Goal: Task Accomplishment & Management: Manage account settings

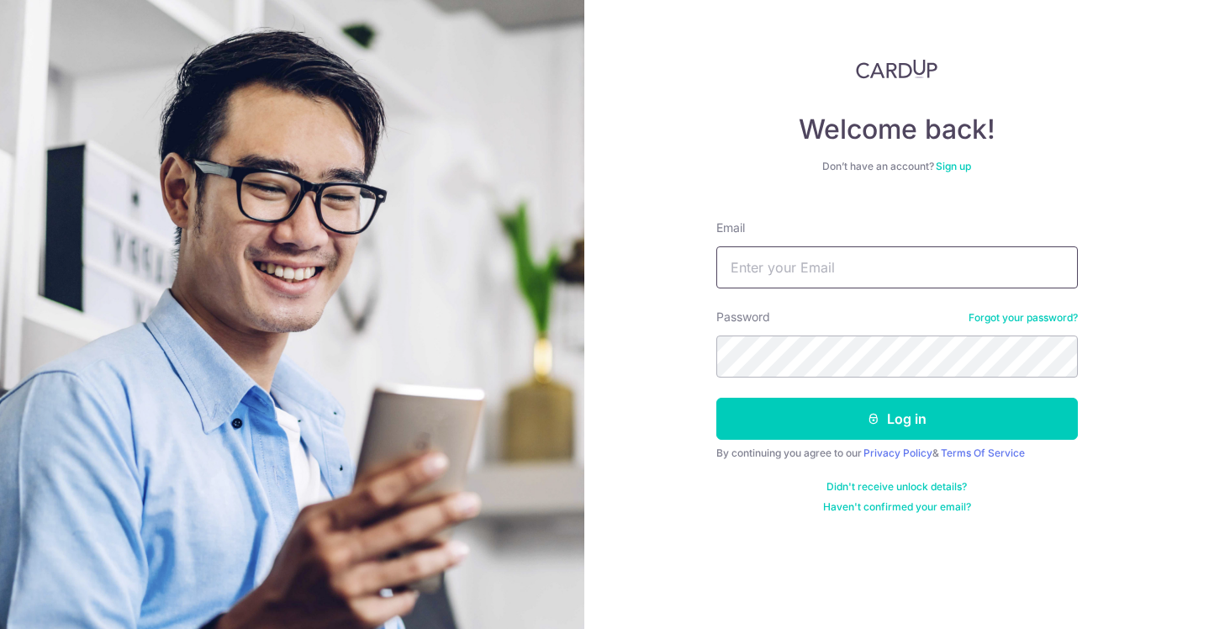
click at [814, 281] on input "Email" at bounding box center [896, 267] width 361 height 42
type input "[EMAIL_ADDRESS][DOMAIN_NAME]"
click at [716, 398] on button "Log in" at bounding box center [896, 419] width 361 height 42
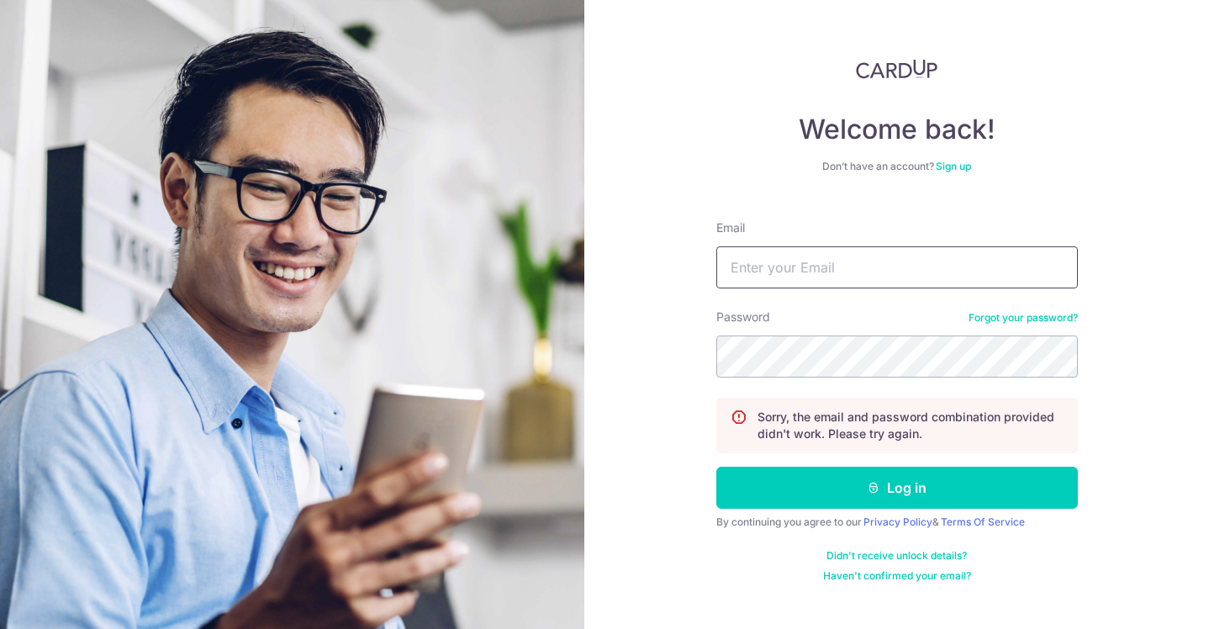
click at [761, 272] on input "Email" at bounding box center [896, 267] width 361 height 42
type input "[EMAIL_ADDRESS][DOMAIN_NAME]"
click at [716, 466] on button "Log in" at bounding box center [896, 487] width 361 height 42
click at [764, 255] on input "Email" at bounding box center [896, 267] width 361 height 42
type input "[EMAIL_ADDRESS][DOMAIN_NAME]"
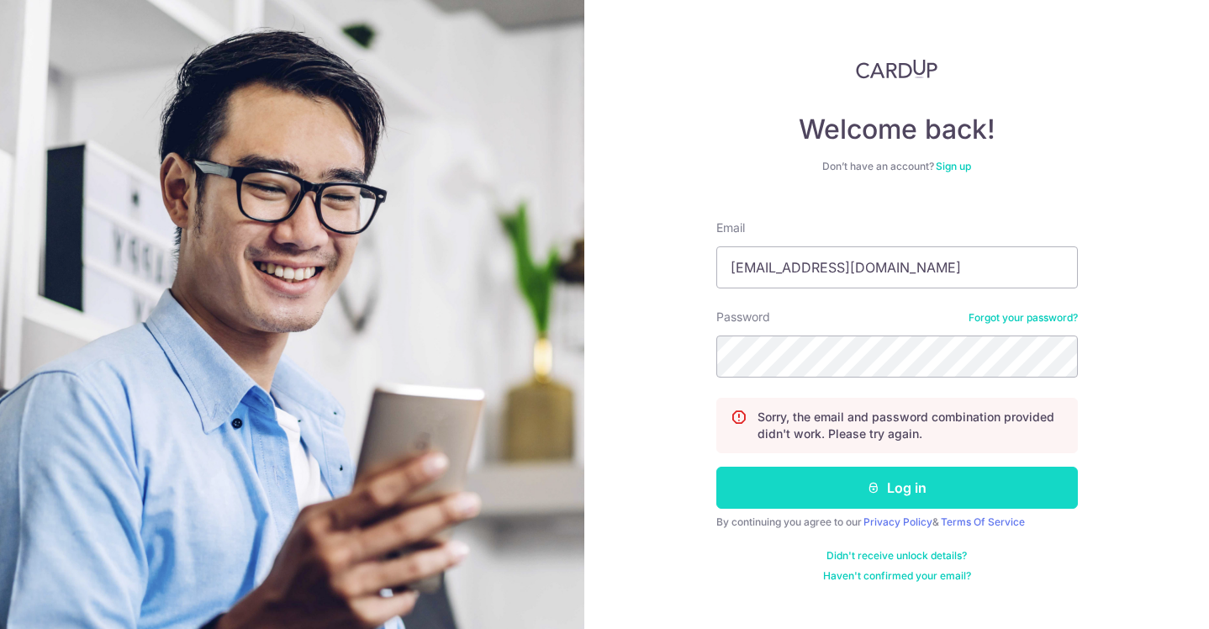
click at [889, 493] on button "Log in" at bounding box center [896, 487] width 361 height 42
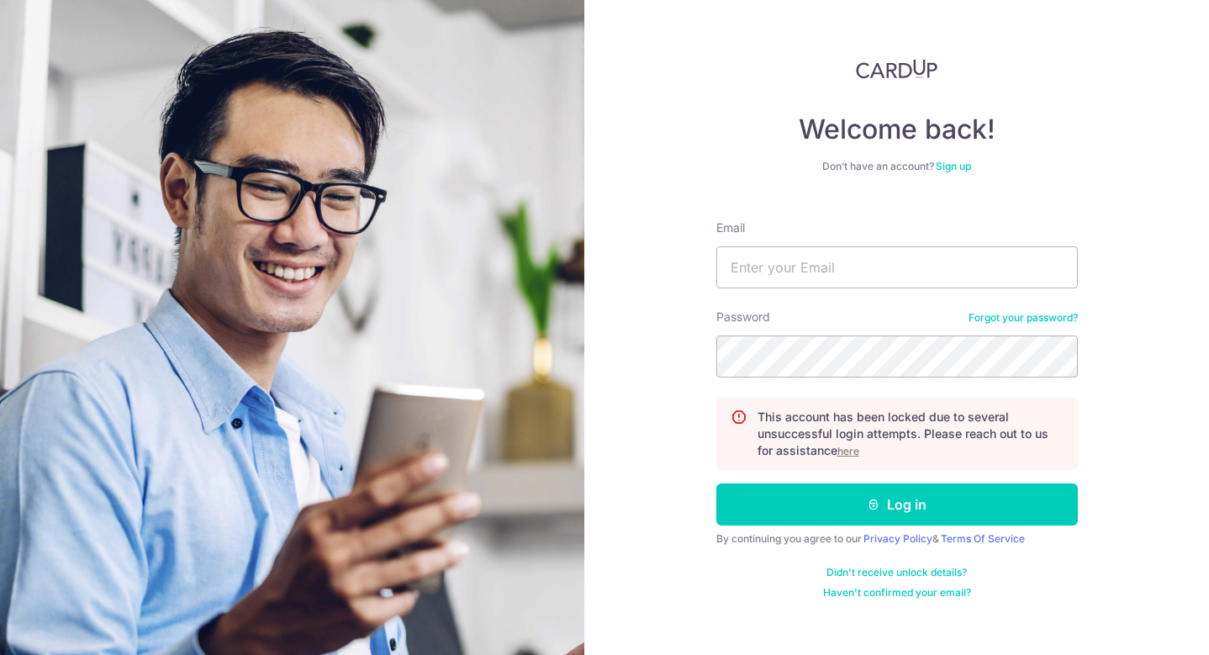
click at [845, 448] on u "here" at bounding box center [848, 451] width 22 height 13
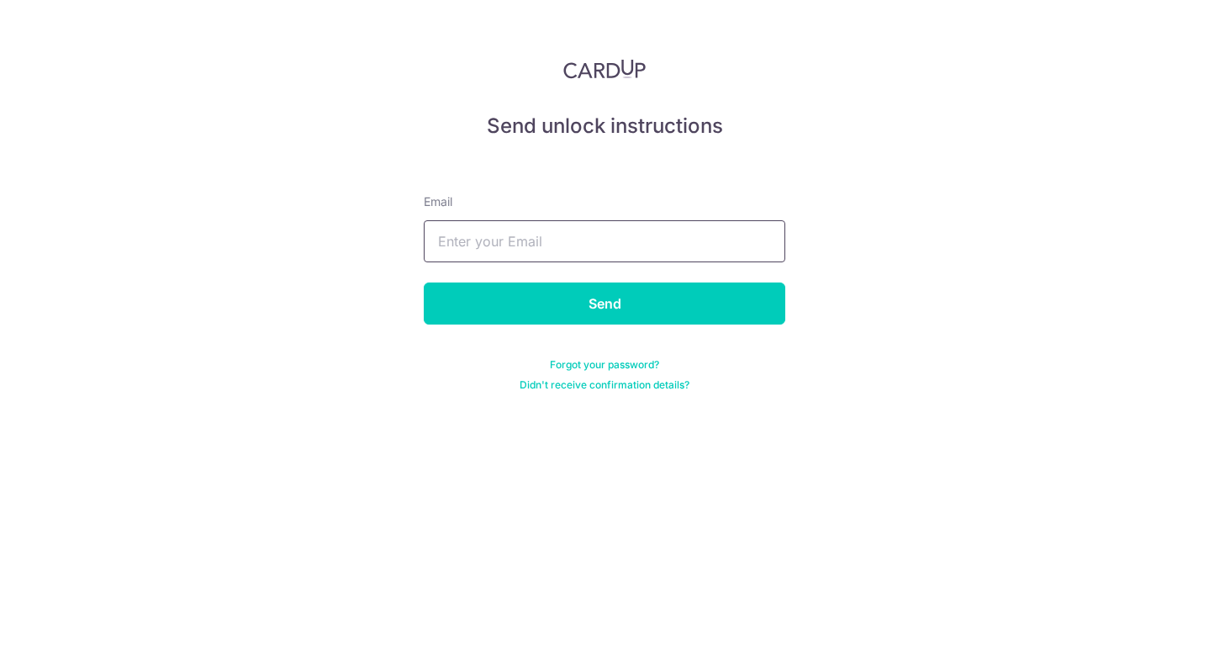
click at [524, 257] on input "text" at bounding box center [604, 241] width 361 height 42
type input "antonio.ng.zh@gmail.com"
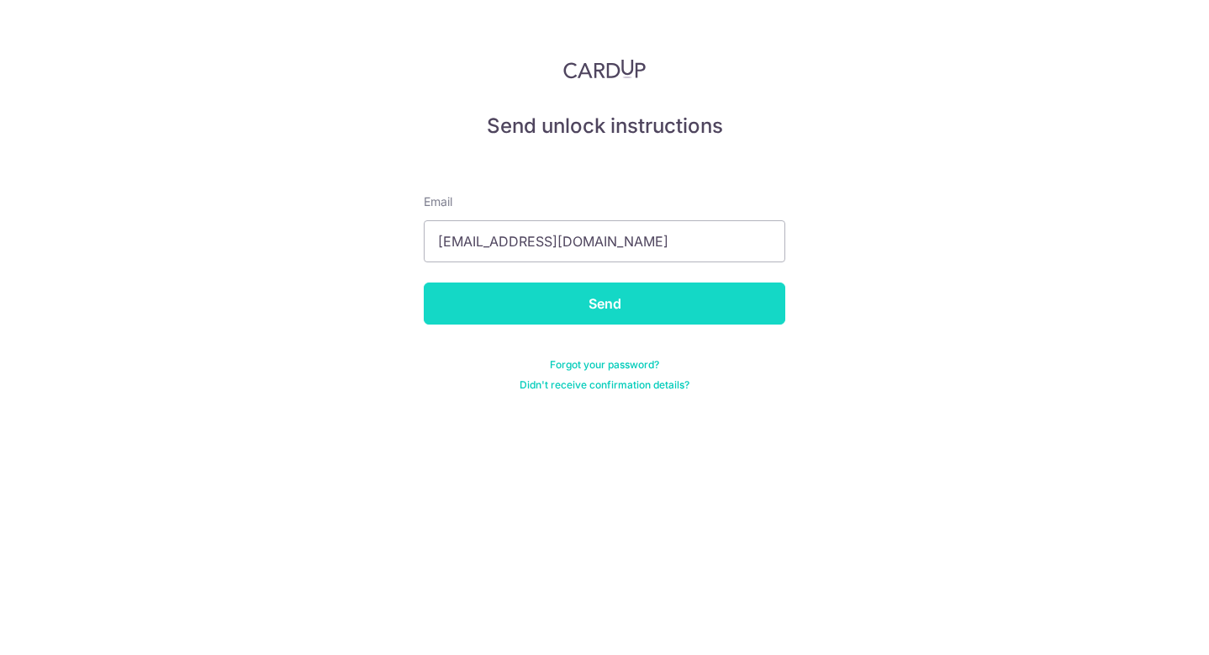
click at [589, 293] on input "Send" at bounding box center [604, 303] width 361 height 42
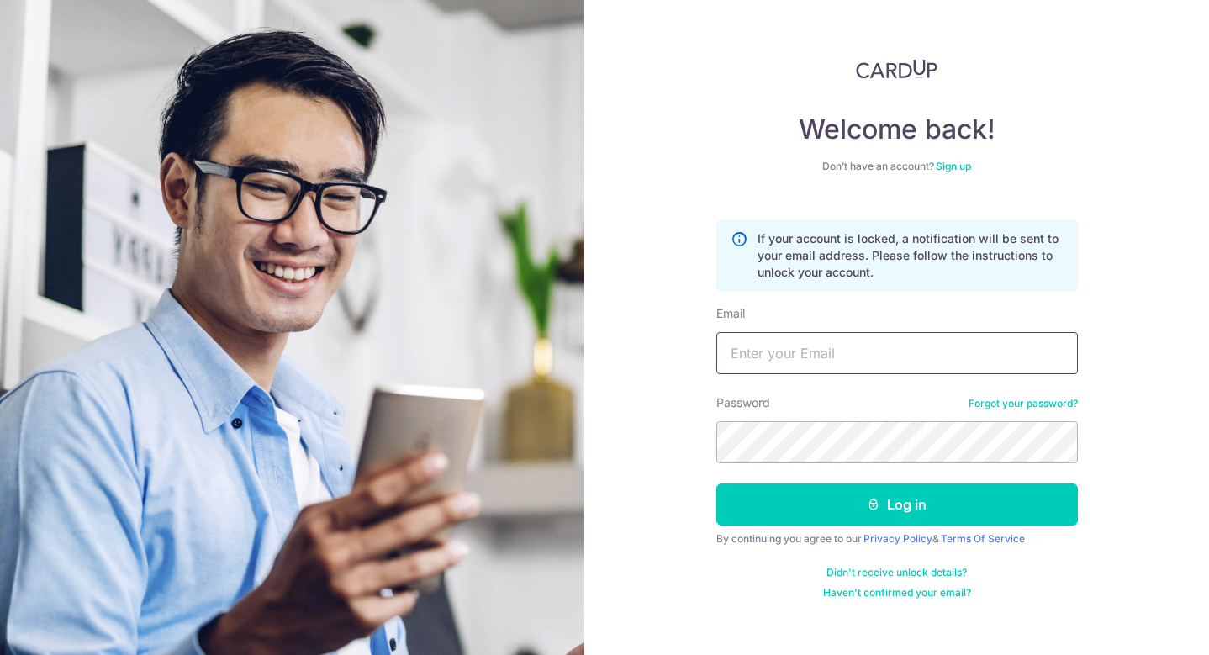
click at [802, 357] on input "Email" at bounding box center [896, 353] width 361 height 42
type input "[EMAIL_ADDRESS][DOMAIN_NAME]"
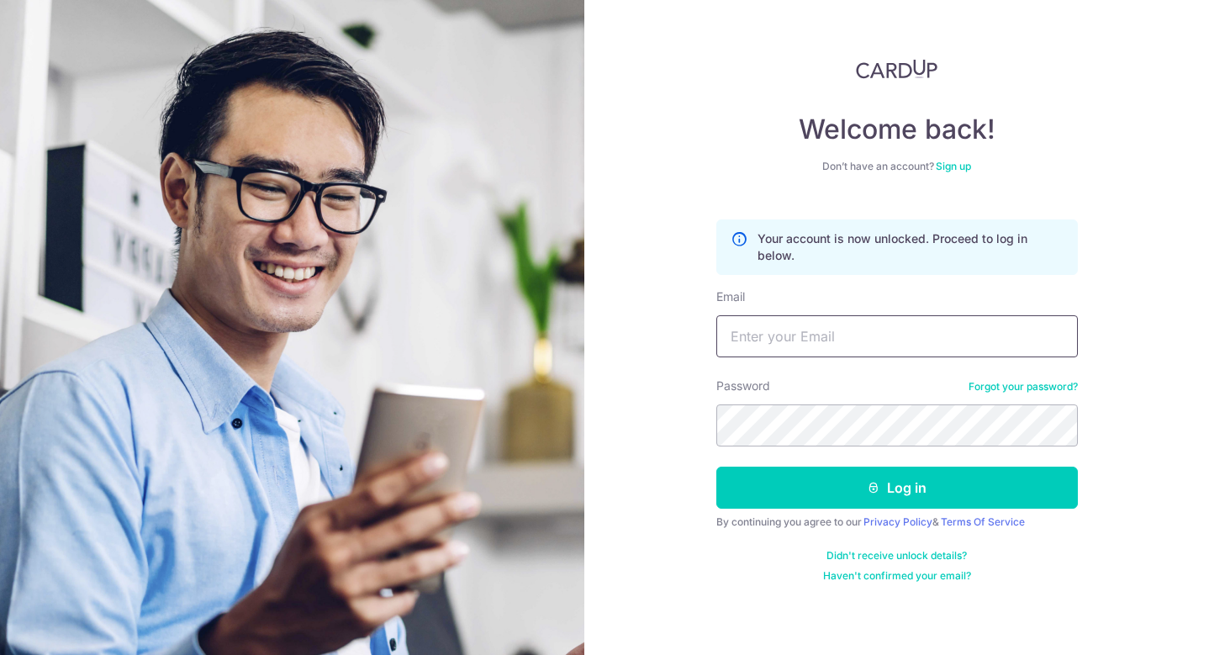
click at [808, 354] on input "Email" at bounding box center [896, 336] width 361 height 42
type input "[EMAIL_ADDRESS][DOMAIN_NAME]"
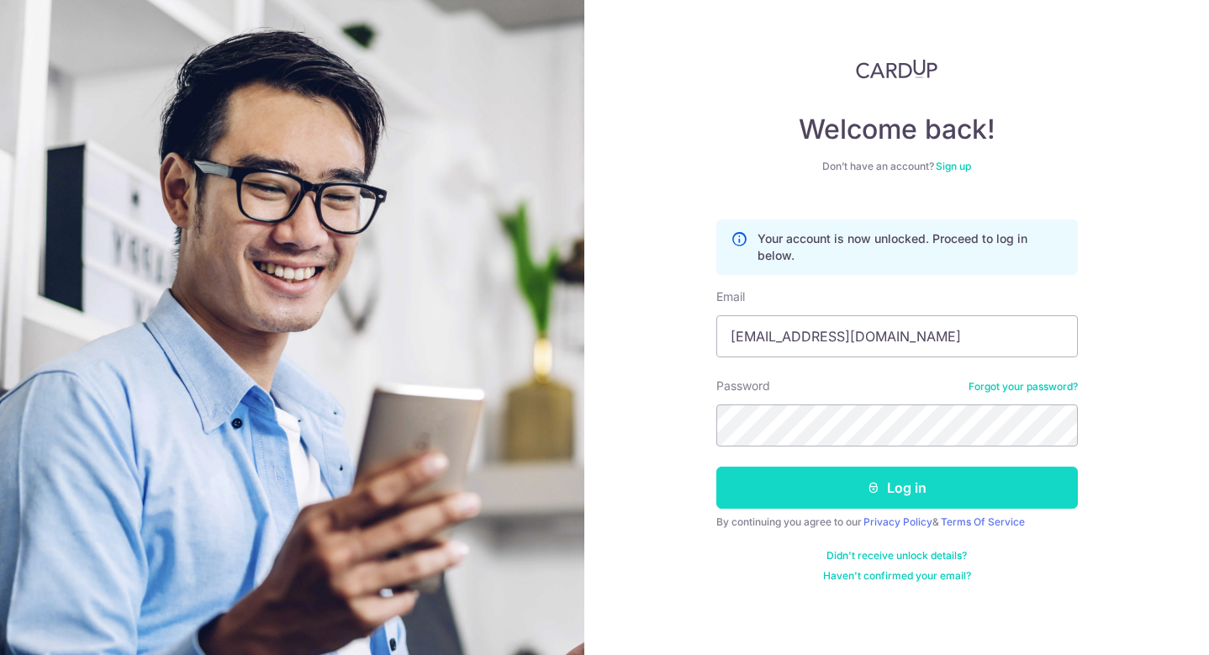
click at [885, 479] on button "Log in" at bounding box center [896, 487] width 361 height 42
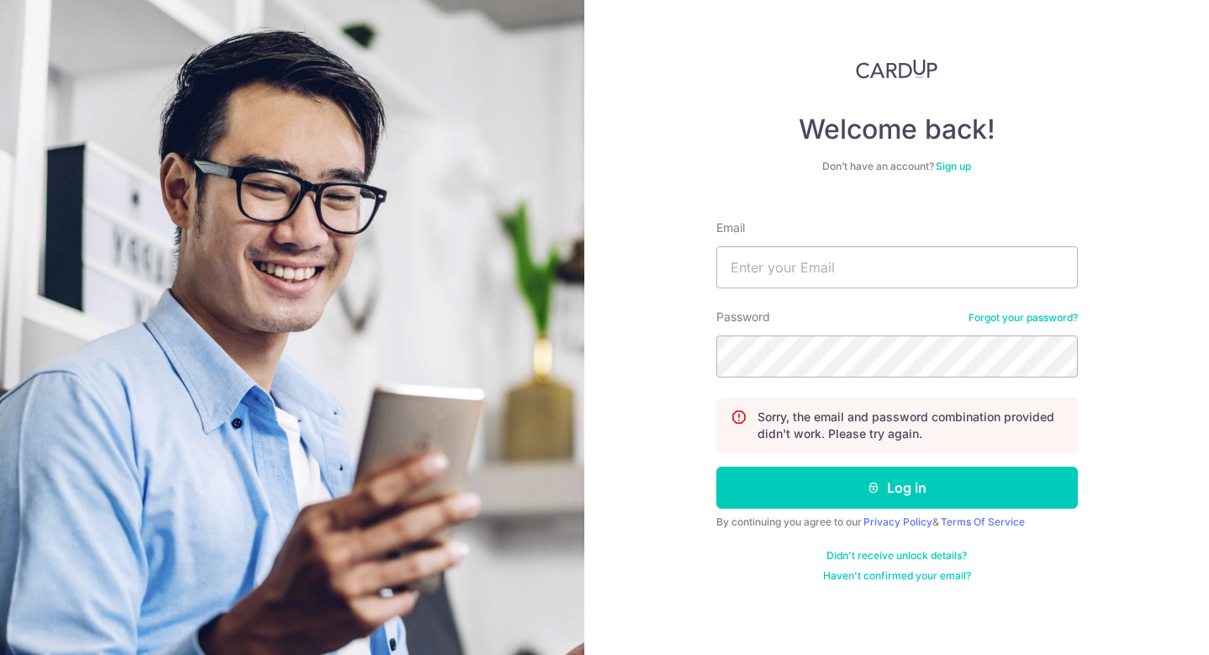
click at [1038, 319] on link "Forgot your password?" at bounding box center [1022, 317] width 109 height 13
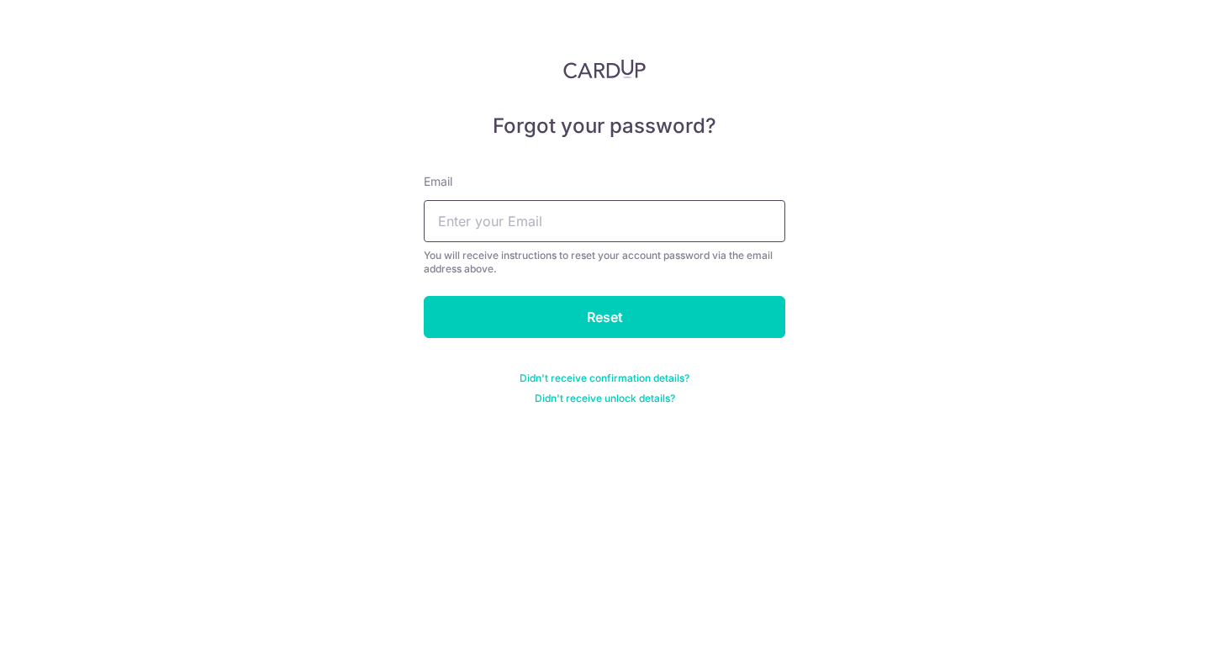
click at [631, 210] on input "text" at bounding box center [604, 221] width 361 height 42
type input "antonio.ng.zh@gmail.com"
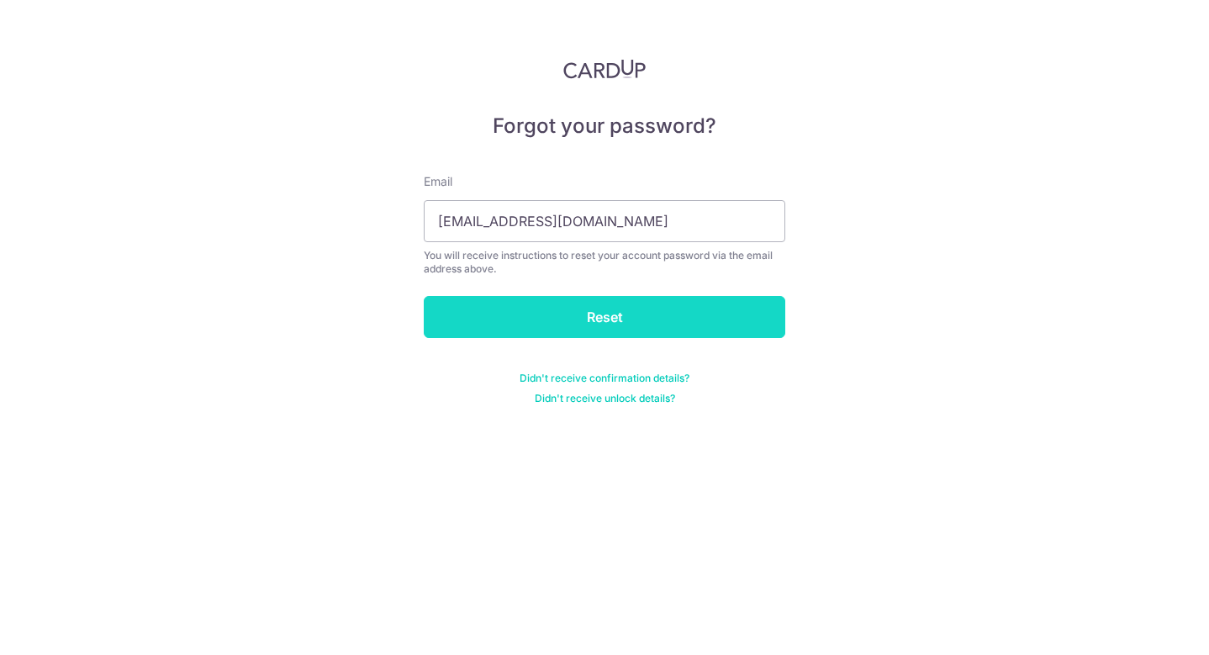
click at [593, 312] on input "Reset" at bounding box center [604, 317] width 361 height 42
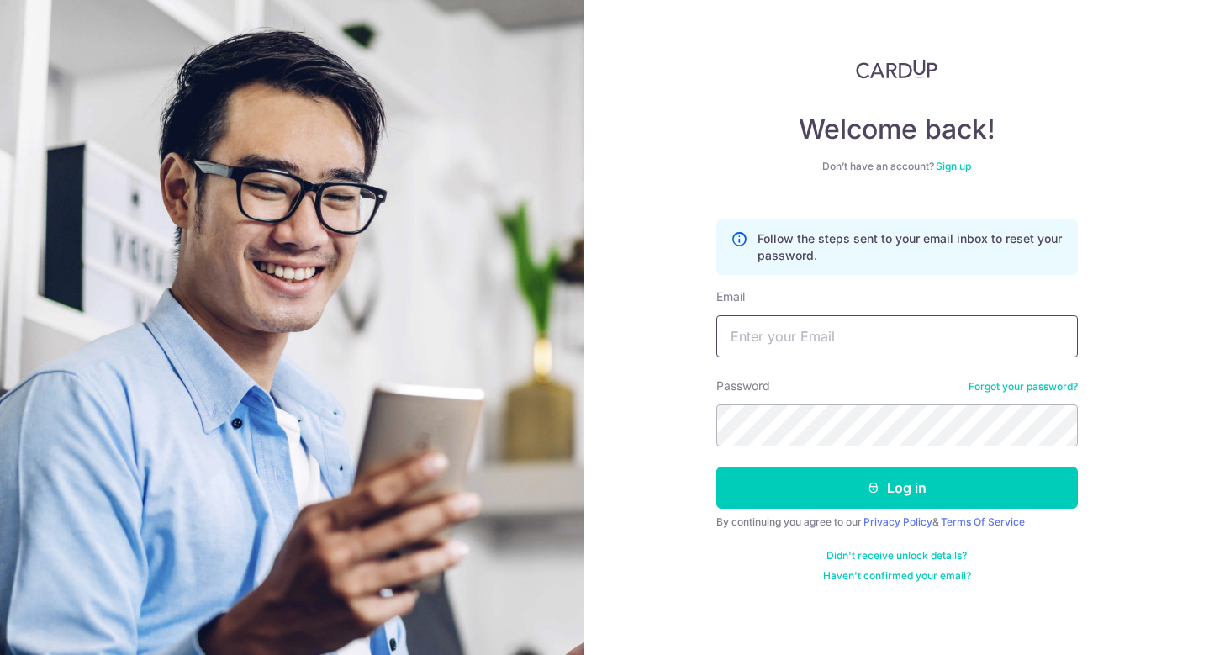
click at [746, 322] on input "Email" at bounding box center [896, 336] width 361 height 42
type input "[EMAIL_ADDRESS][DOMAIN_NAME]"
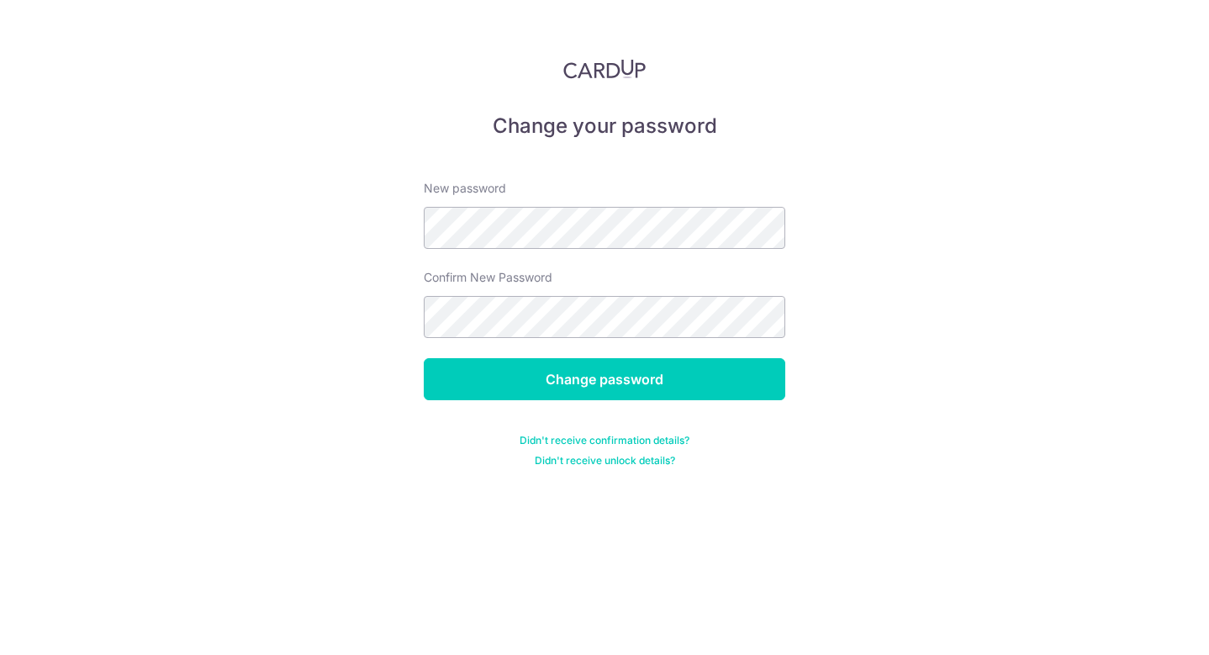
click at [620, 251] on form "New password Confirm New Password Change password Didn't receive confirmation d…" at bounding box center [604, 314] width 361 height 308
click at [272, 249] on div "Change your password New password Confirm New Password Change password Didn't r…" at bounding box center [604, 327] width 1209 height 655
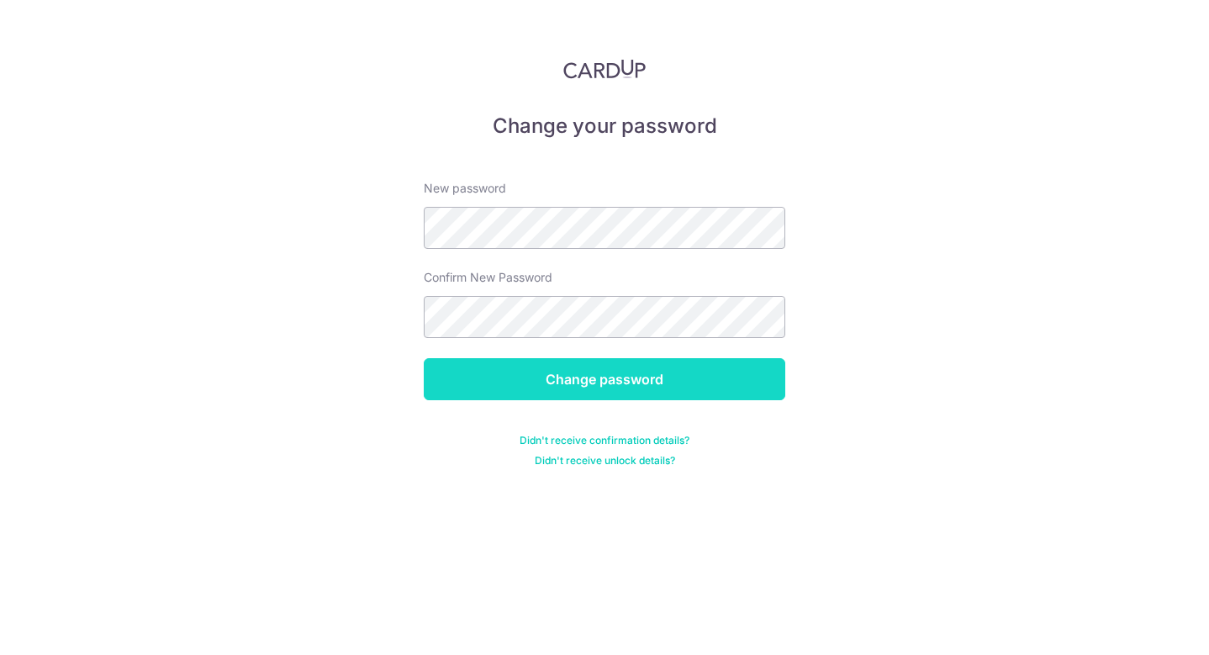
click at [608, 380] on input "Change password" at bounding box center [604, 379] width 361 height 42
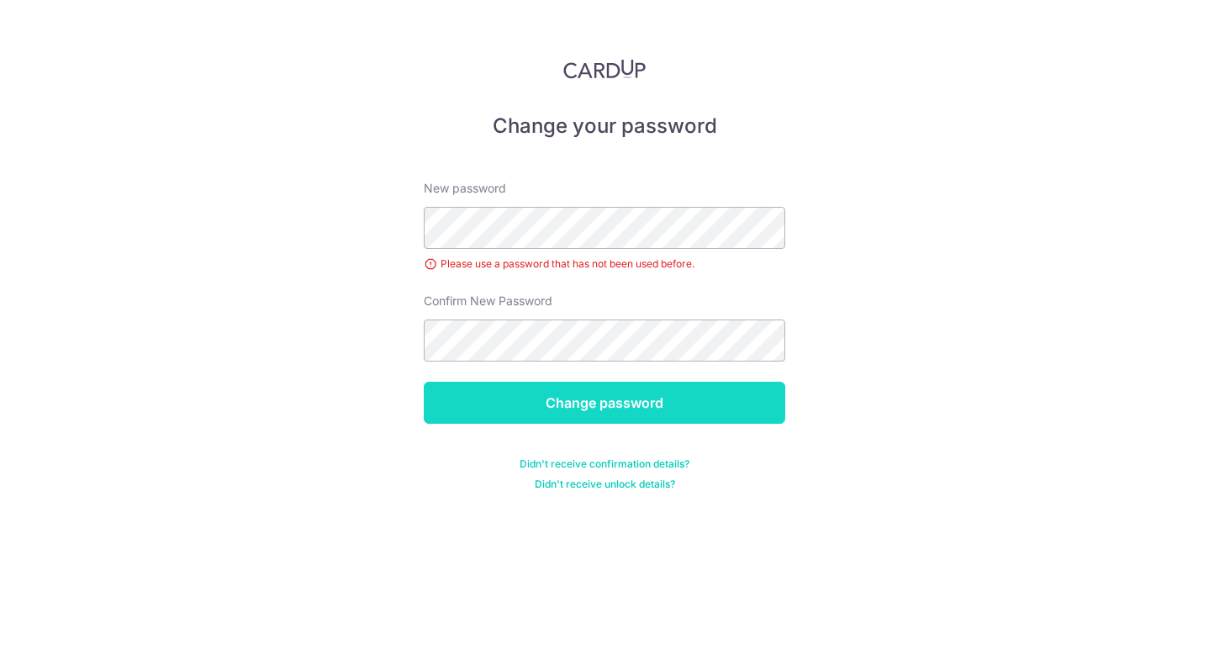
drag, startPoint x: 560, startPoint y: 408, endPoint x: 560, endPoint y: 419, distance: 10.9
click at [560, 419] on input "Change password" at bounding box center [604, 403] width 361 height 42
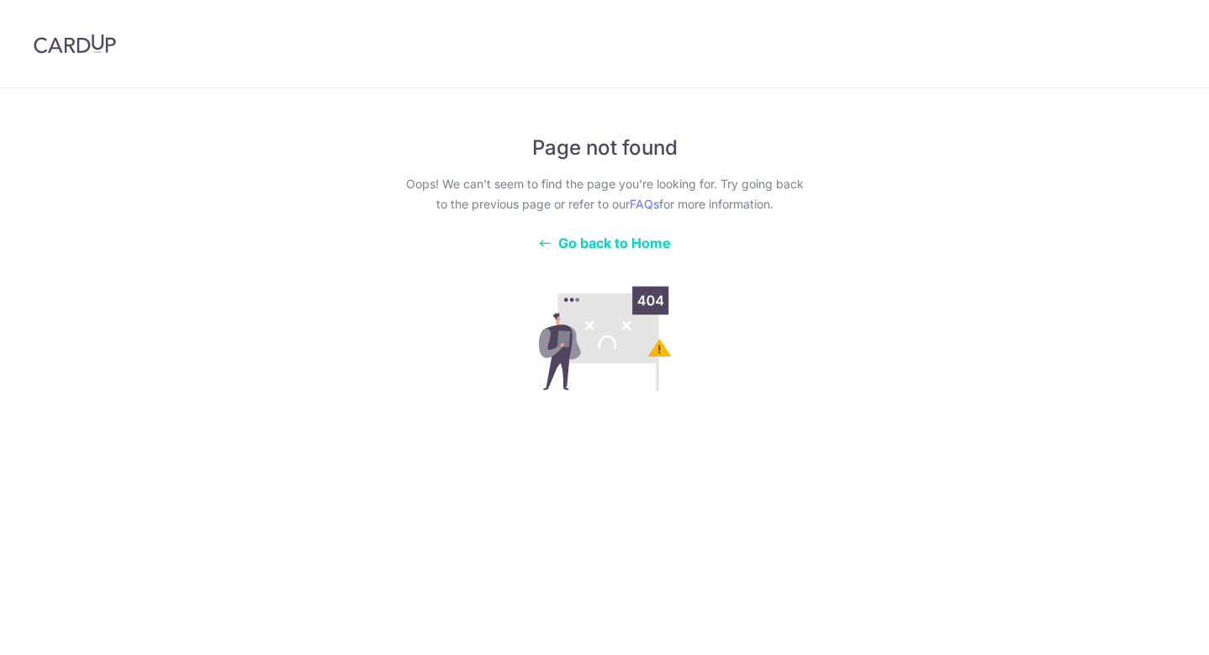
click at [626, 230] on div "Page not found Oops! We can’t seem to find the page you’re looking for. Try goi…" at bounding box center [604, 253] width 410 height 291
click at [617, 239] on span "Go back to Home" at bounding box center [614, 242] width 113 height 17
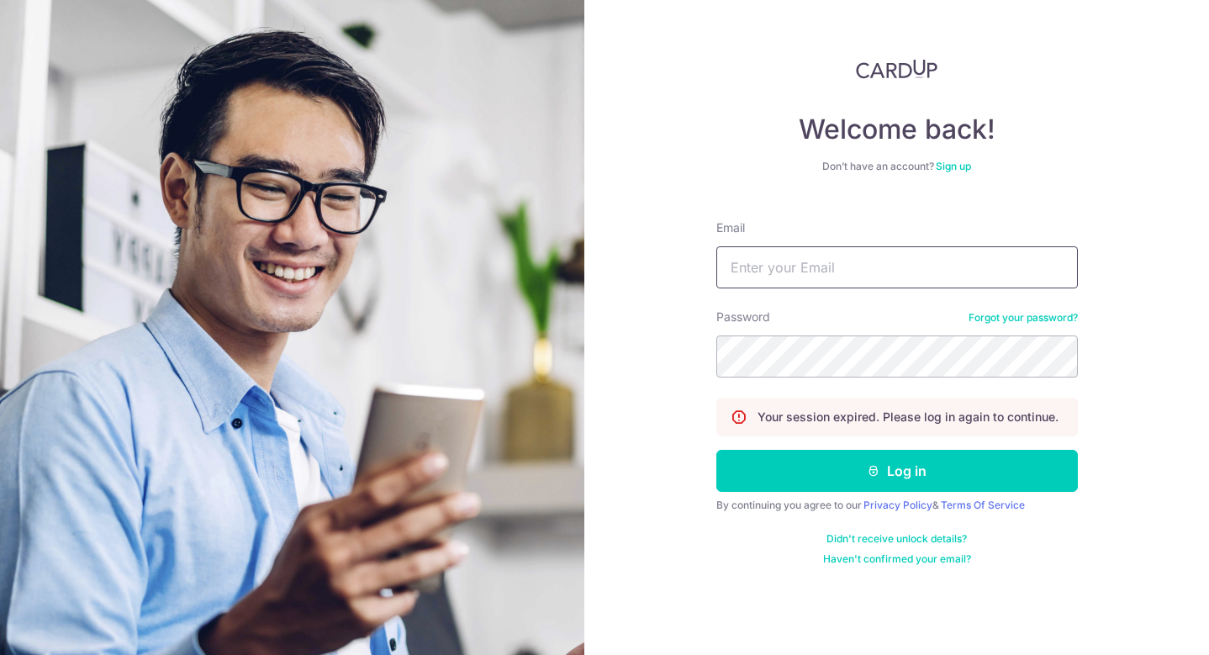
click at [803, 278] on input "Email" at bounding box center [896, 267] width 361 height 42
type input "[EMAIL_ADDRESS][DOMAIN_NAME]"
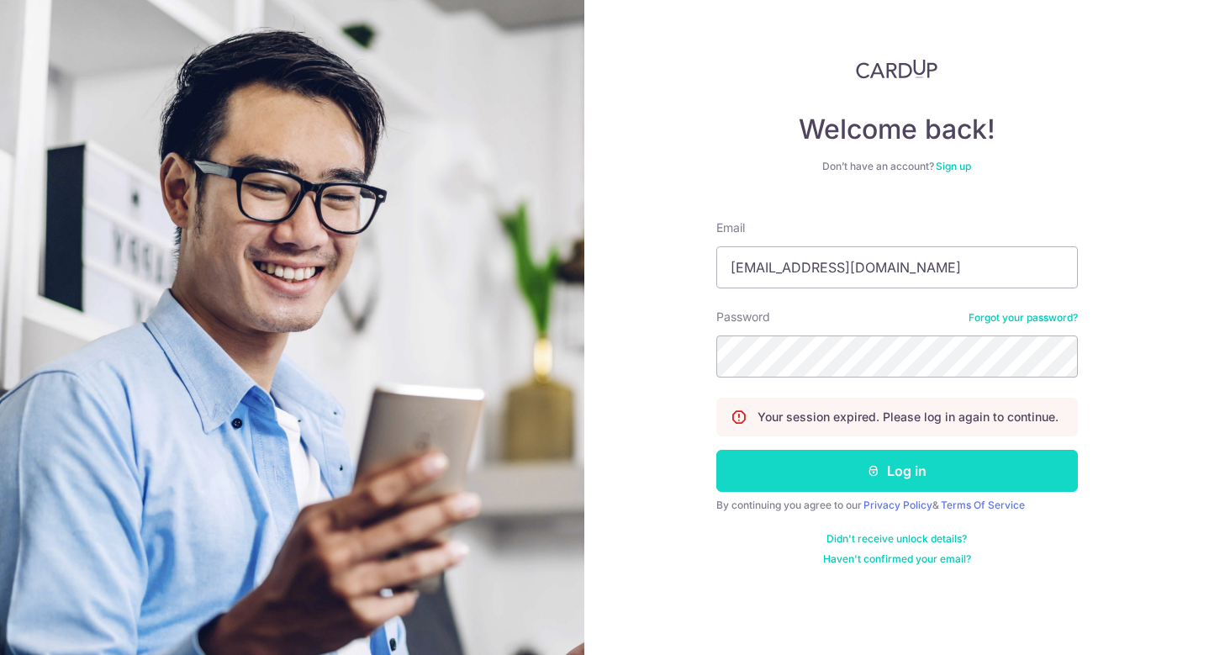
click at [911, 461] on button "Log in" at bounding box center [896, 471] width 361 height 42
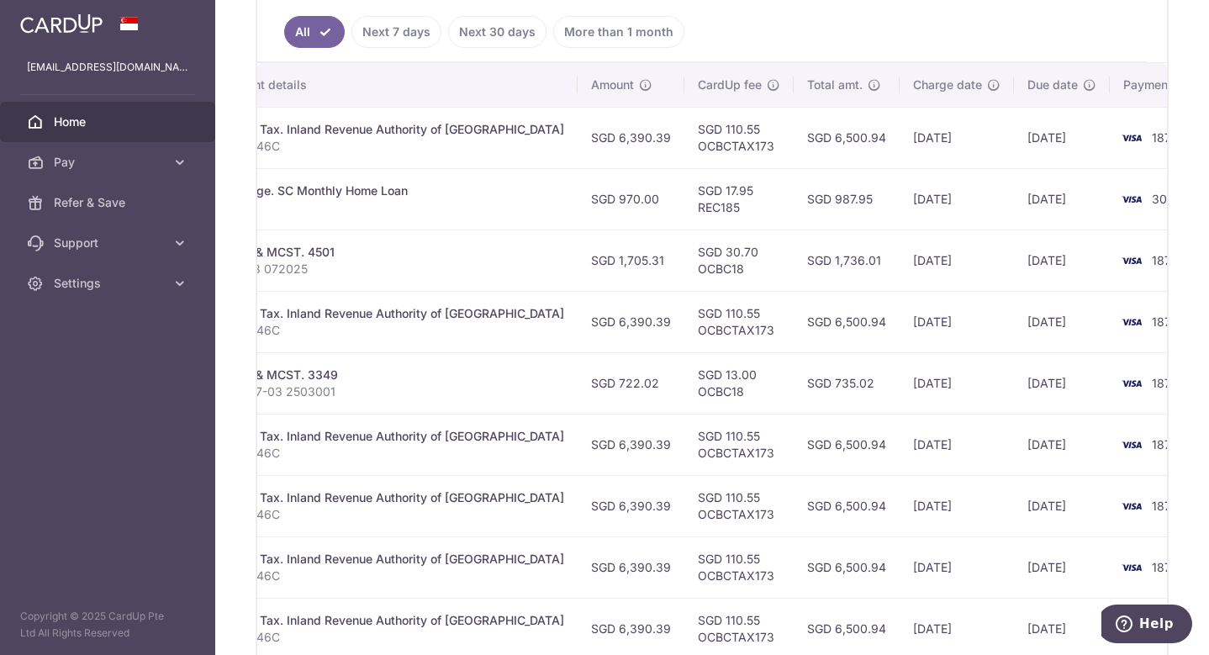
scroll to position [0, 408]
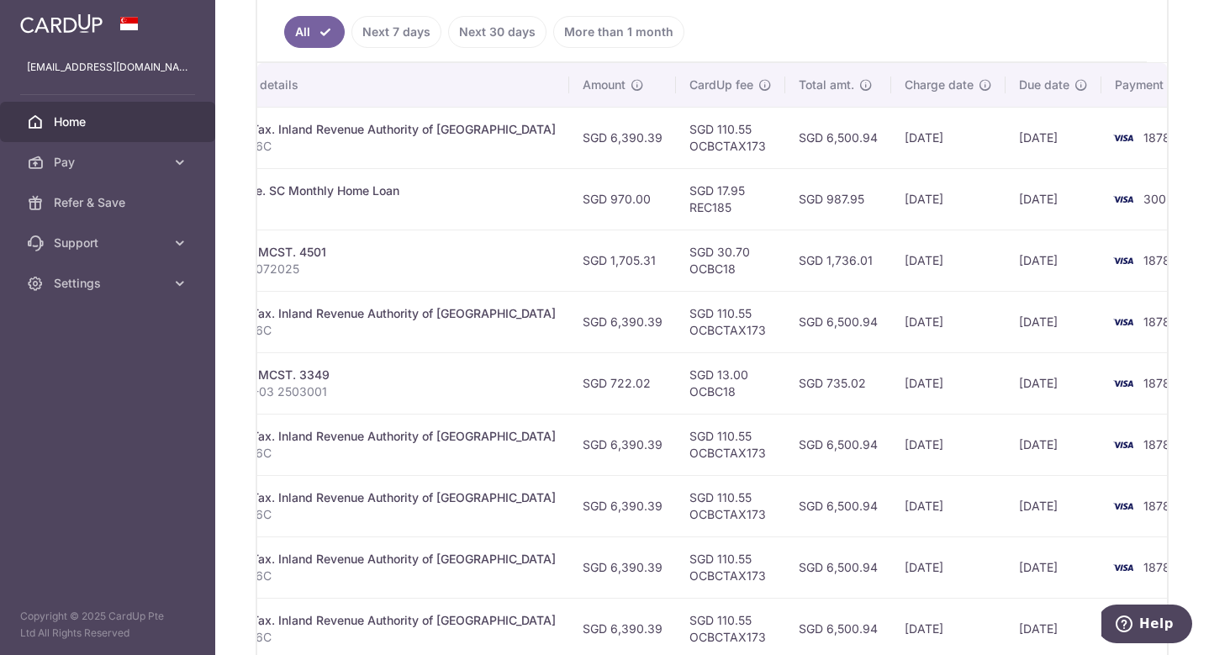
click at [719, 476] on td "SGD 110.55 OCBCTAX173" at bounding box center [730, 505] width 109 height 61
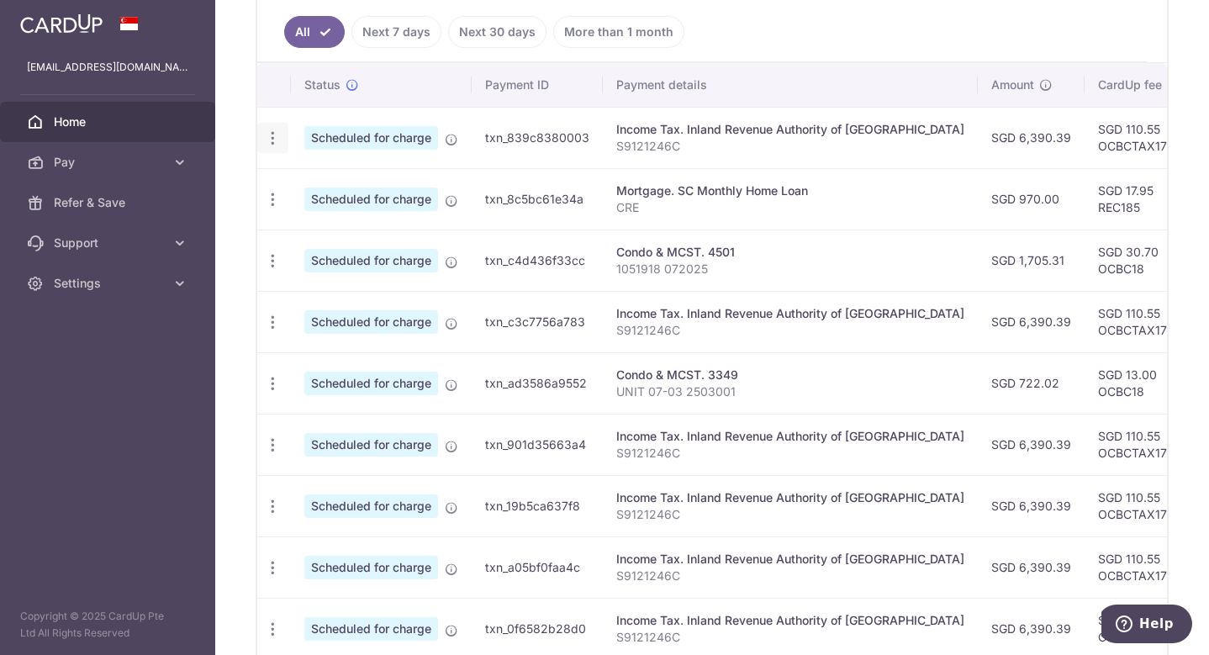
click at [263, 128] on div "Update payment Cancel payment" at bounding box center [272, 138] width 31 height 31
click at [271, 137] on icon "button" at bounding box center [273, 138] width 18 height 18
click at [340, 173] on link "Update payment" at bounding box center [345, 184] width 175 height 40
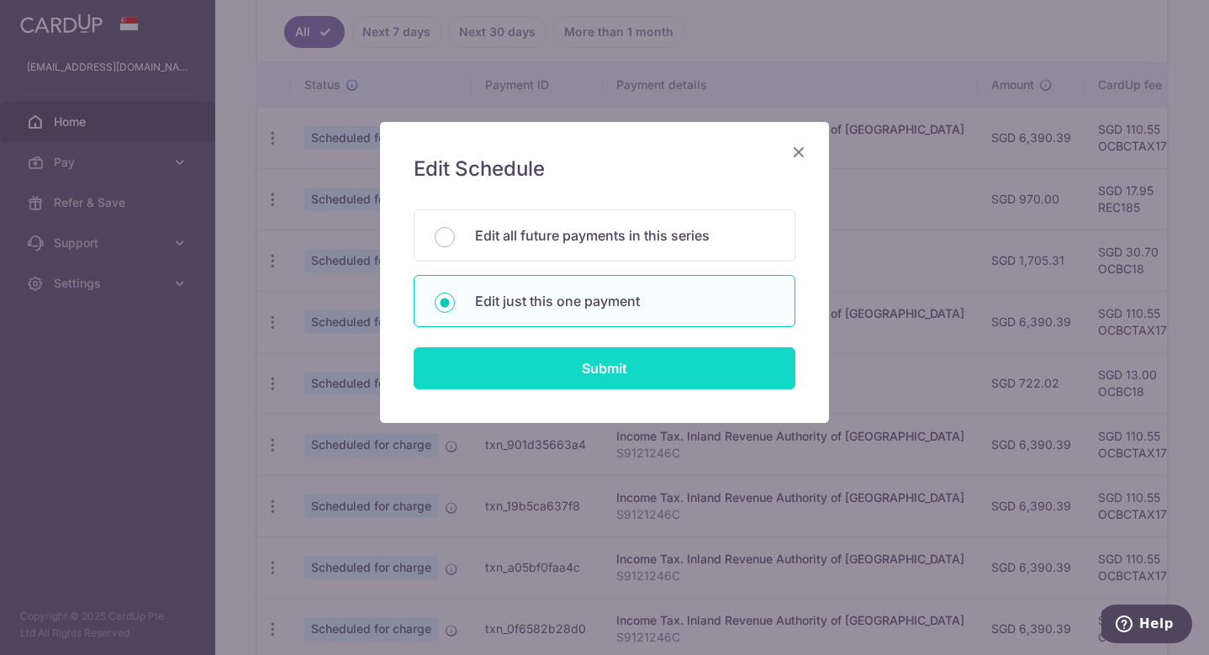
click at [547, 359] on input "Submit" at bounding box center [604, 368] width 382 height 42
radio input "true"
type input "6,390.39"
type input "22/09/2025"
type input "S9121246C"
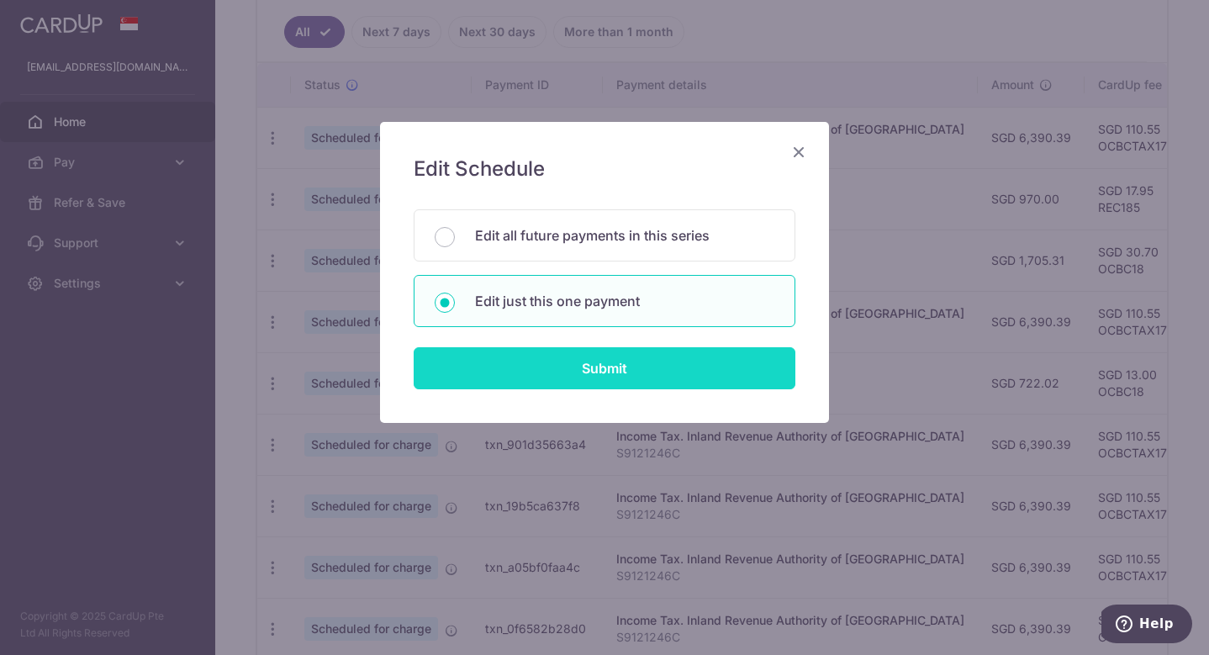
type input "OCBCTAX173"
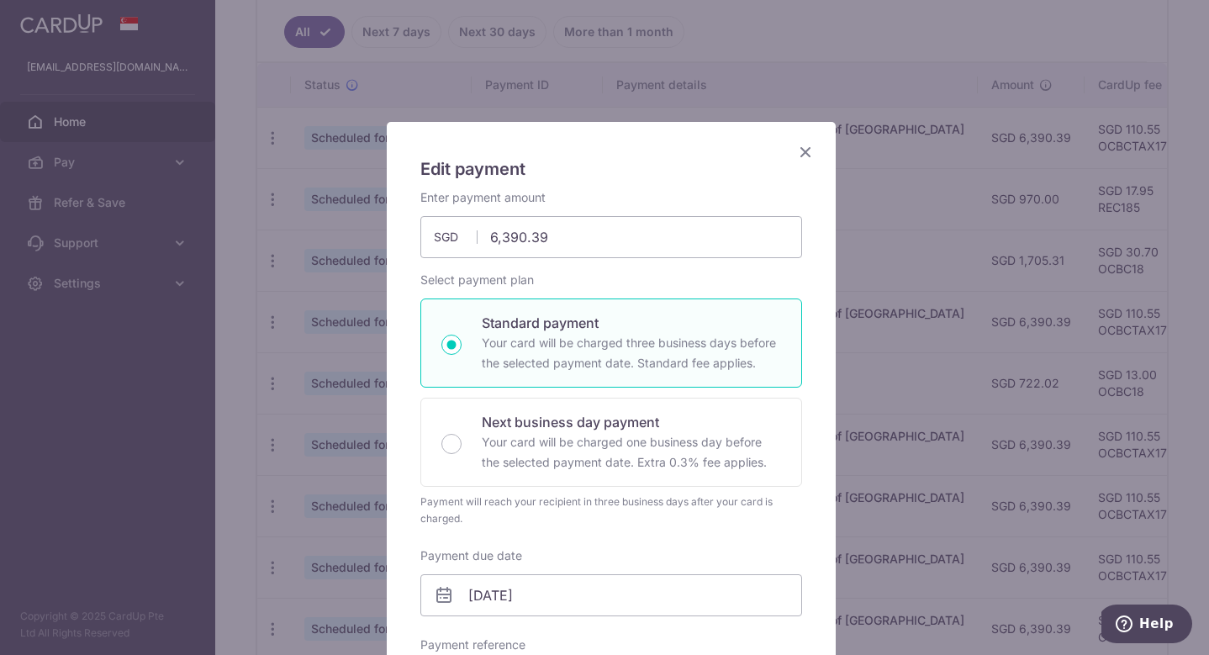
scroll to position [138, 0]
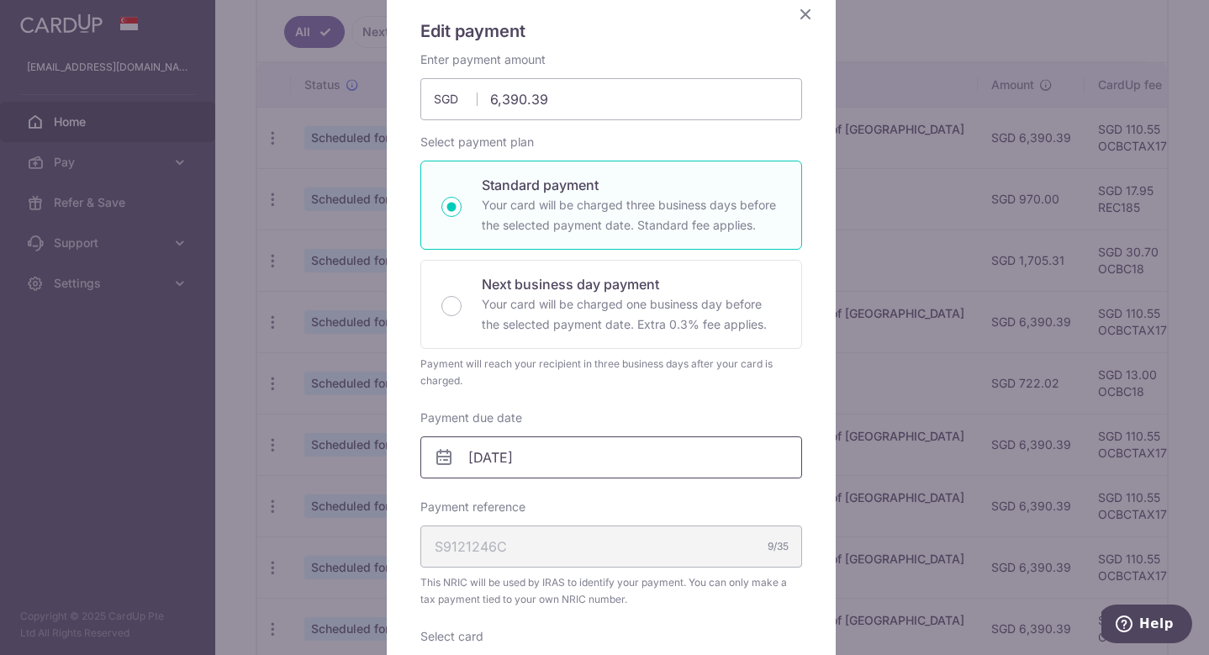
click at [585, 461] on input "22/09/2025" at bounding box center [611, 457] width 382 height 42
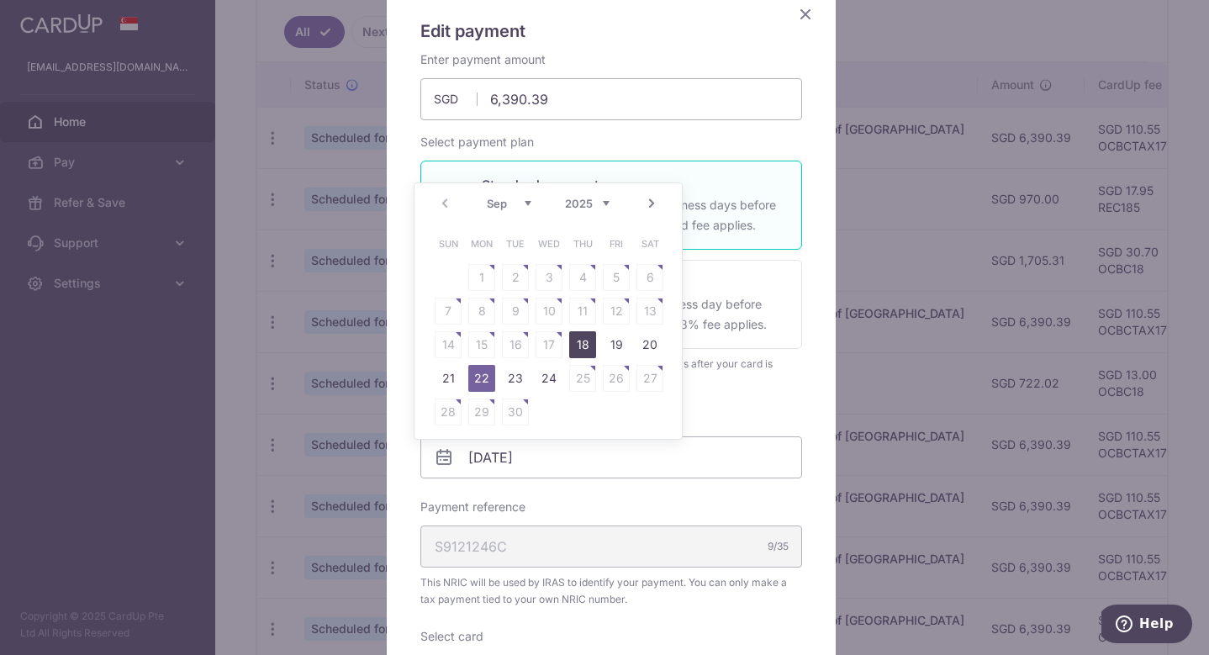
click at [584, 350] on link "18" at bounding box center [582, 344] width 27 height 27
type input "18/09/2025"
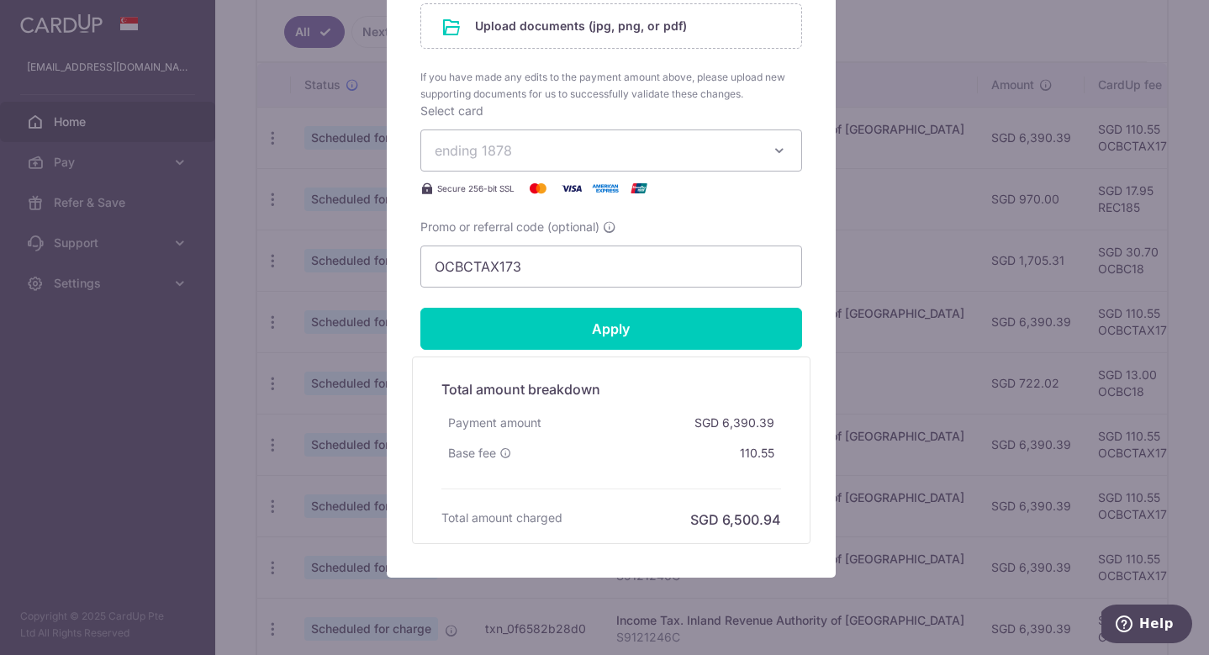
scroll to position [955, 0]
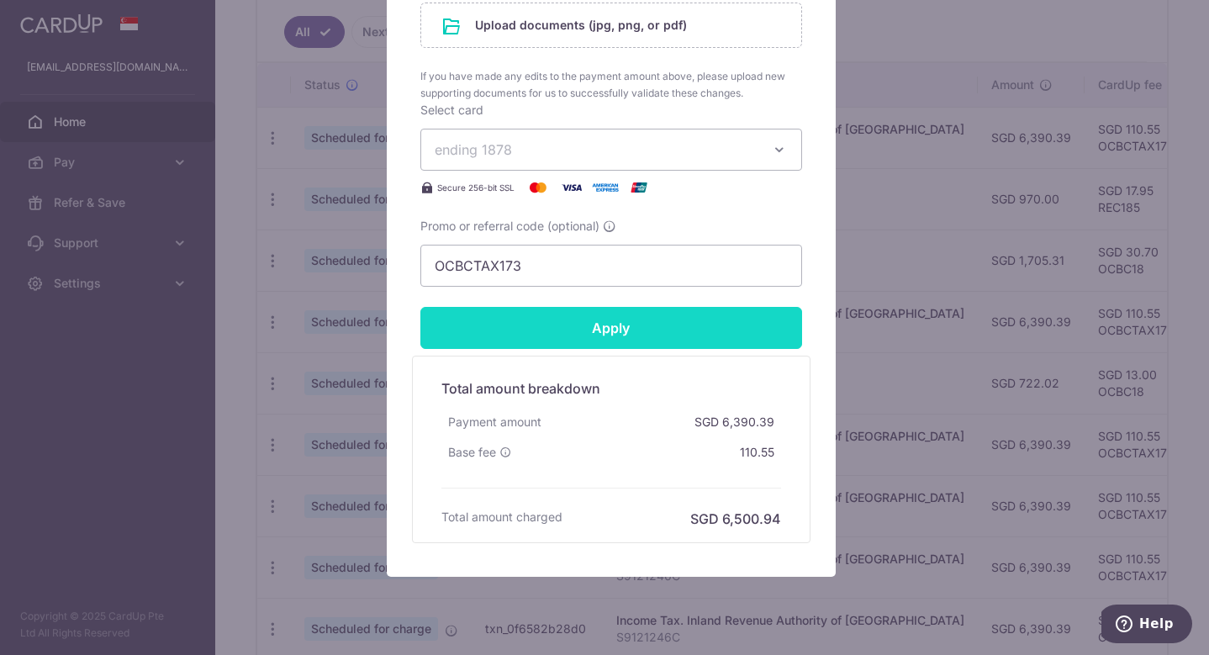
click at [572, 339] on input "Apply" at bounding box center [611, 328] width 382 height 42
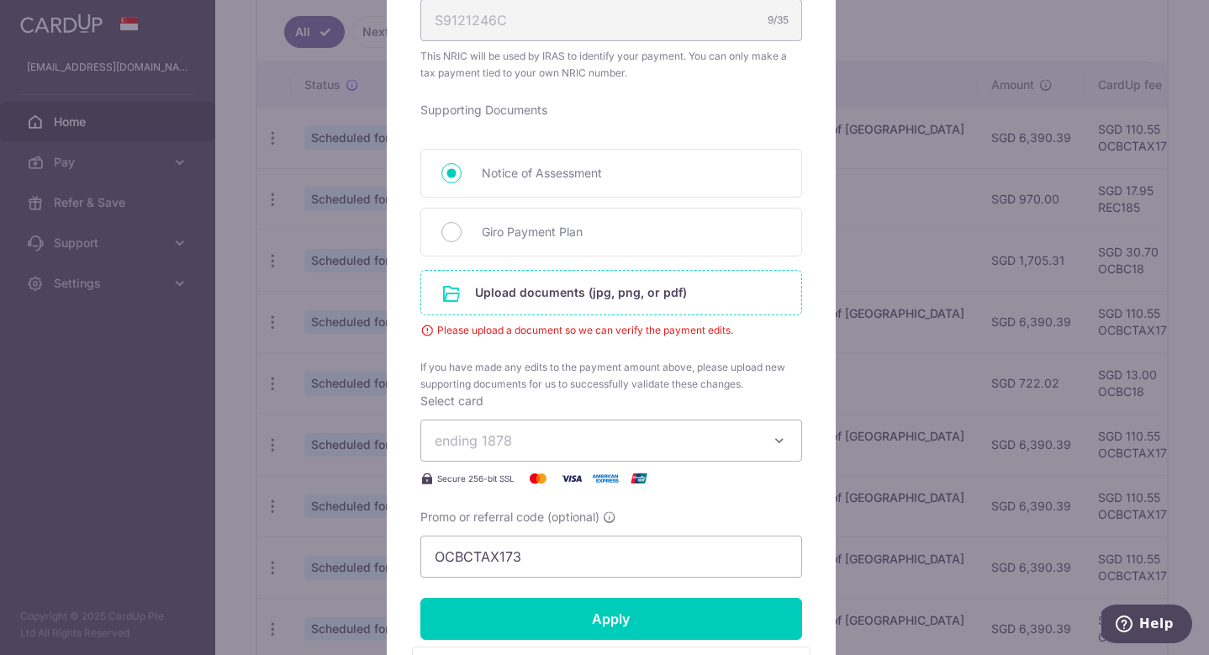
scroll to position [687, 0]
click at [577, 299] on input "file" at bounding box center [611, 293] width 380 height 44
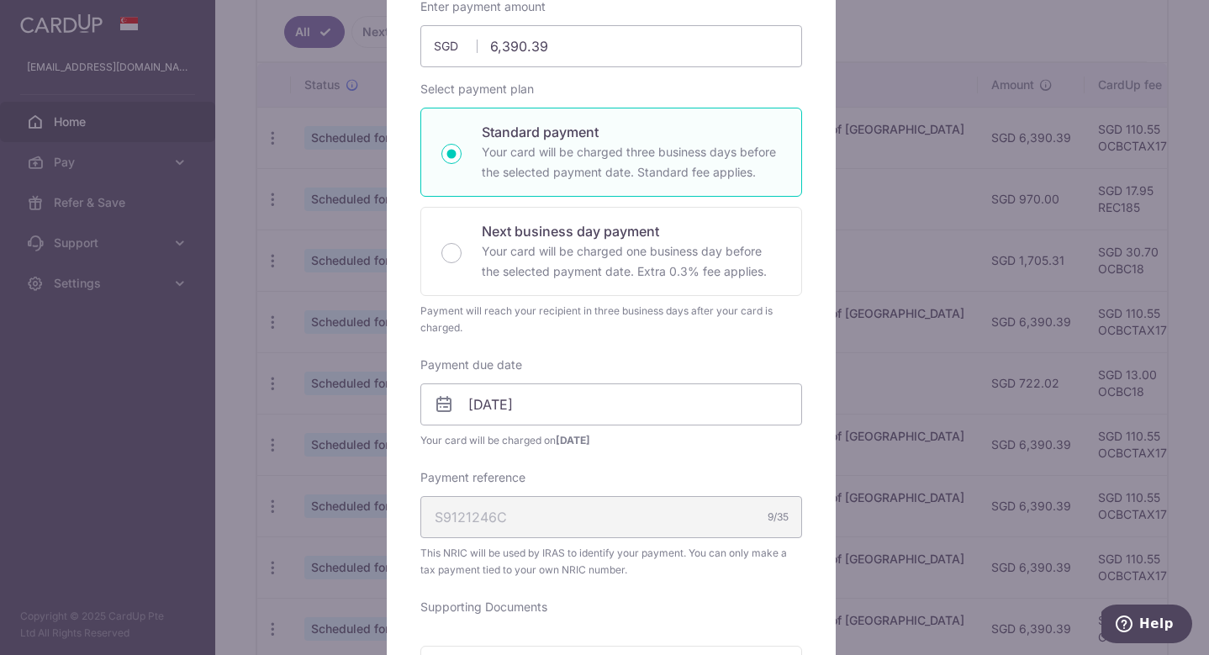
scroll to position [0, 0]
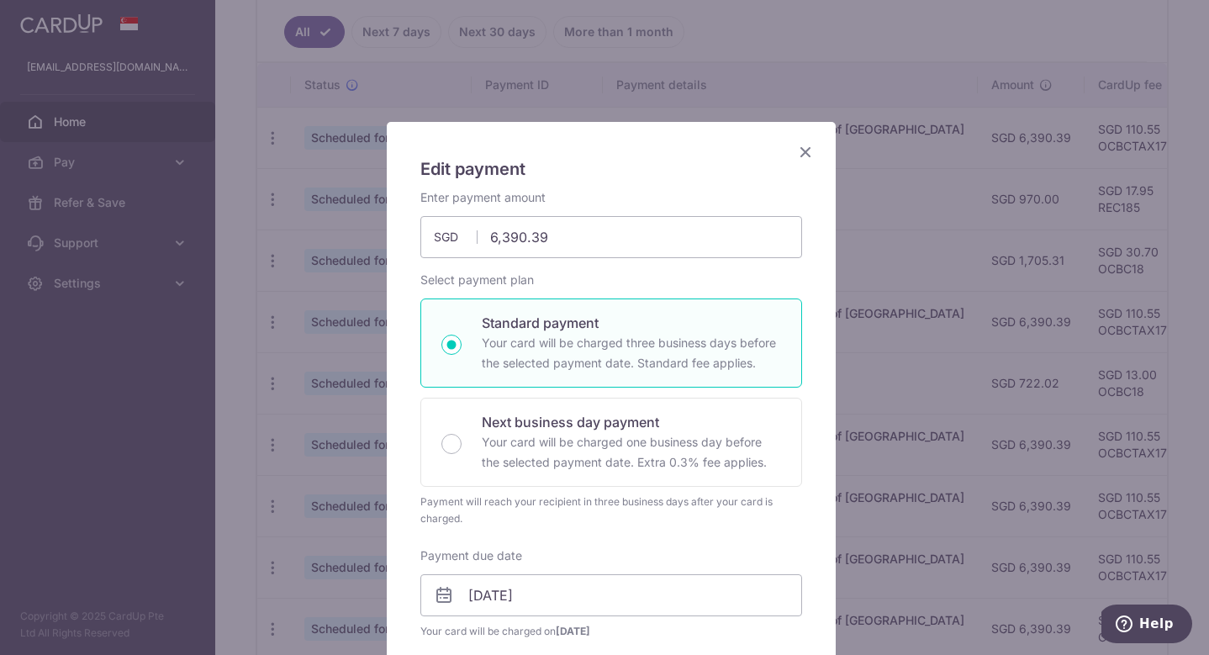
click at [797, 155] on icon "Close" at bounding box center [805, 151] width 20 height 21
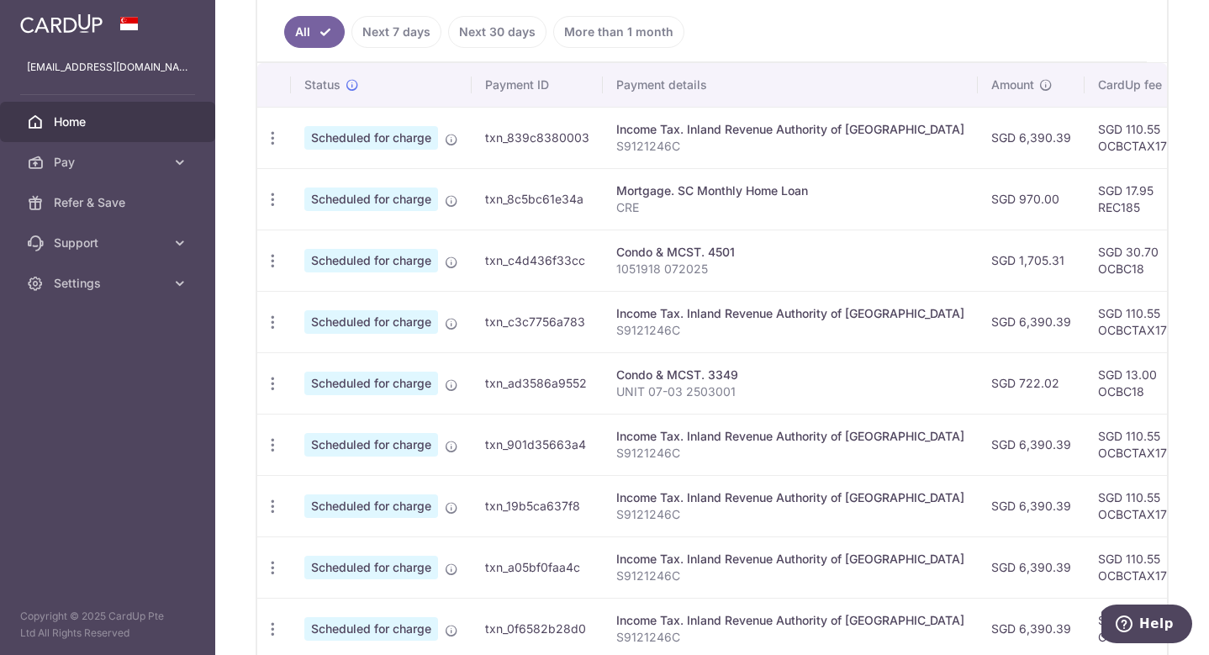
scroll to position [0, 189]
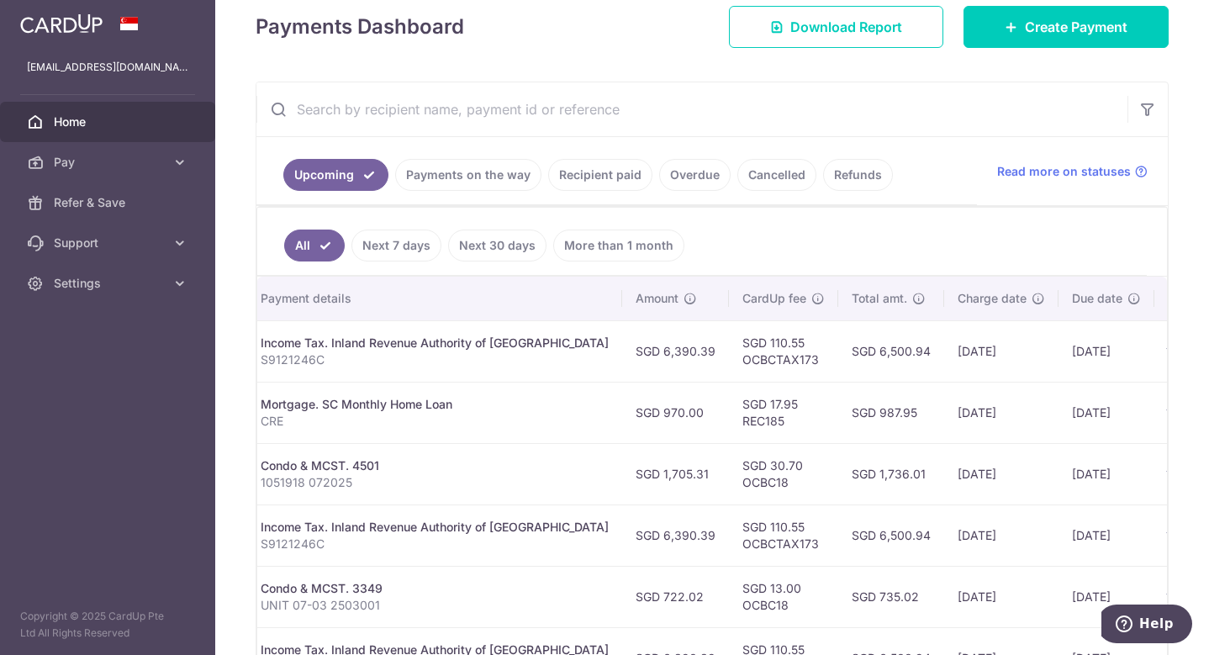
scroll to position [0, 408]
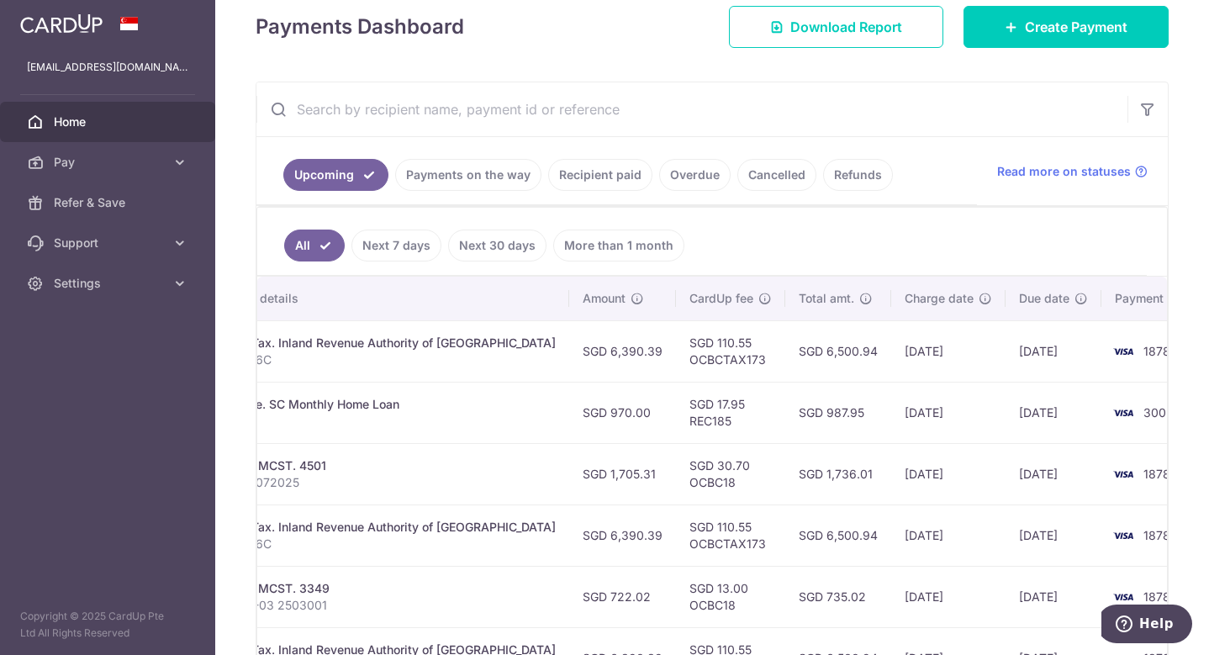
click at [702, 74] on div "× Pause Schedule Pause all future payments in this series Pause just this one p…" at bounding box center [711, 327] width 993 height 655
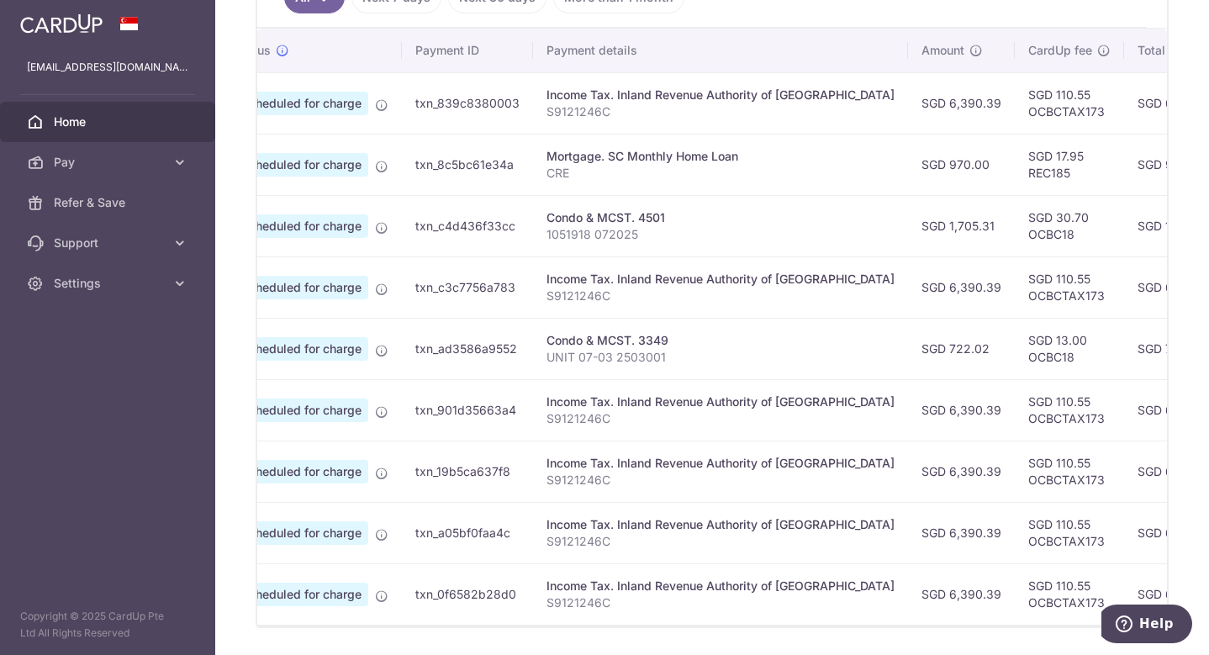
scroll to position [0, 0]
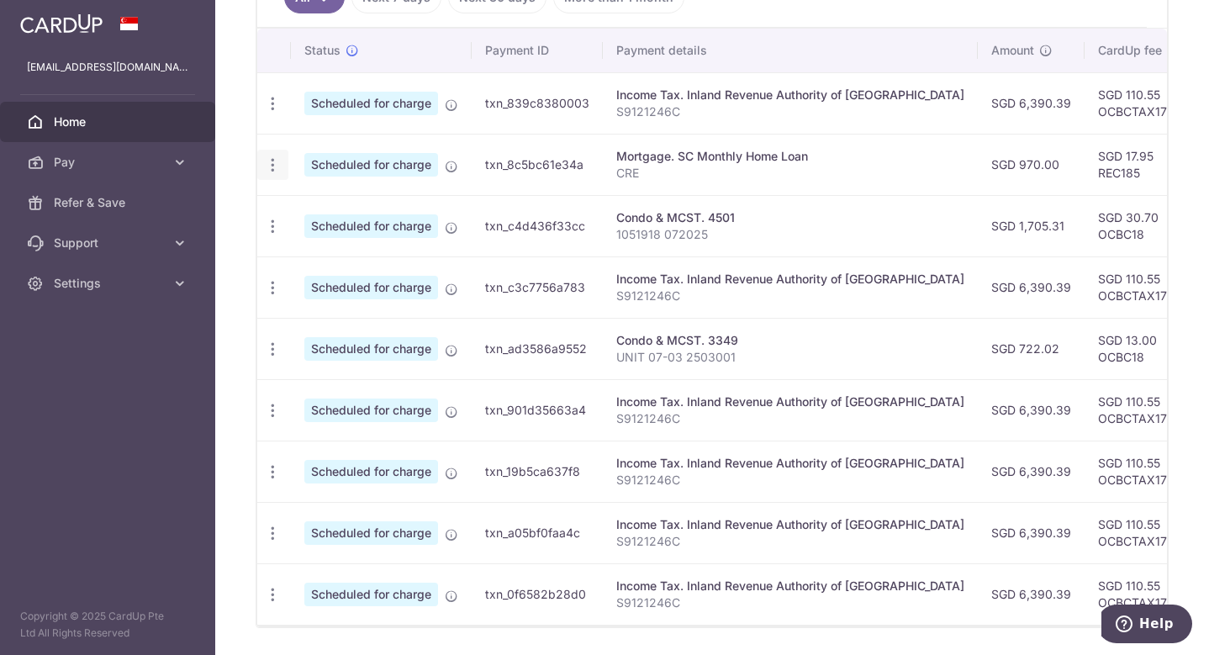
click at [274, 161] on icon "button" at bounding box center [273, 165] width 18 height 18
click at [368, 254] on span "Cancel payment" at bounding box center [362, 252] width 113 height 20
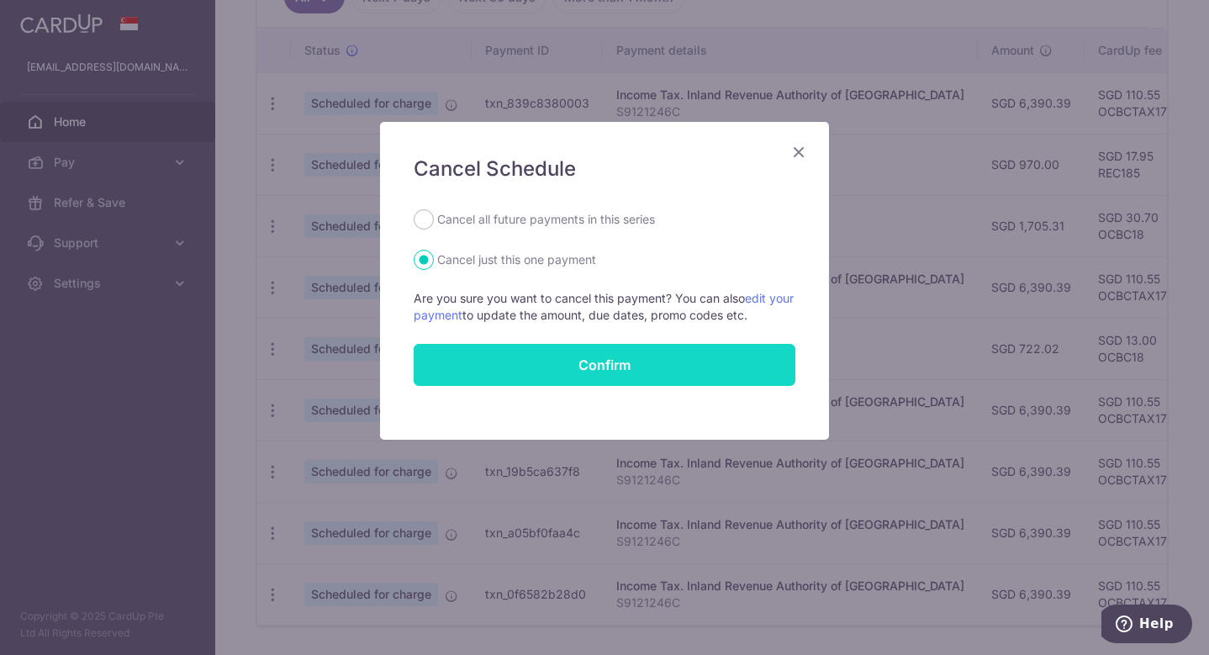
click at [604, 378] on button "Confirm" at bounding box center [604, 365] width 382 height 42
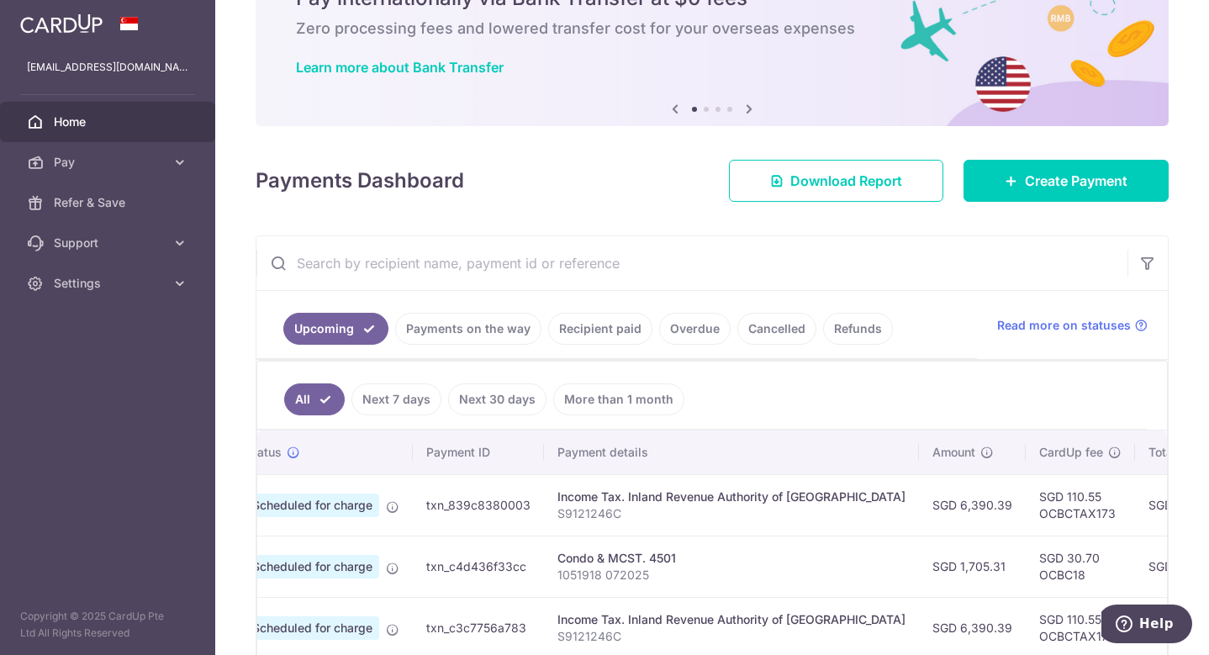
scroll to position [88, 0]
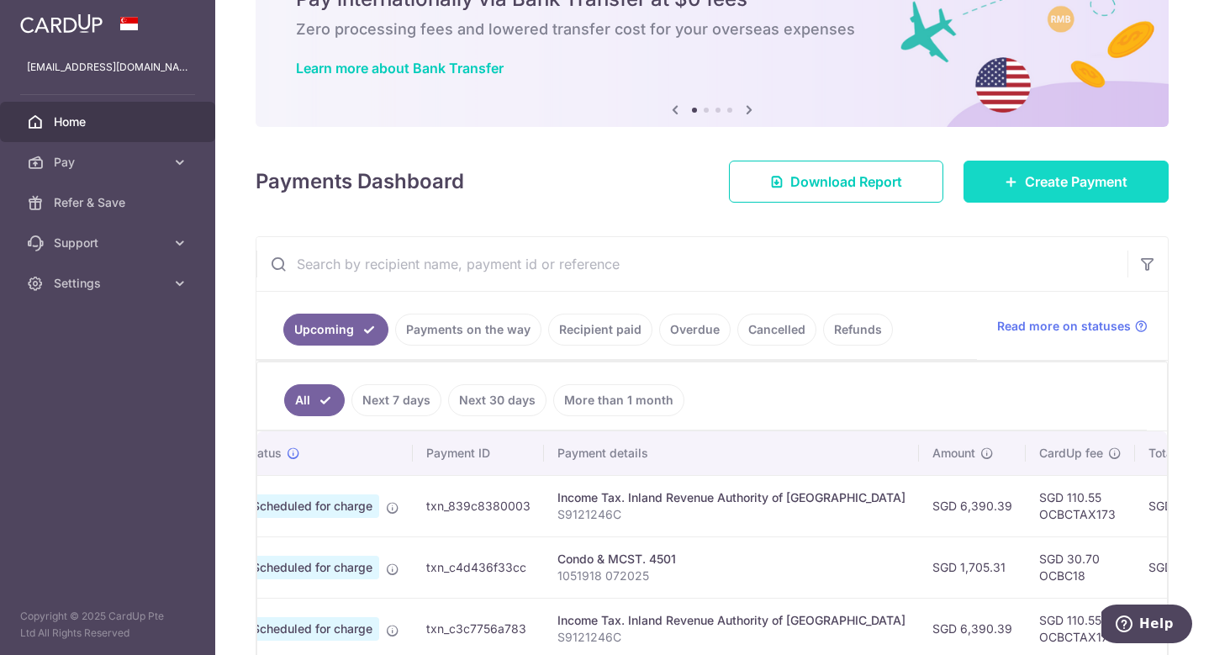
click at [1043, 176] on span "Create Payment" at bounding box center [1075, 181] width 103 height 20
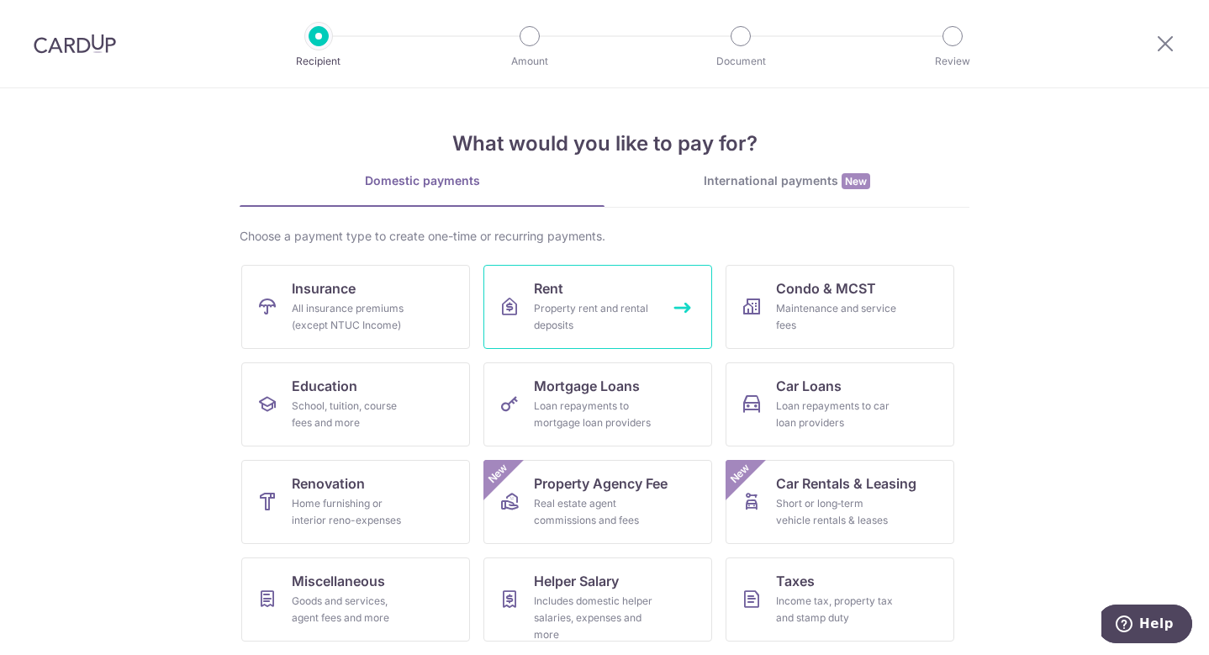
scroll to position [97, 0]
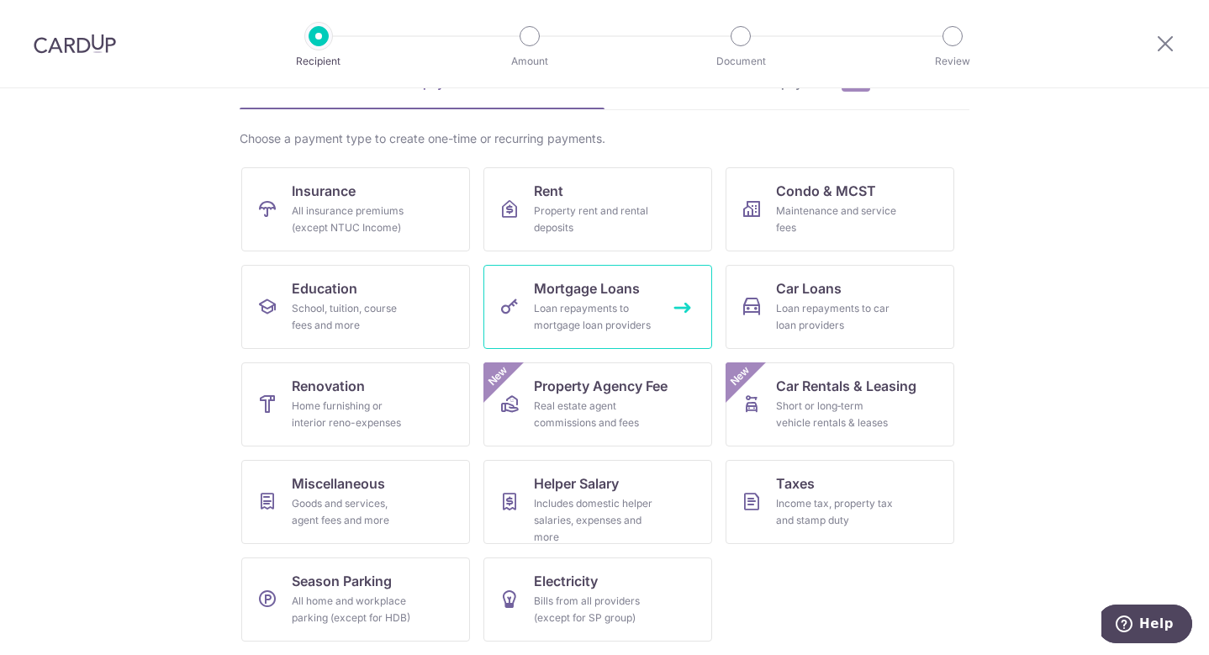
click at [587, 303] on div "Loan repayments to mortgage loan providers" at bounding box center [594, 317] width 121 height 34
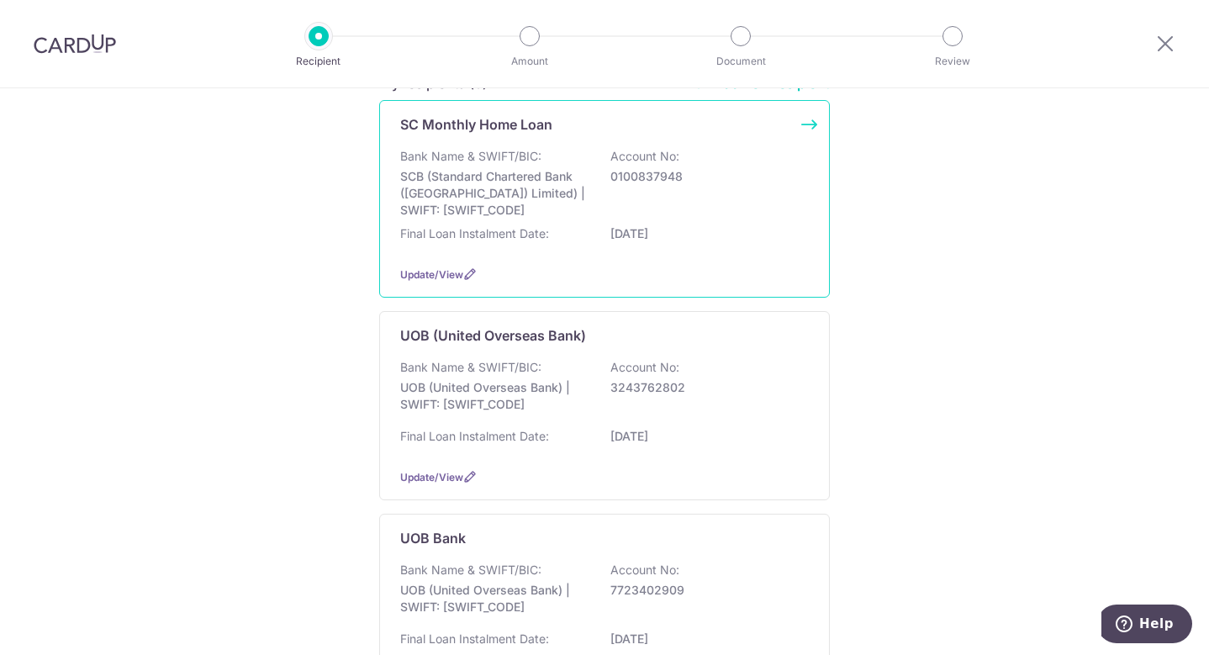
scroll to position [167, 0]
click at [667, 197] on div "Bank Name & SWIFT/BIC: SCB (Standard Chartered Bank (Singapore) Limited) | SWIF…" at bounding box center [604, 184] width 408 height 71
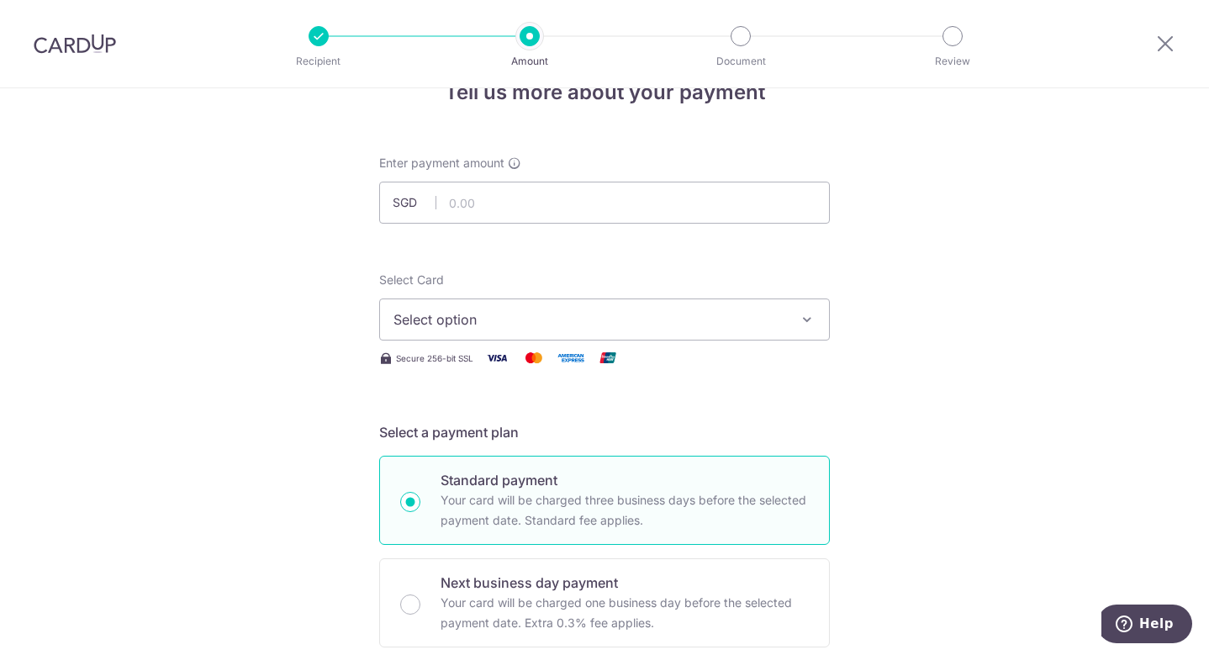
scroll to position [45, 0]
click at [598, 219] on input "text" at bounding box center [604, 202] width 450 height 42
type input "2,000.00"
click at [529, 307] on button "Select option" at bounding box center [604, 319] width 450 height 42
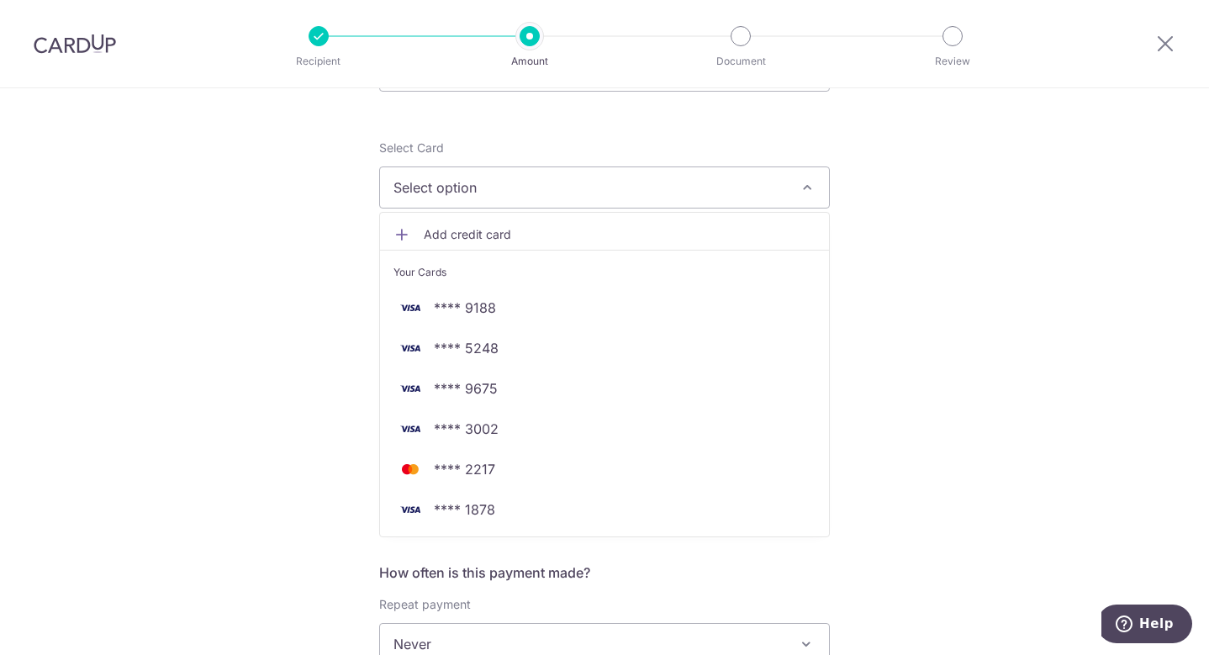
scroll to position [177, 0]
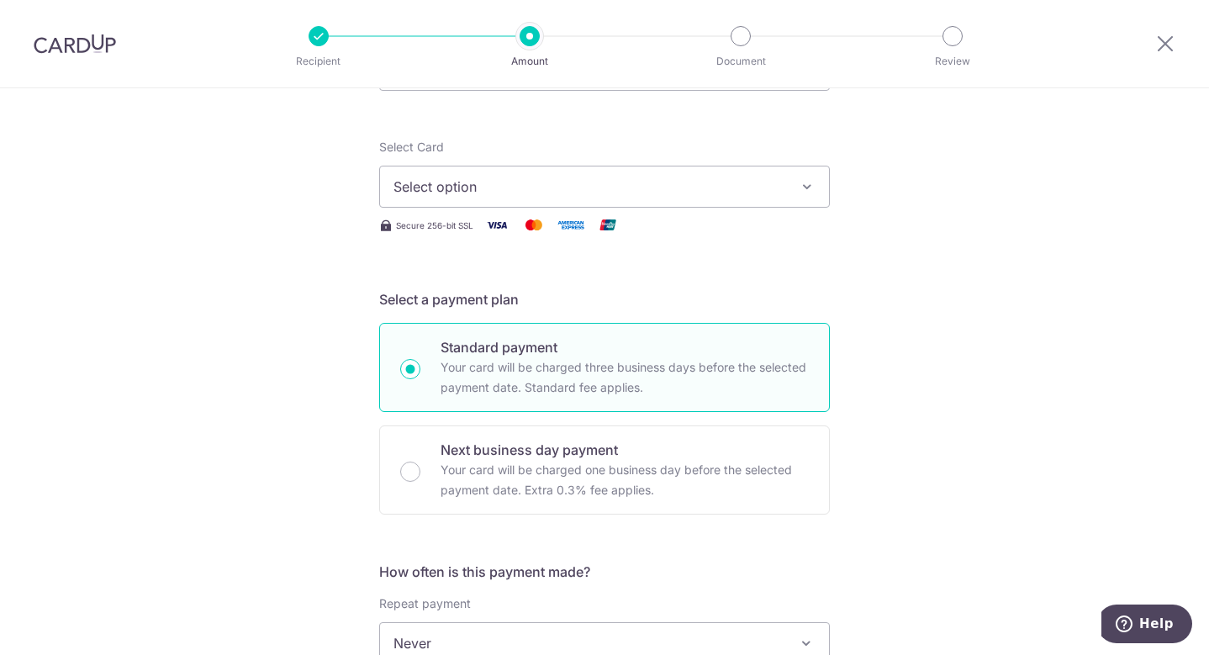
scroll to position [0, 0]
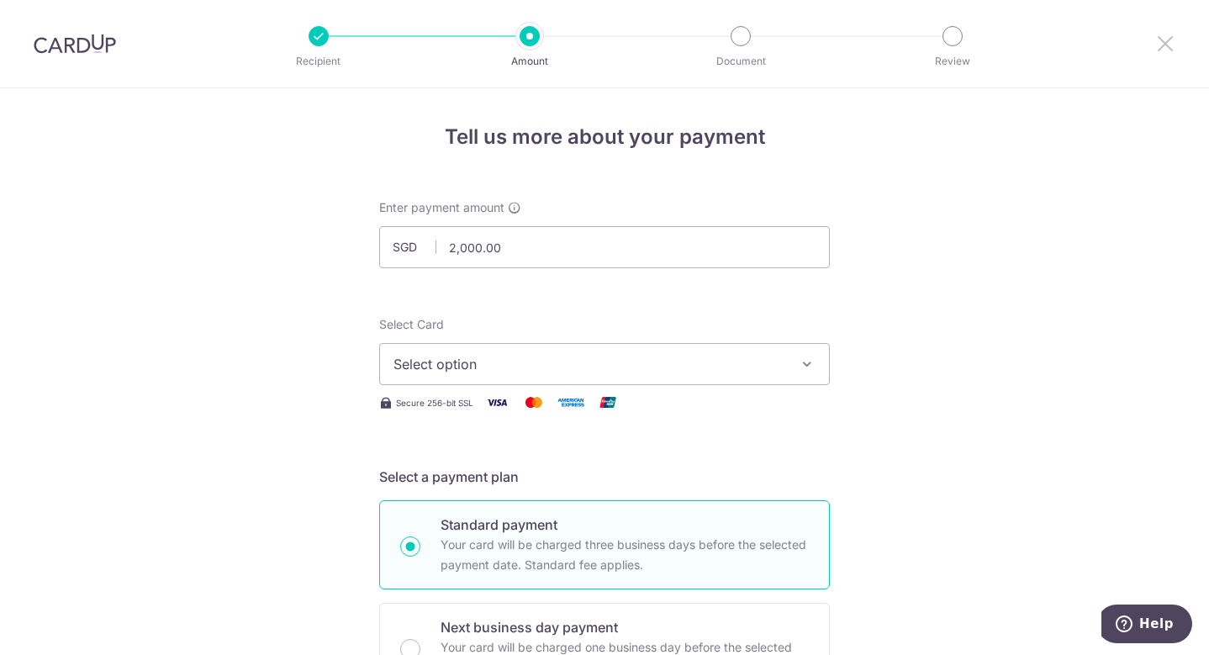
click at [1165, 41] on icon at bounding box center [1165, 43] width 20 height 21
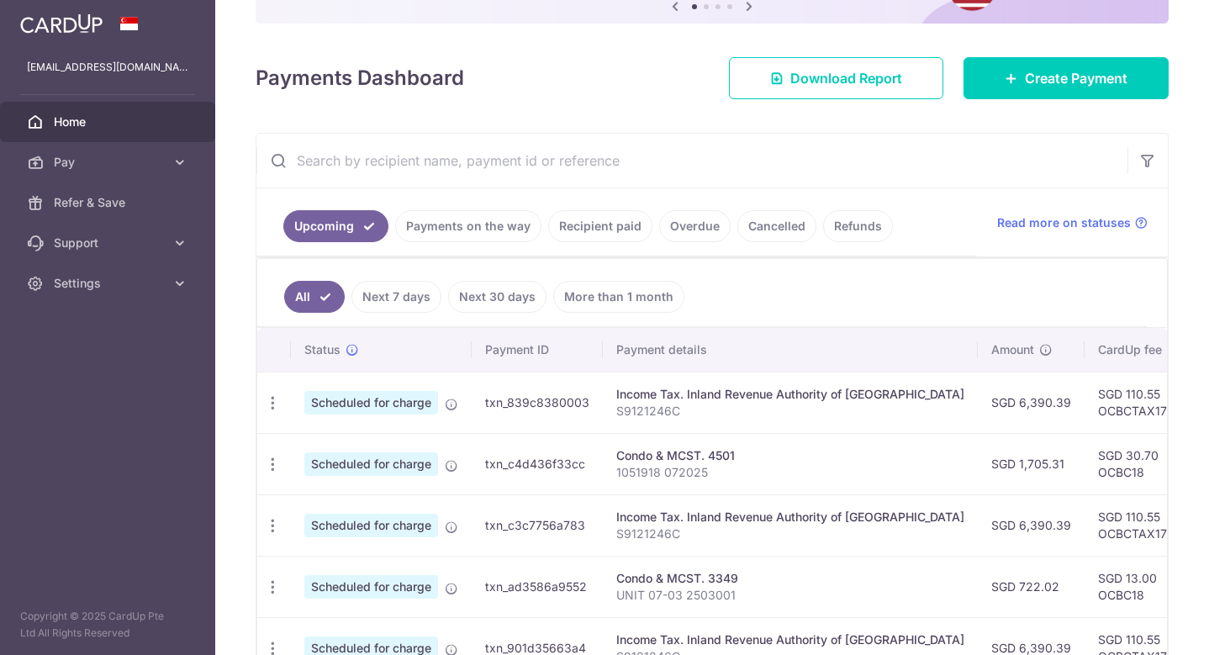
scroll to position [172, 0]
click at [638, 221] on link "Recipient paid" at bounding box center [600, 225] width 104 height 32
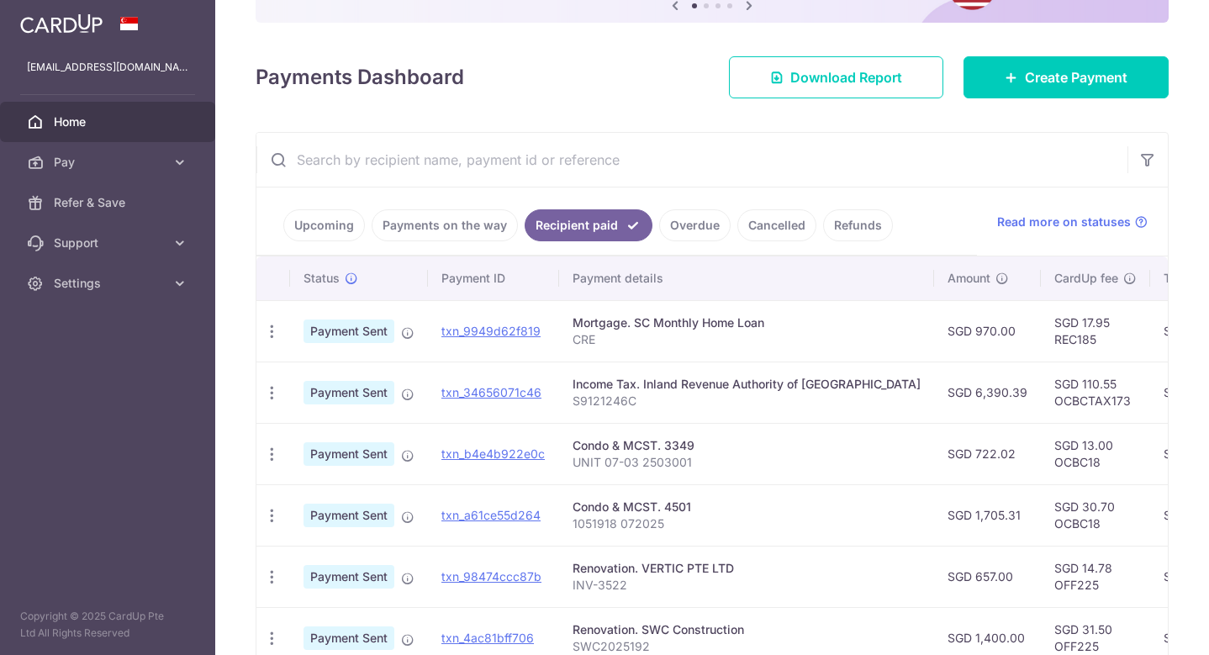
click at [779, 213] on link "Cancelled" at bounding box center [776, 225] width 79 height 32
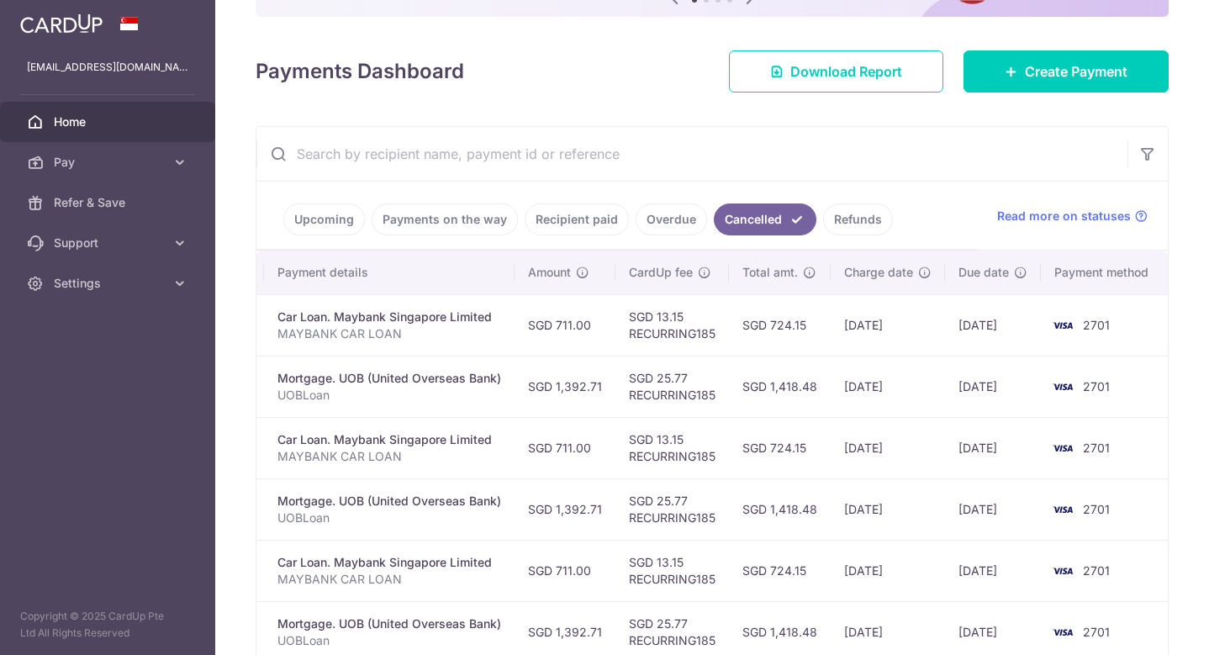
scroll to position [185, 0]
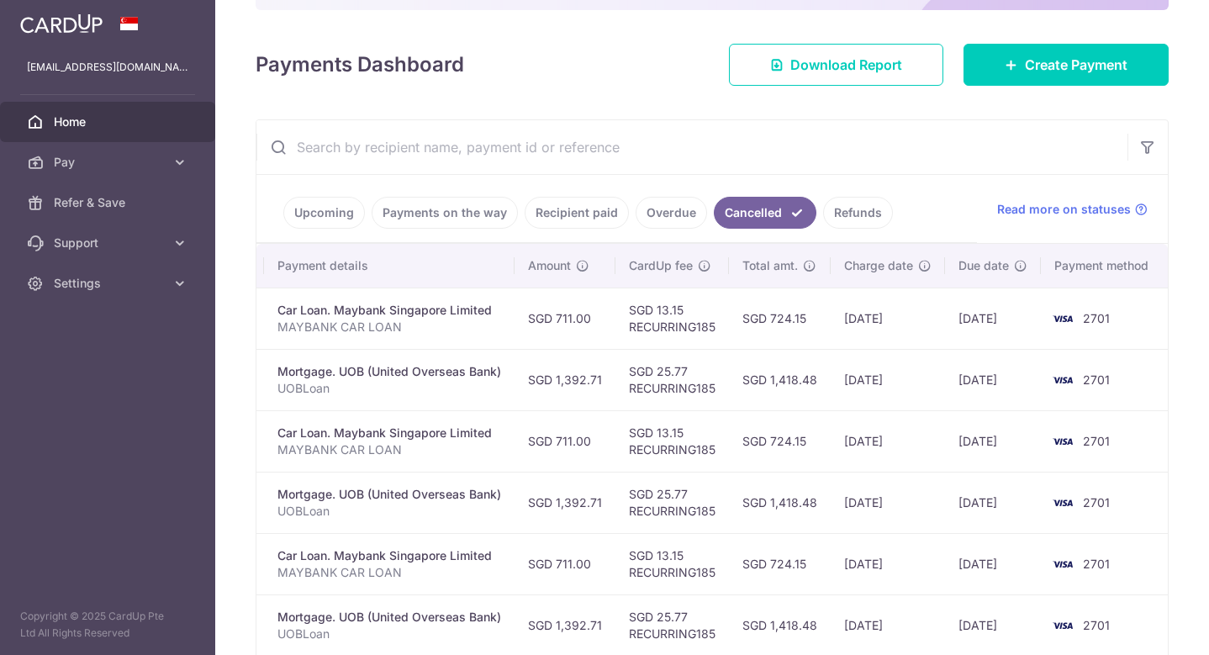
click at [898, 261] on span "Charge date" at bounding box center [878, 265] width 69 height 17
click at [697, 206] on link "Overdue" at bounding box center [670, 213] width 71 height 32
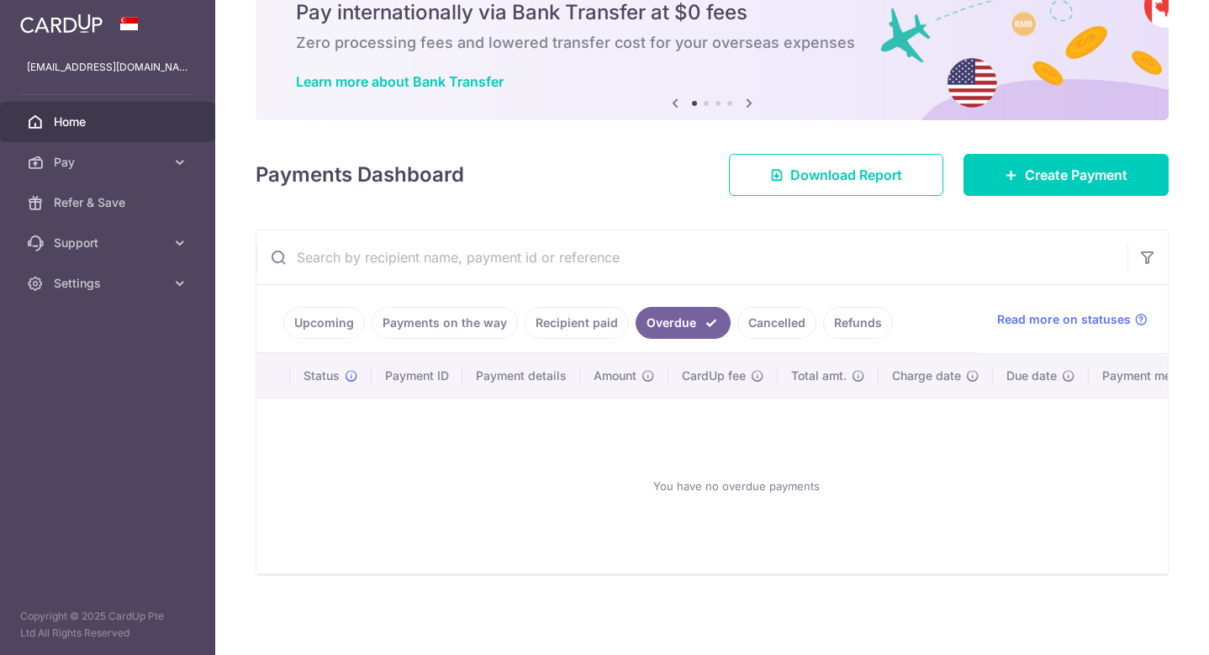
click at [565, 307] on link "Recipient paid" at bounding box center [576, 323] width 104 height 32
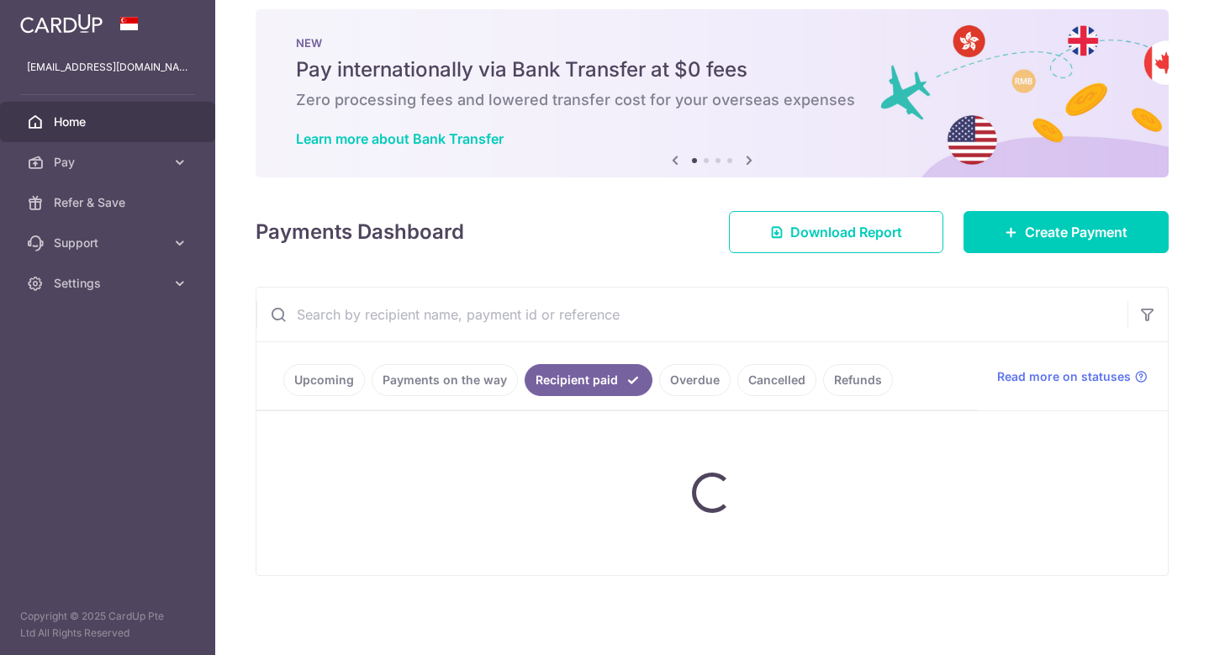
click at [565, 307] on input "text" at bounding box center [691, 314] width 871 height 54
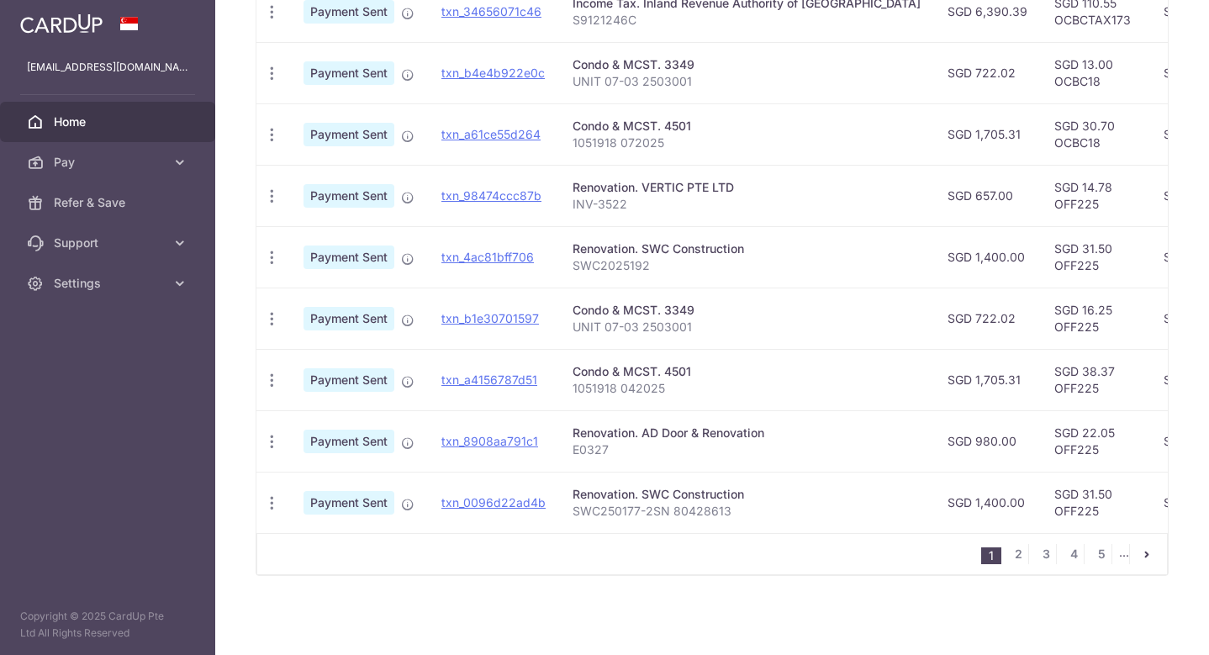
scroll to position [0, 0]
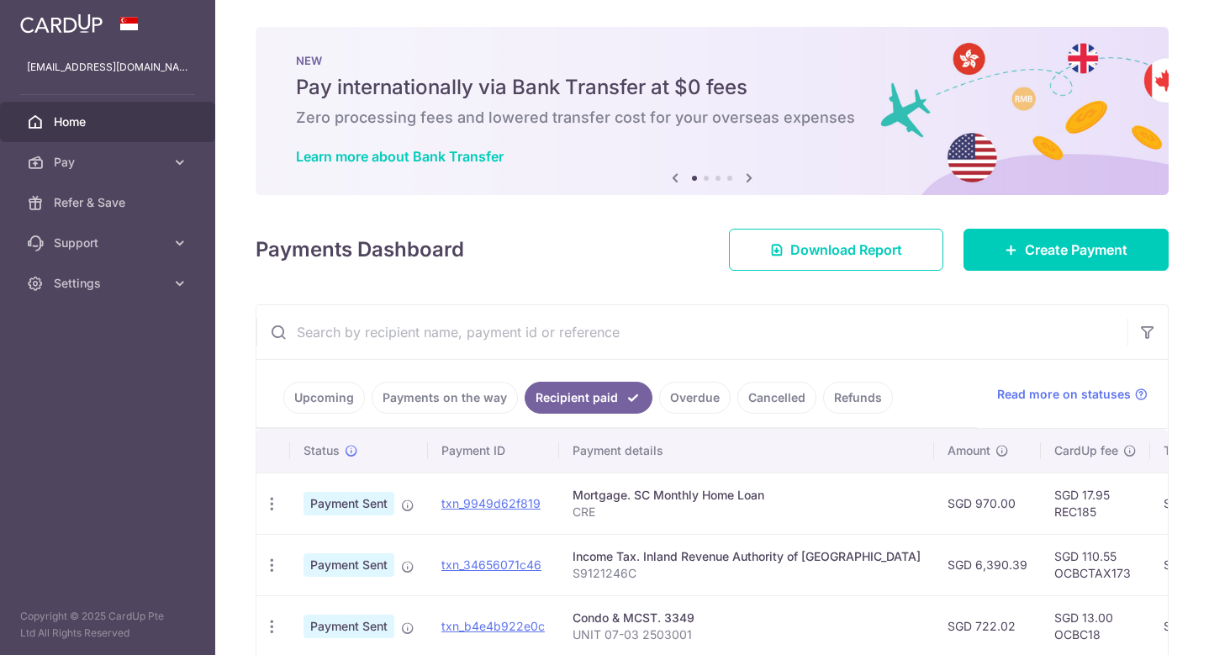
click at [324, 392] on link "Upcoming" at bounding box center [324, 398] width 82 height 32
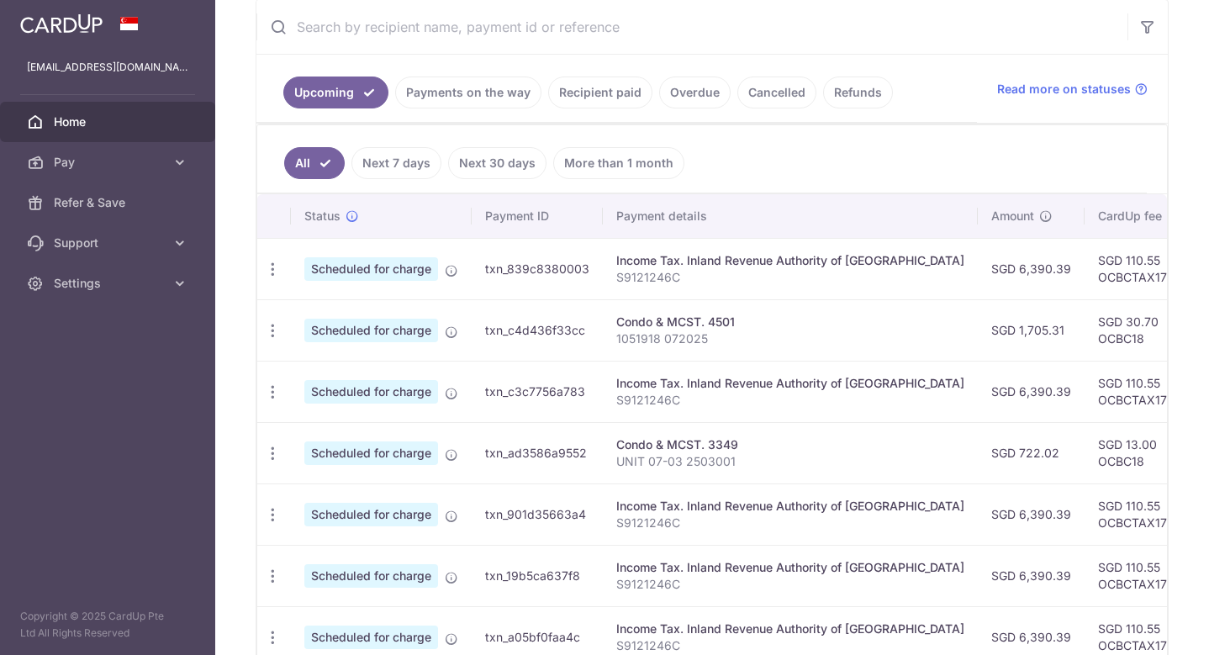
click at [408, 161] on link "Next 7 days" at bounding box center [396, 163] width 90 height 32
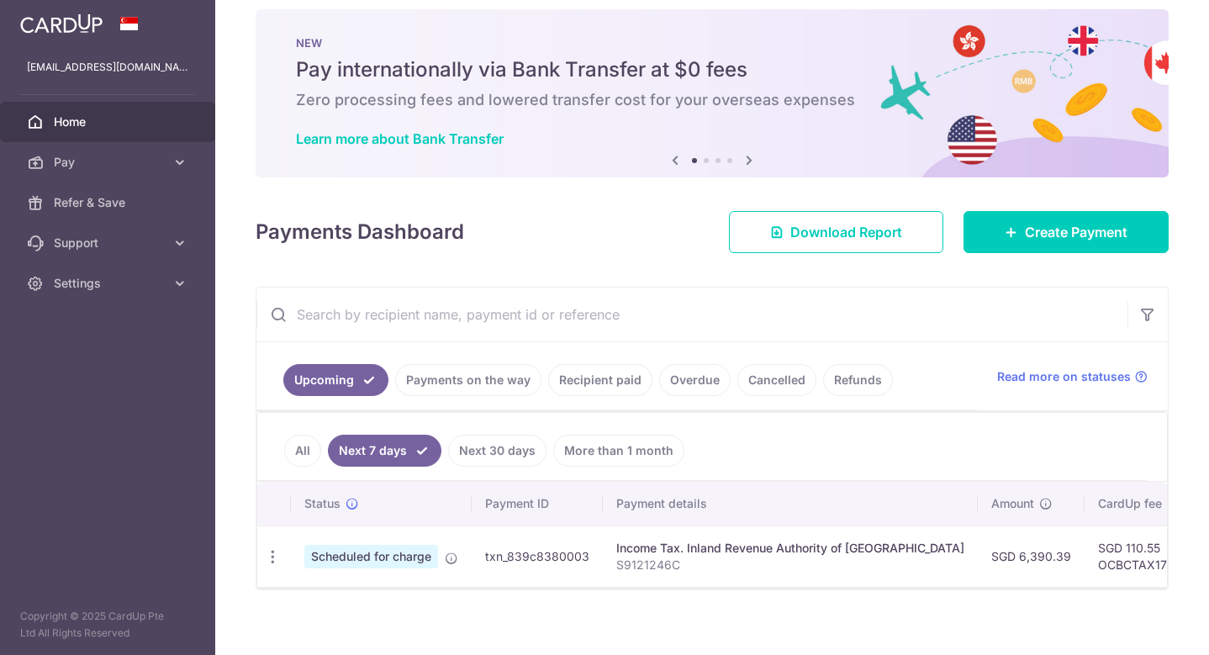
scroll to position [40, 0]
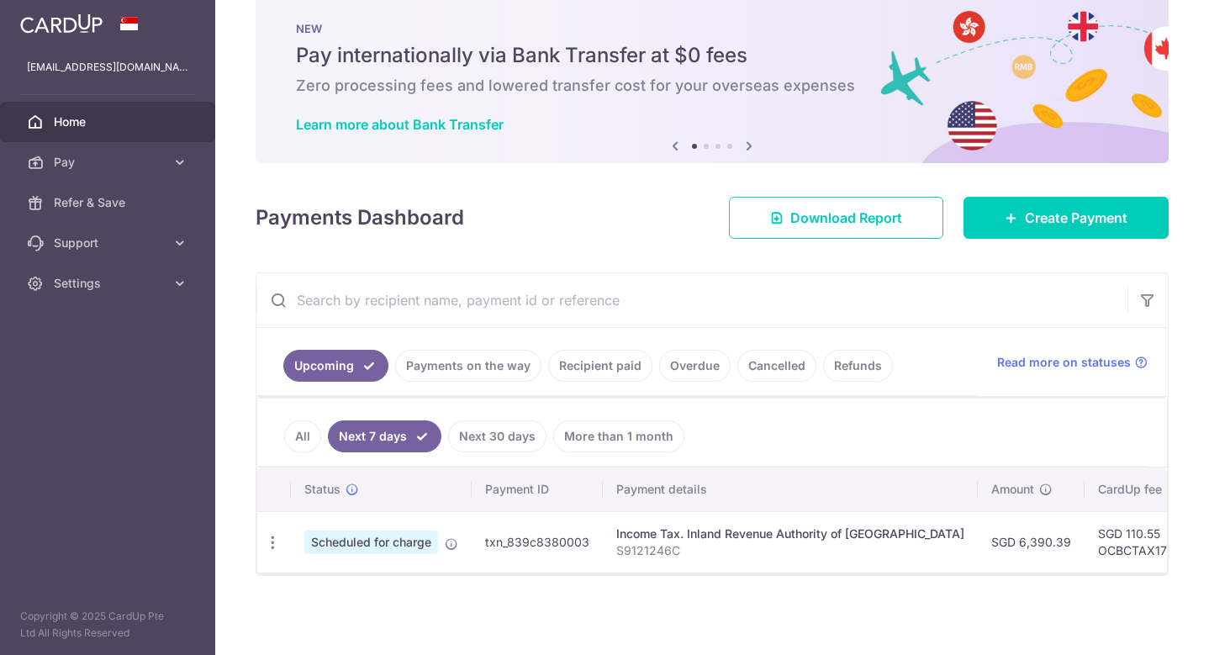
click at [492, 364] on link "Payments on the way" at bounding box center [468, 366] width 146 height 32
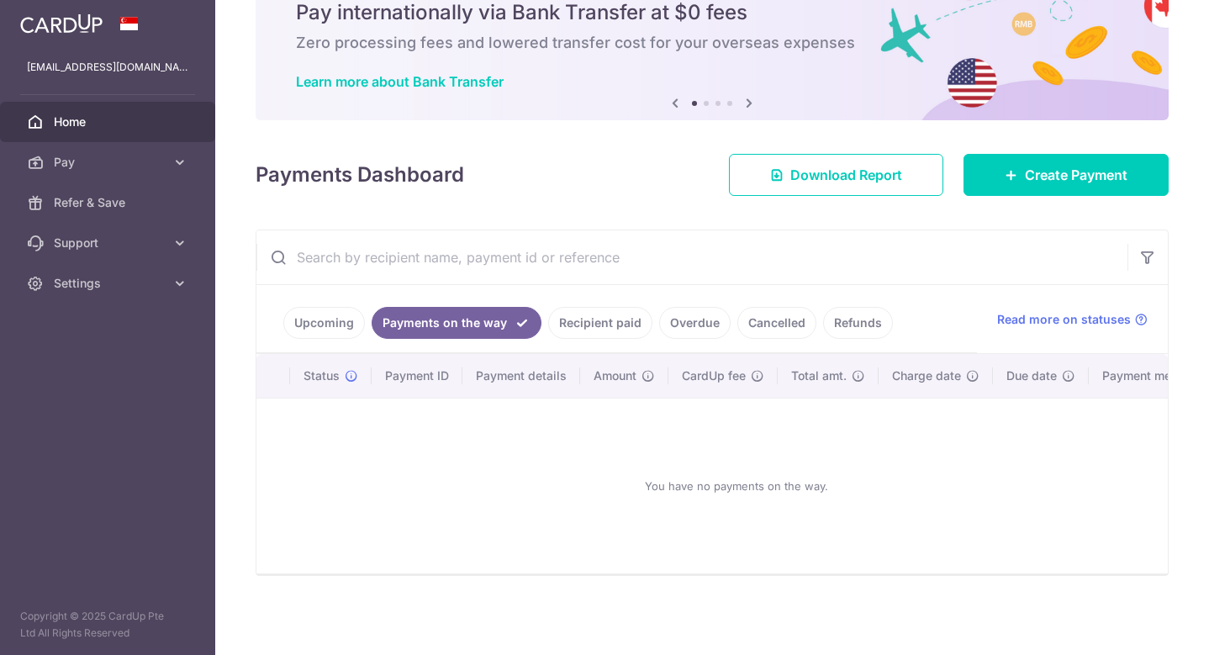
click at [591, 315] on link "Recipient paid" at bounding box center [600, 323] width 104 height 32
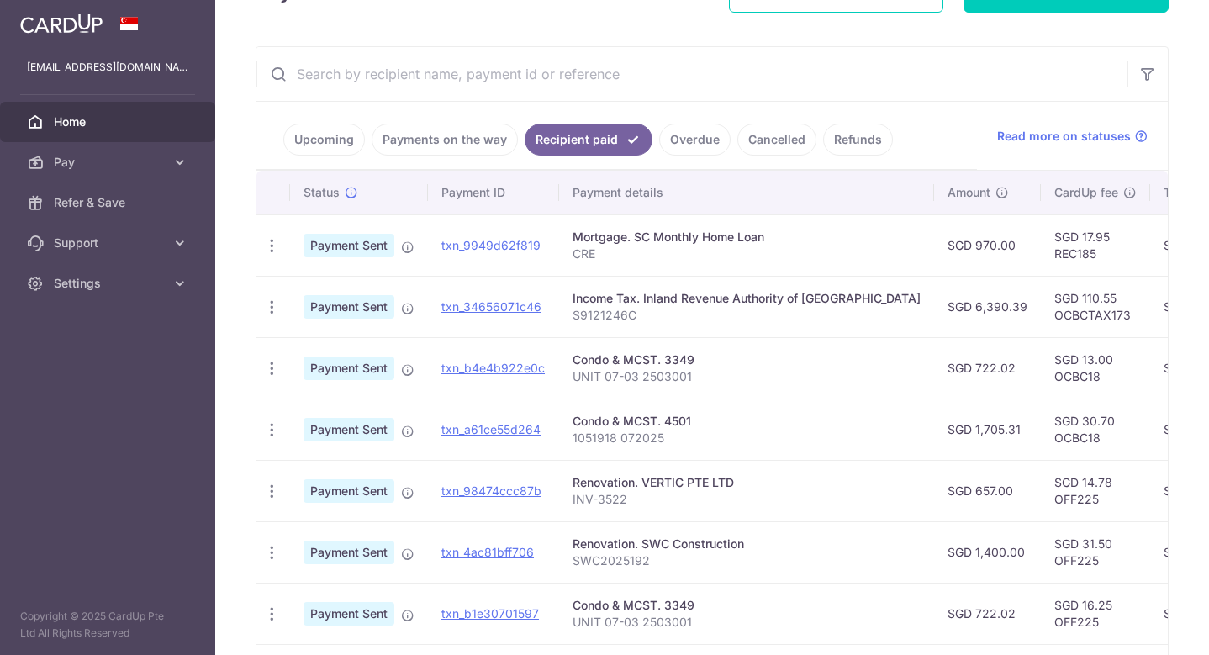
scroll to position [105, 0]
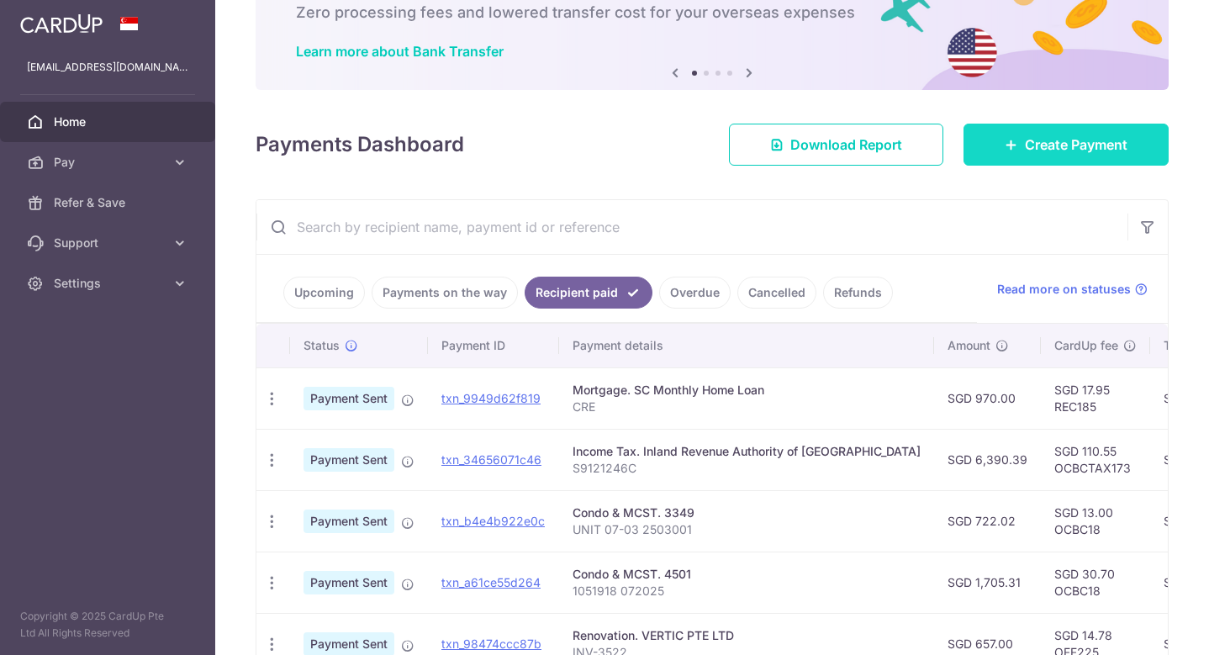
click at [1004, 140] on icon at bounding box center [1010, 144] width 13 height 13
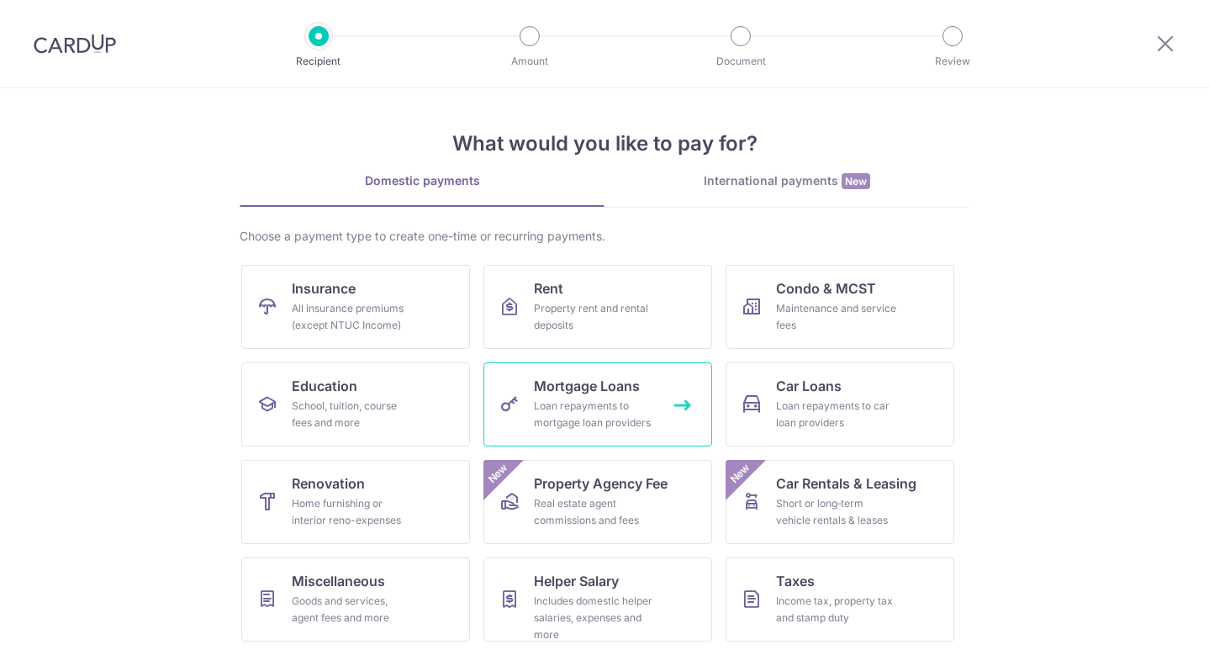
click at [591, 411] on div "Loan repayments to mortgage loan providers" at bounding box center [594, 415] width 121 height 34
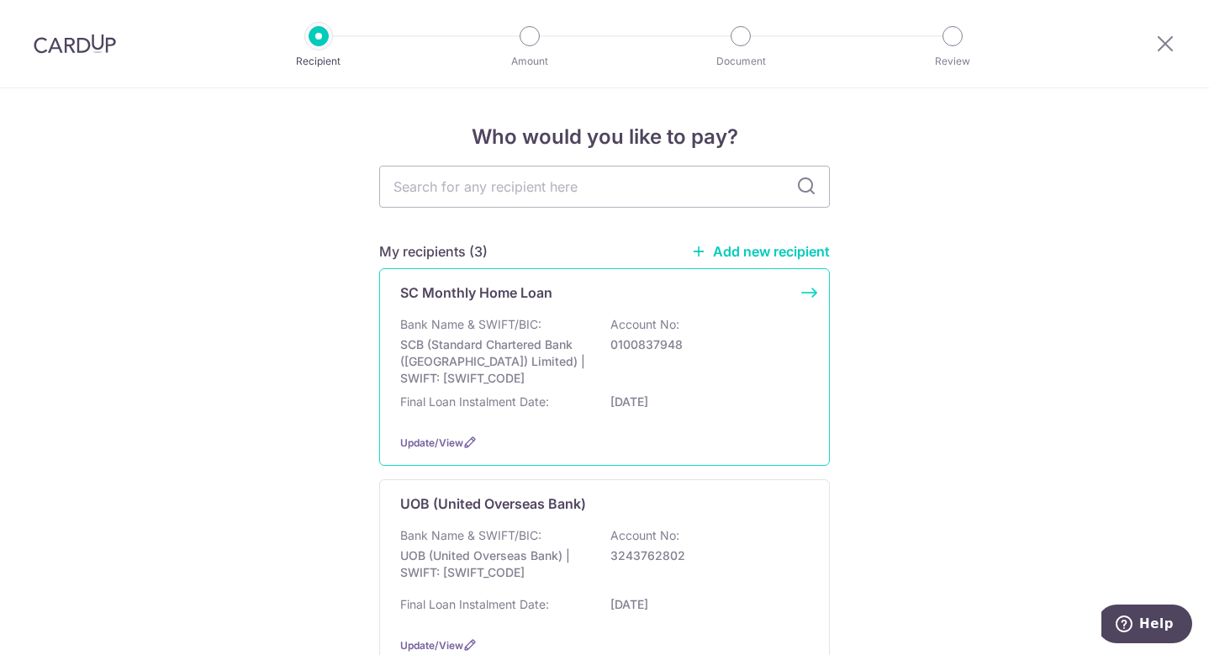
click at [486, 346] on p "SCB (Standard Chartered Bank (Singapore) Limited) | SWIFT: SCBLSG22XXX" at bounding box center [494, 361] width 188 height 50
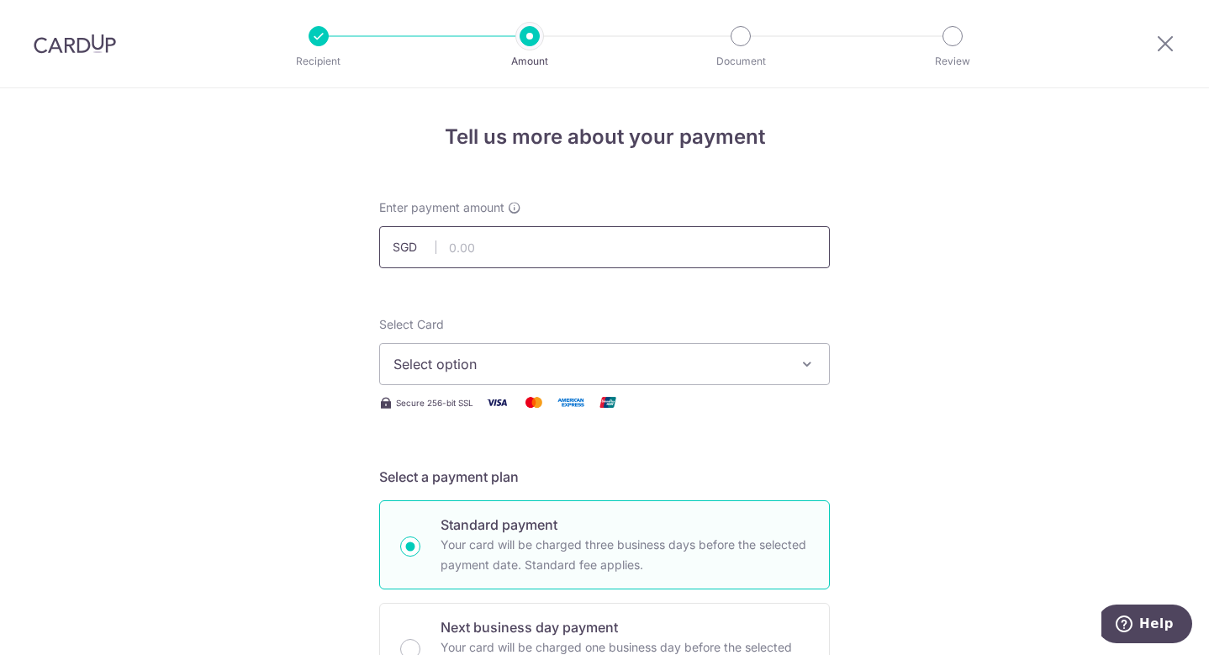
click at [504, 255] on input "text" at bounding box center [604, 247] width 450 height 42
type input "2,000.00"
click at [480, 357] on span "Select option" at bounding box center [589, 364] width 392 height 20
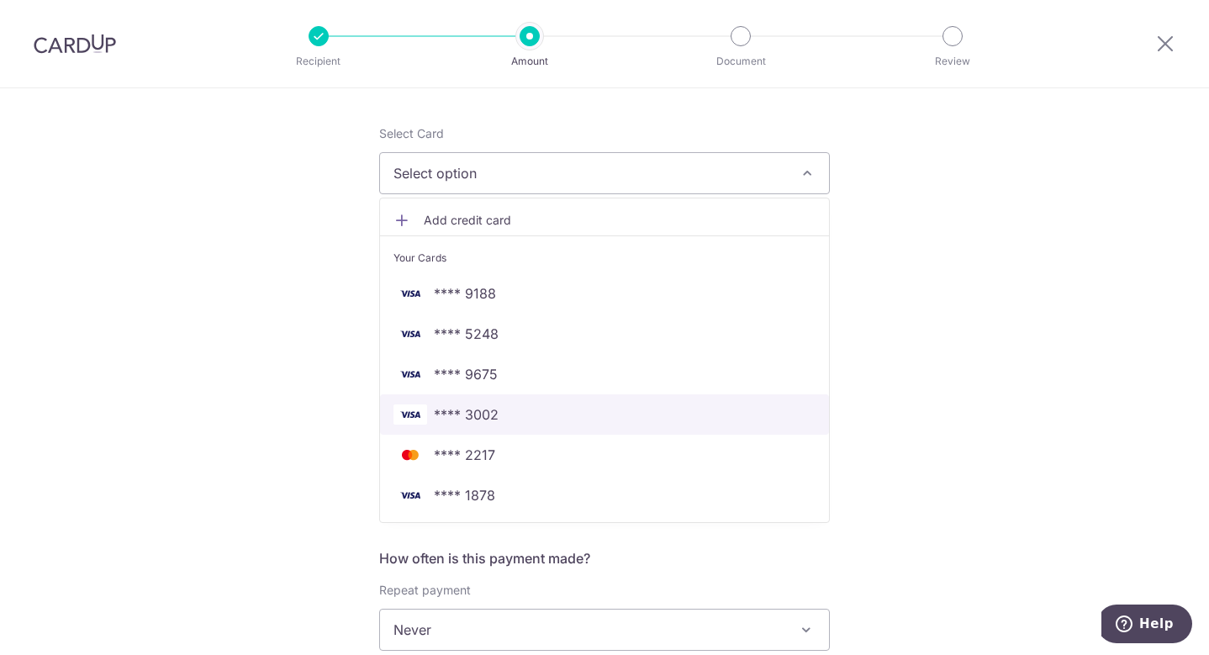
scroll to position [192, 0]
click at [490, 420] on span "**** 3002" at bounding box center [466, 413] width 65 height 20
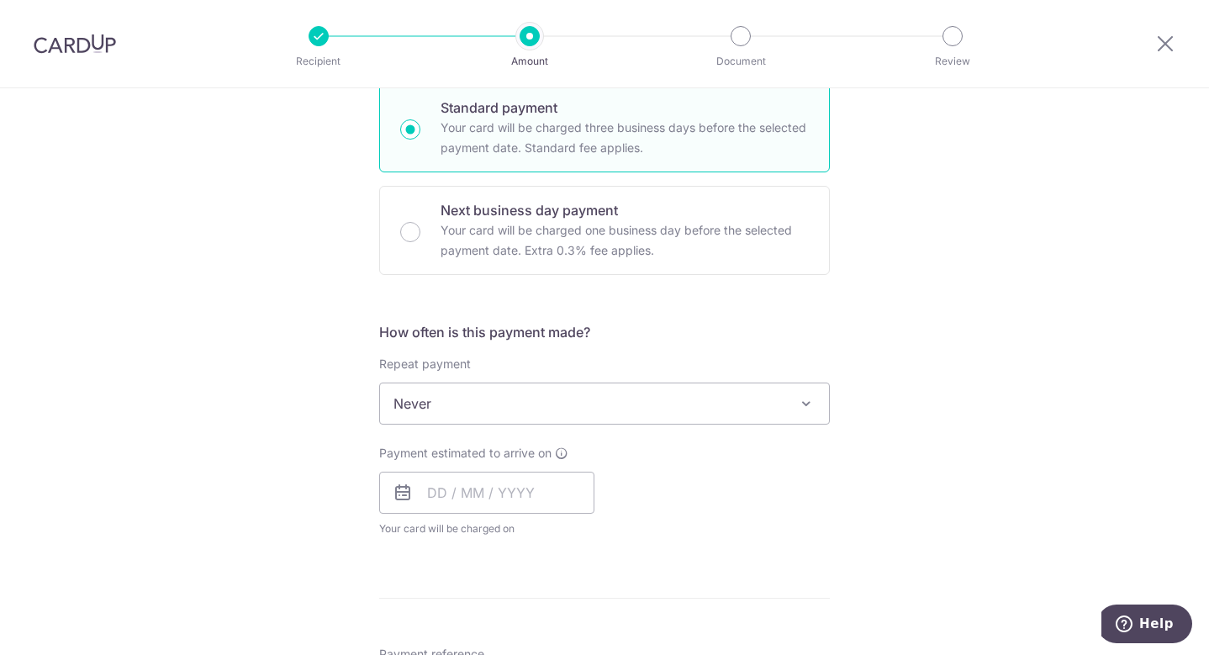
scroll to position [418, 0]
click at [484, 495] on input "text" at bounding box center [486, 492] width 215 height 42
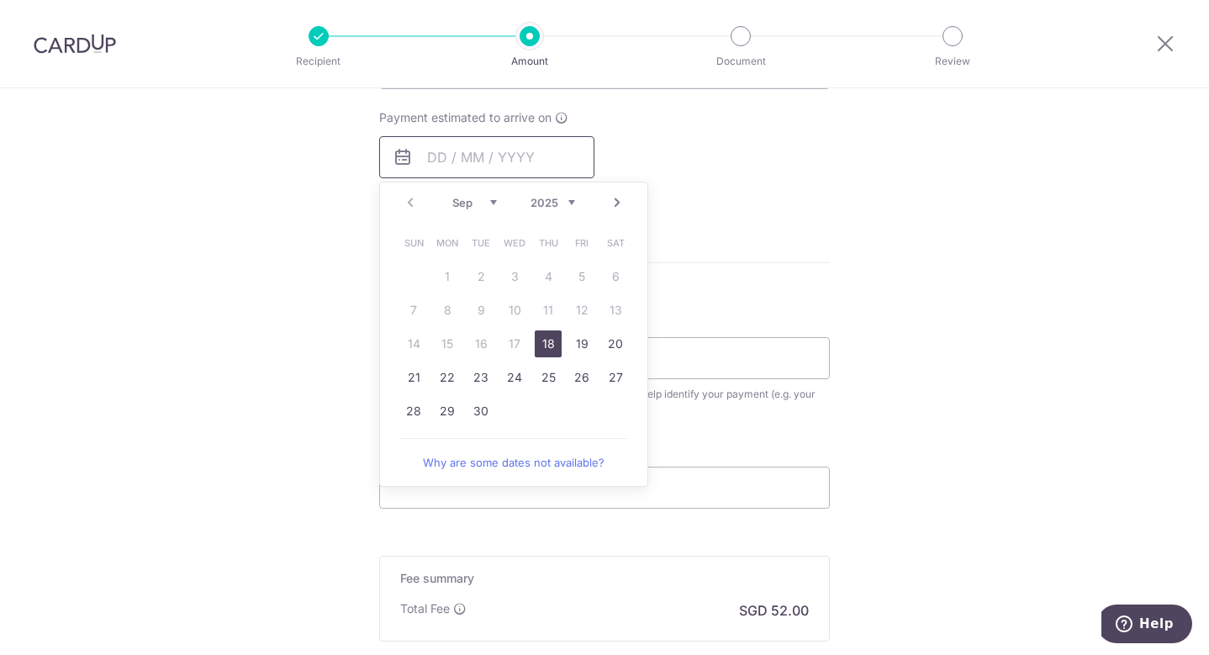
scroll to position [753, 0]
click at [535, 341] on link "18" at bounding box center [548, 342] width 27 height 27
type input "[DATE]"
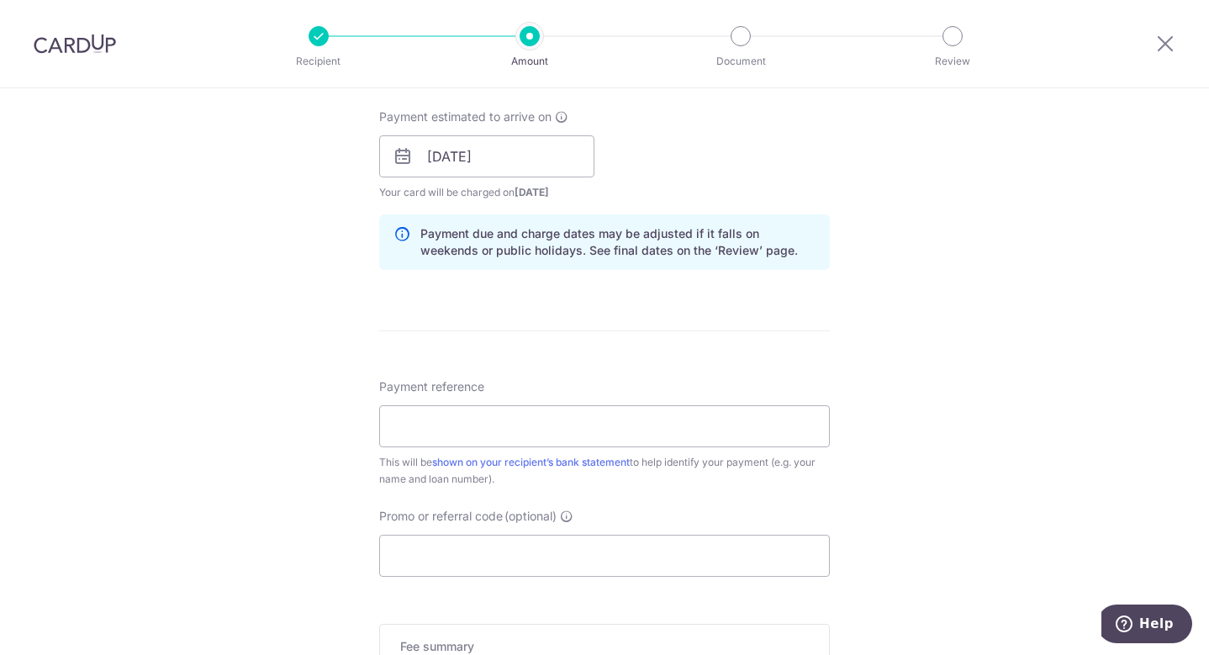
click at [741, 294] on form "Enter payment amount SGD 2,000.00 2000.00 Select Card **** 3002 Add credit card…" at bounding box center [604, 145] width 450 height 1399
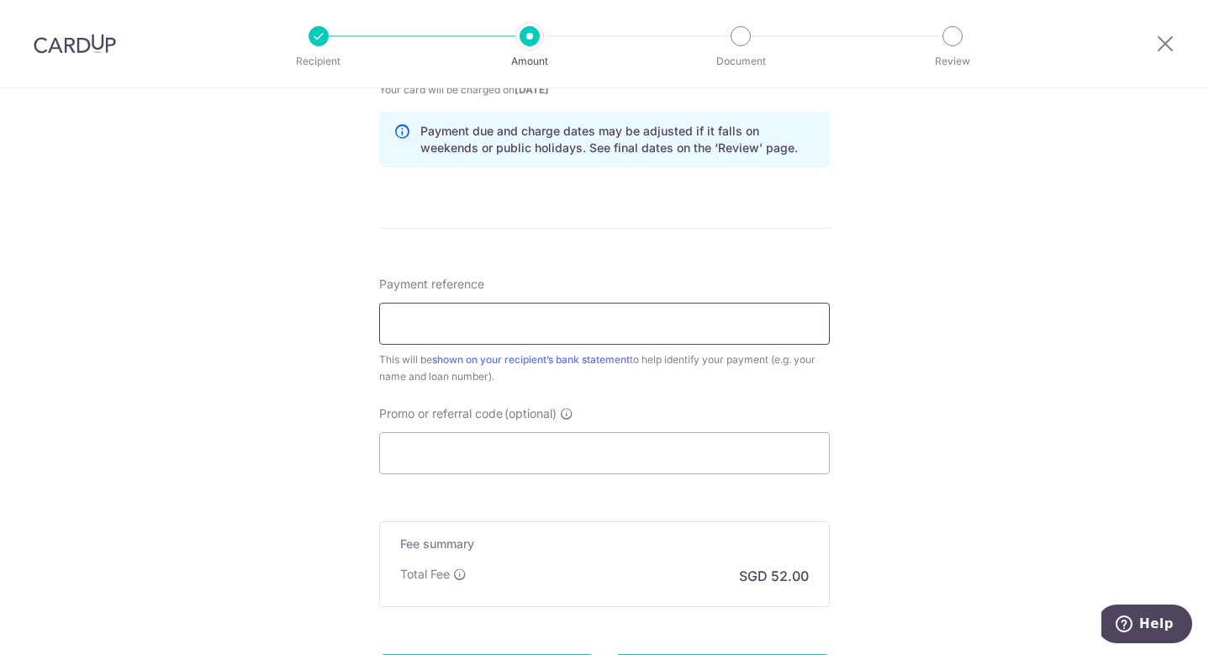
click at [622, 314] on input "Payment reference" at bounding box center [604, 324] width 450 height 42
click at [525, 325] on input "Payment reference" at bounding box center [604, 324] width 450 height 42
click at [485, 447] on input "Promo or referral code (optional)" at bounding box center [604, 453] width 450 height 42
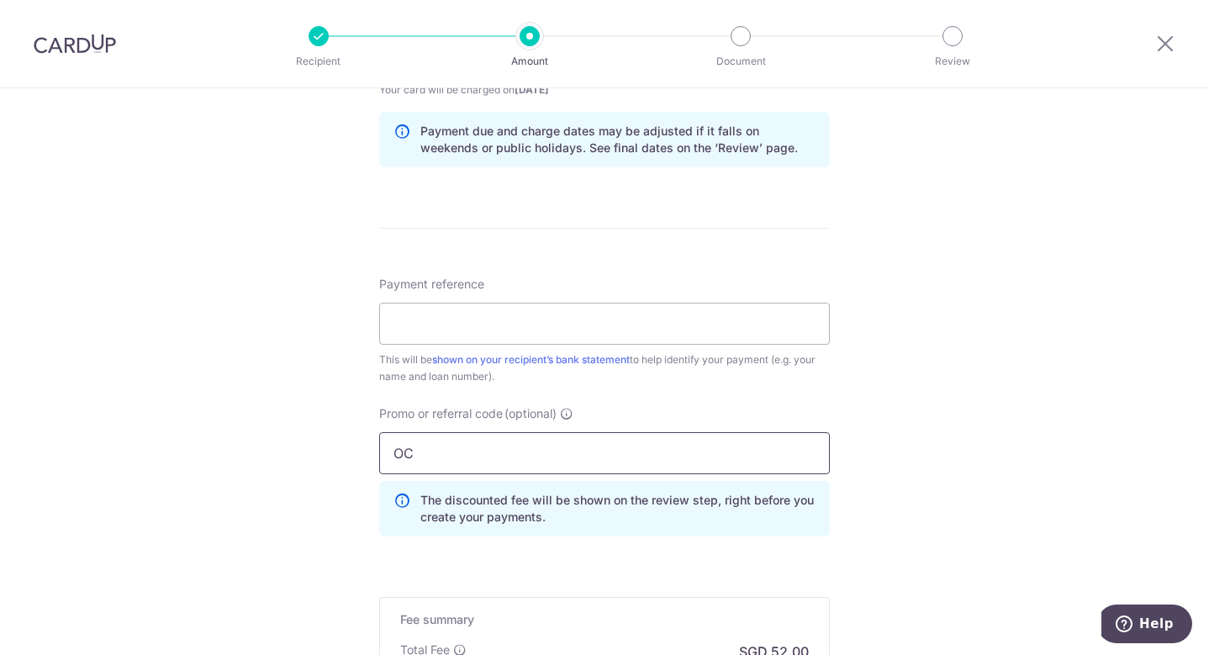
type input "O"
click at [540, 438] on input "RECU" at bounding box center [604, 453] width 450 height 42
paste input "3HOME25R"
type input "3HOME25R"
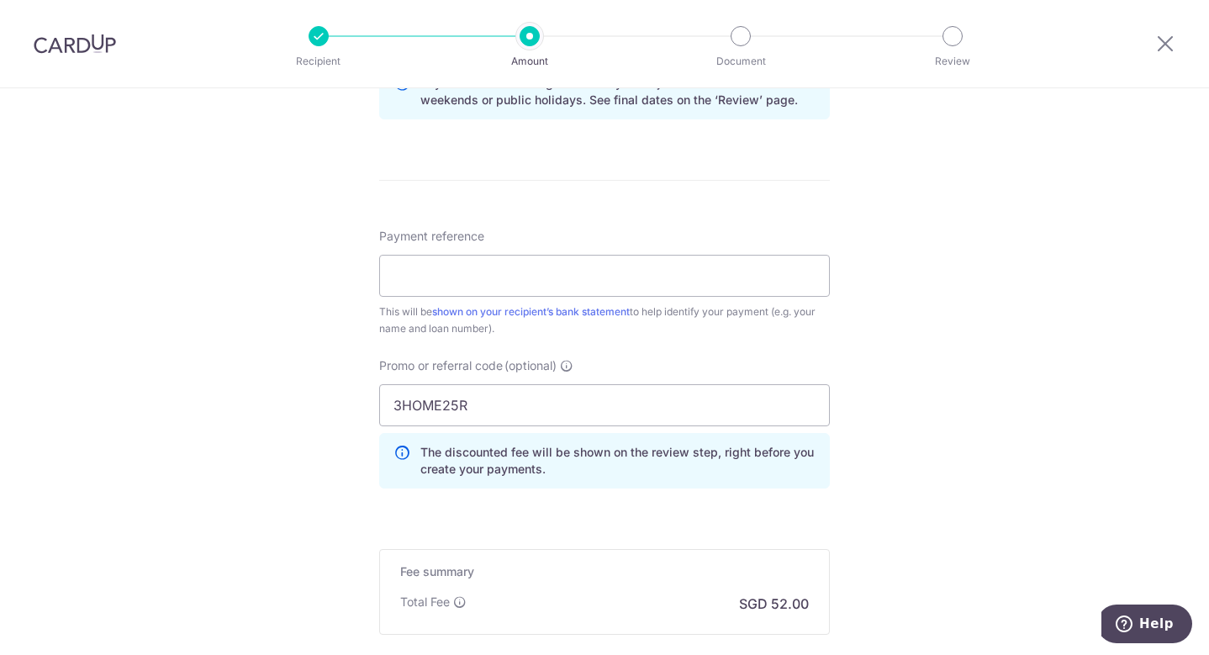
scroll to position [893, 0]
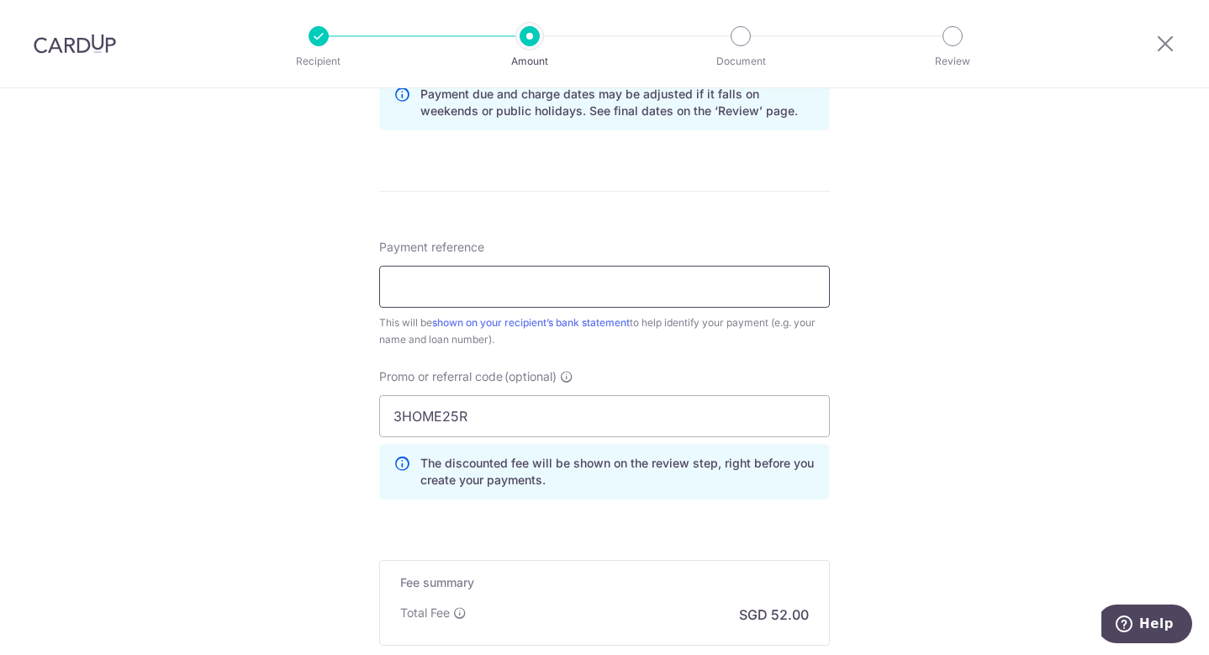
click at [518, 297] on input "Payment reference" at bounding box center [604, 287] width 450 height 42
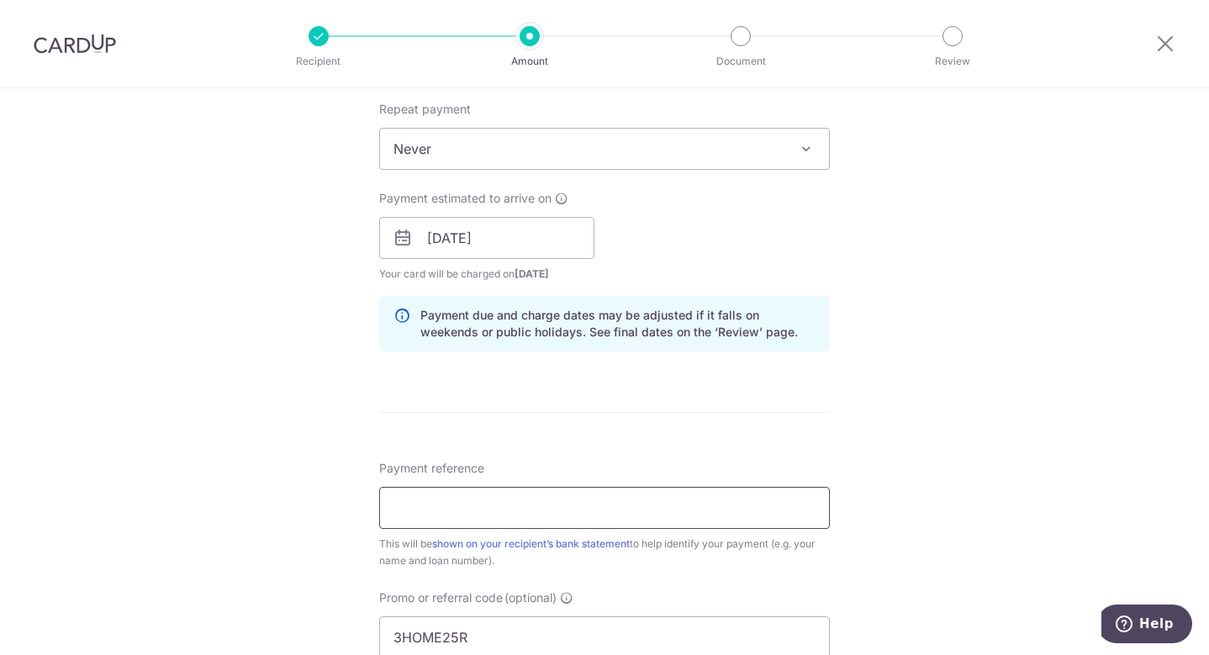
scroll to position [672, 0]
type input "N"
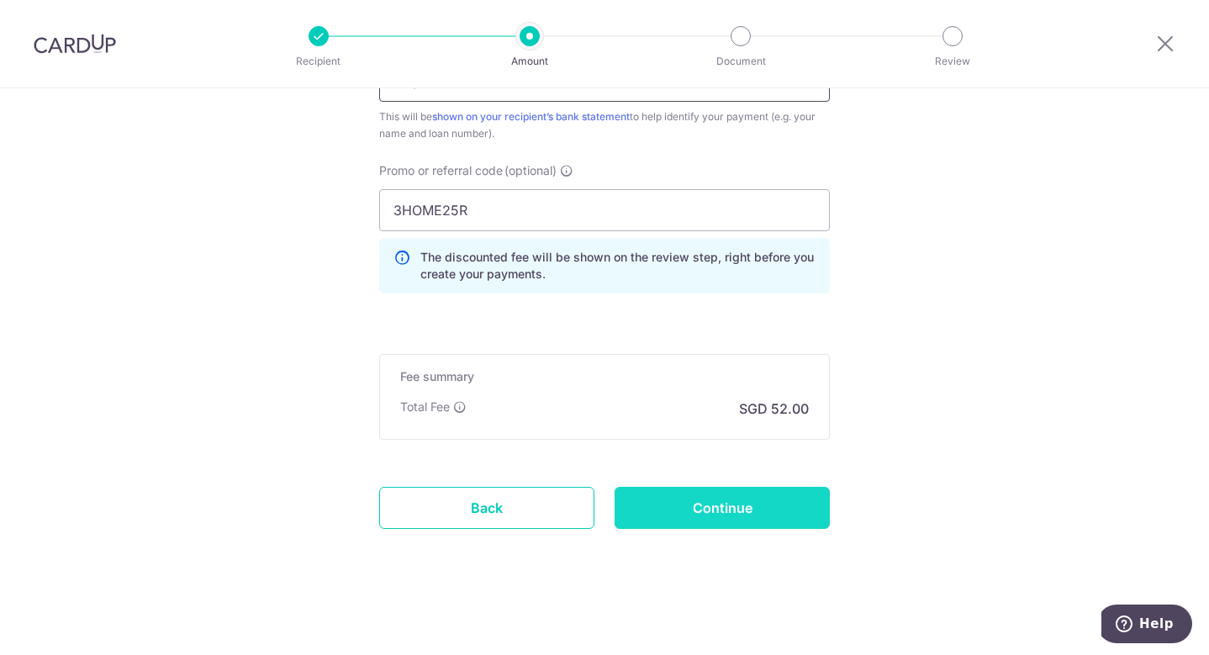
type input "Maybank Card loan"
click at [668, 507] on input "Continue" at bounding box center [721, 508] width 215 height 42
type input "Create Schedule"
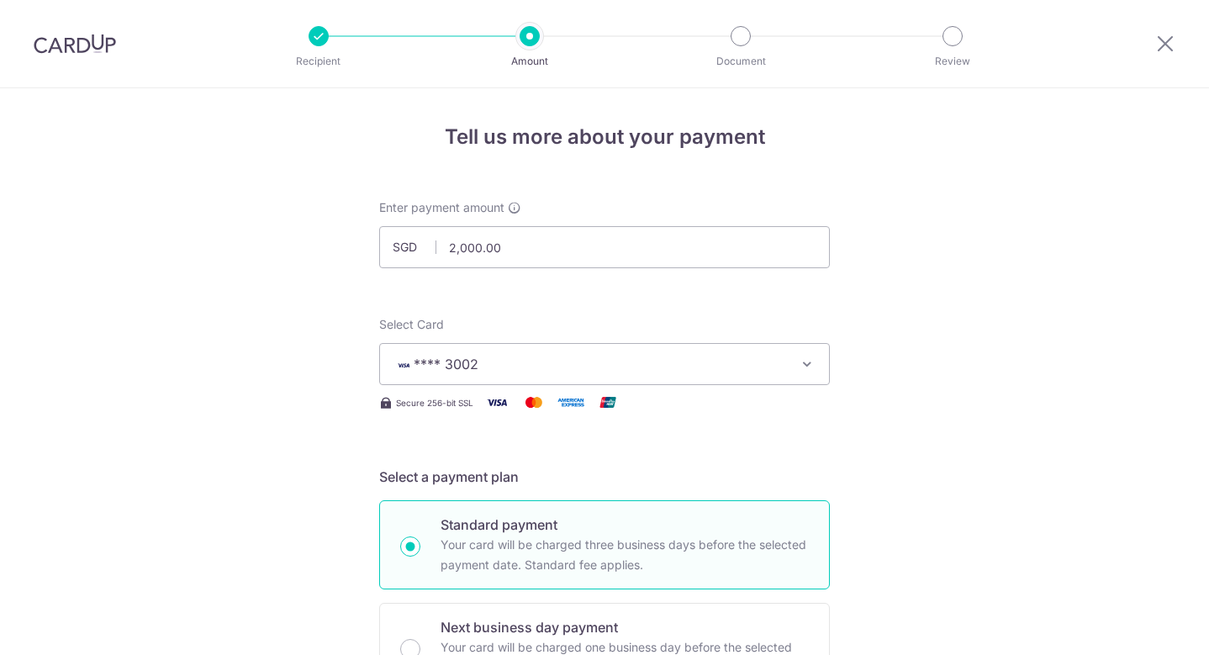
scroll to position [1122, 0]
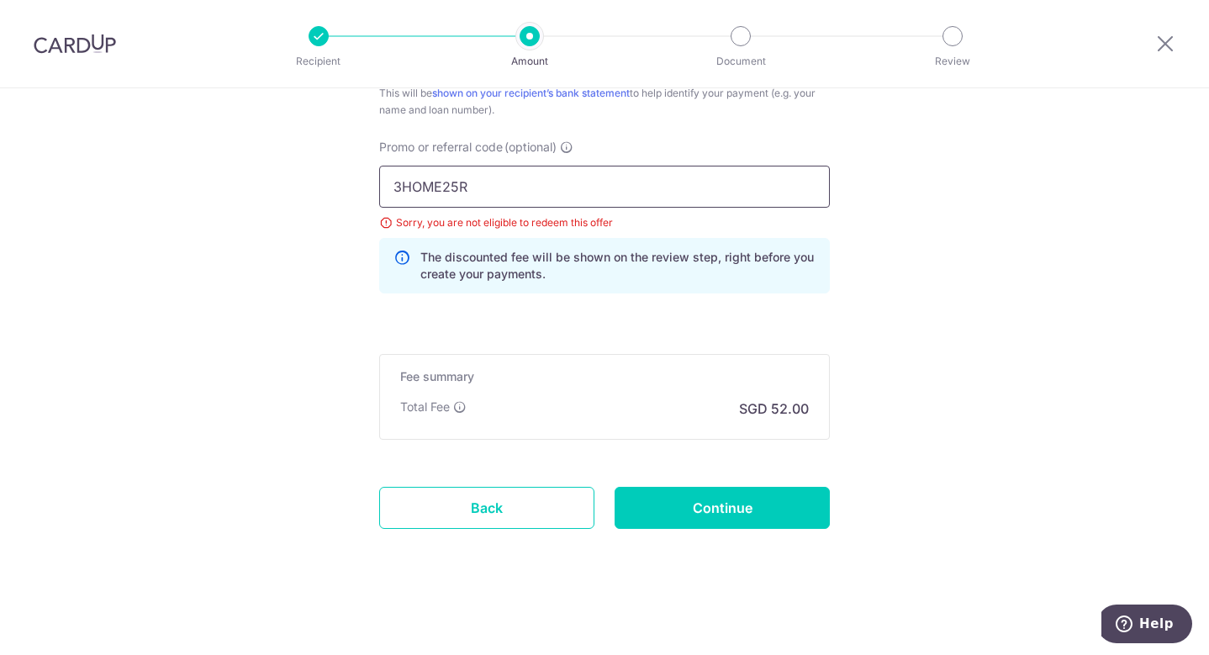
click at [497, 199] on input "3HOME25R" at bounding box center [604, 187] width 450 height 42
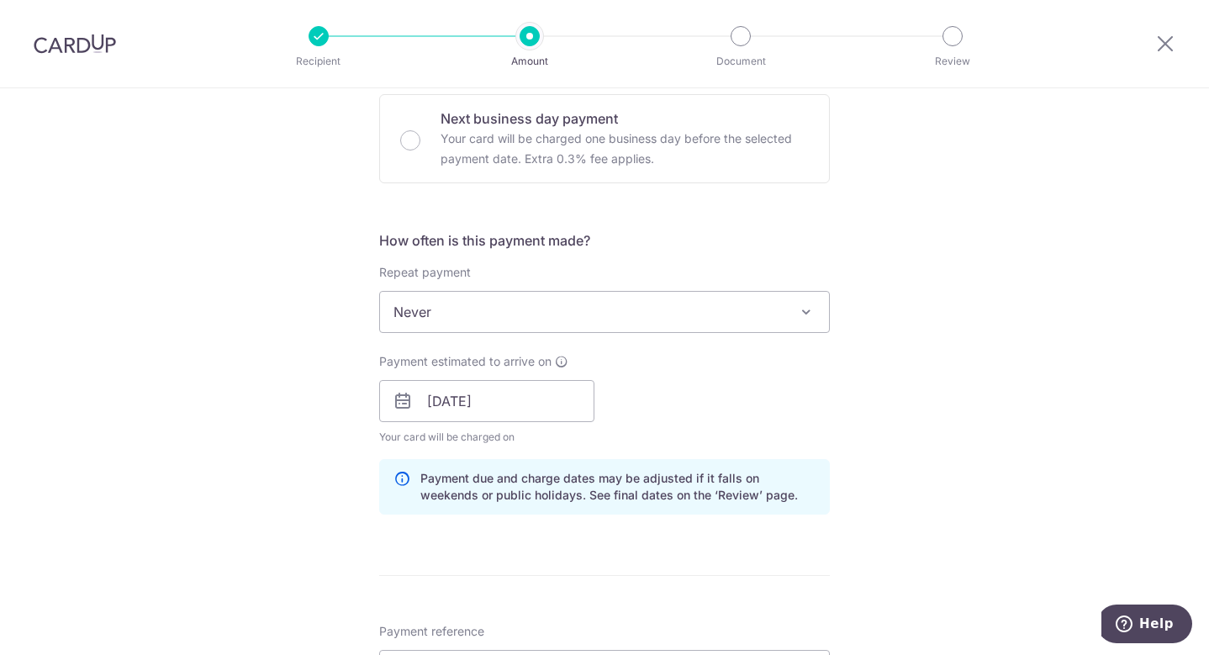
scroll to position [511, 0]
click at [525, 319] on span "Never" at bounding box center [604, 309] width 449 height 40
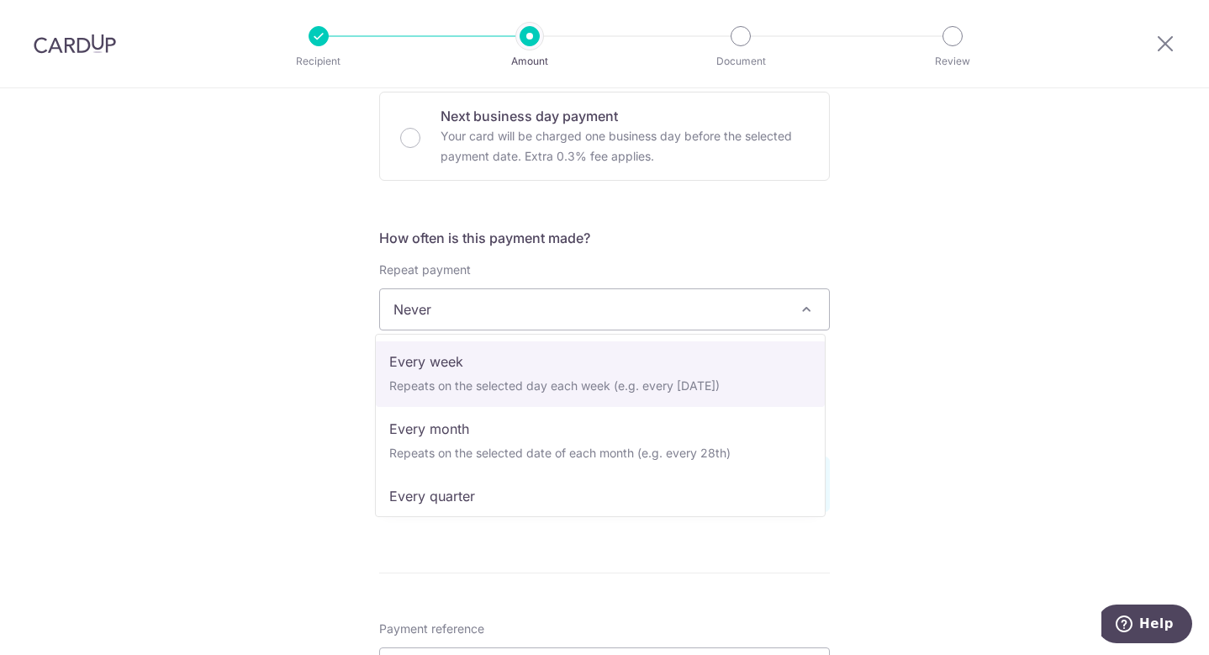
scroll to position [70, 0]
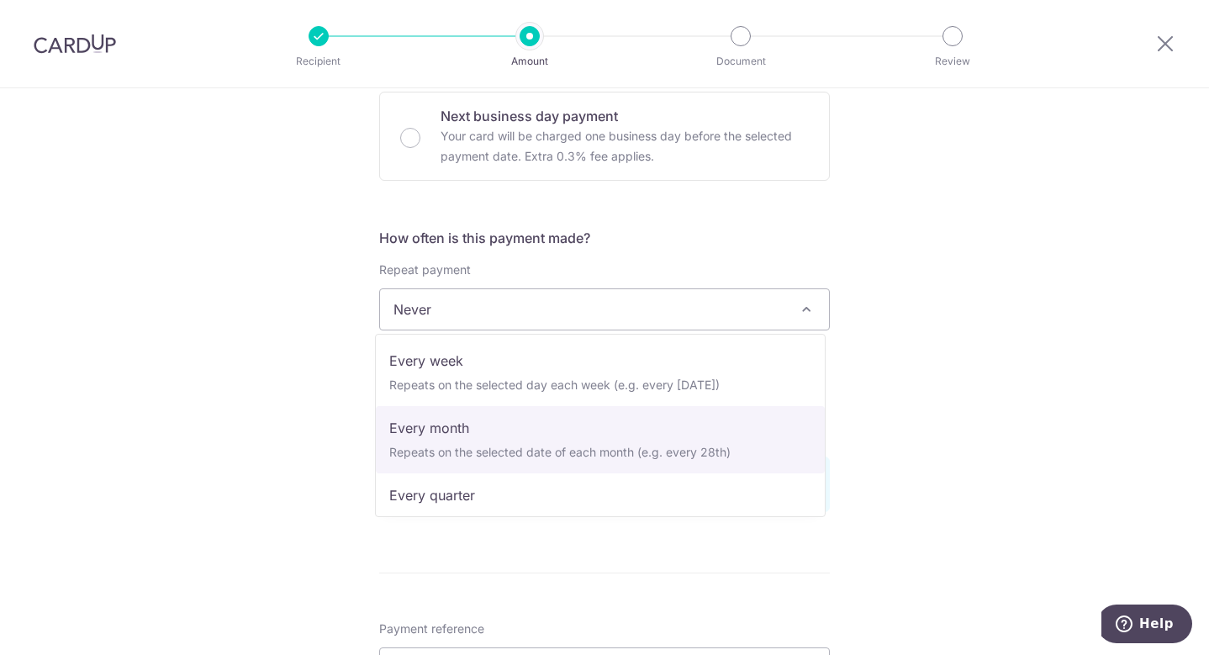
select select "3"
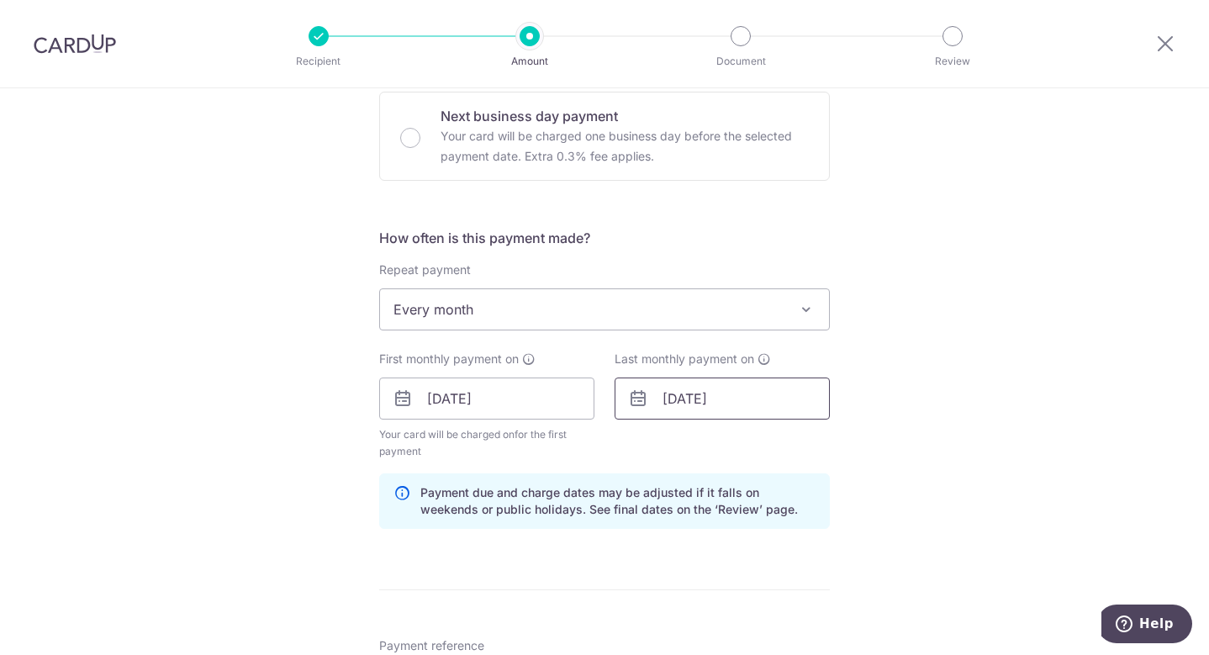
click at [682, 403] on input "[DATE]" at bounding box center [721, 398] width 215 height 42
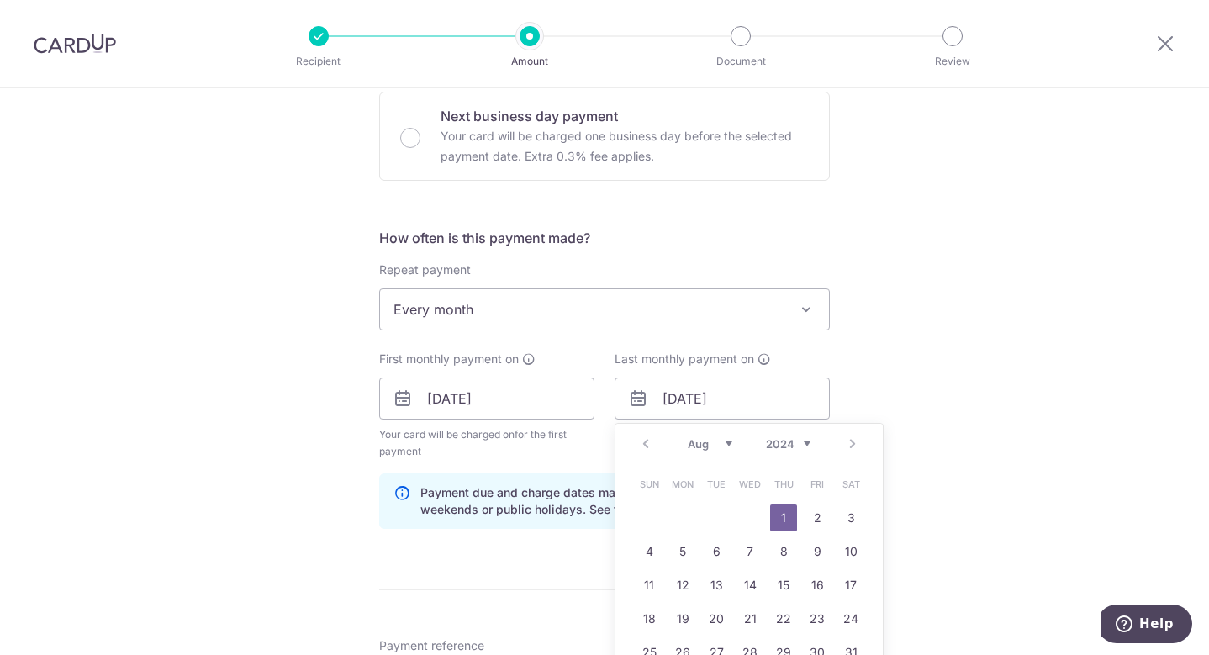
click at [768, 444] on select "2024 2025 2026 2027 2028 2029 2030 2031 2032 2033 2034 2035" at bounding box center [788, 443] width 45 height 13
click at [706, 440] on select "Jan Feb Mar Apr May Jun Jul Aug Sep Oct Nov Dec" at bounding box center [709, 443] width 45 height 13
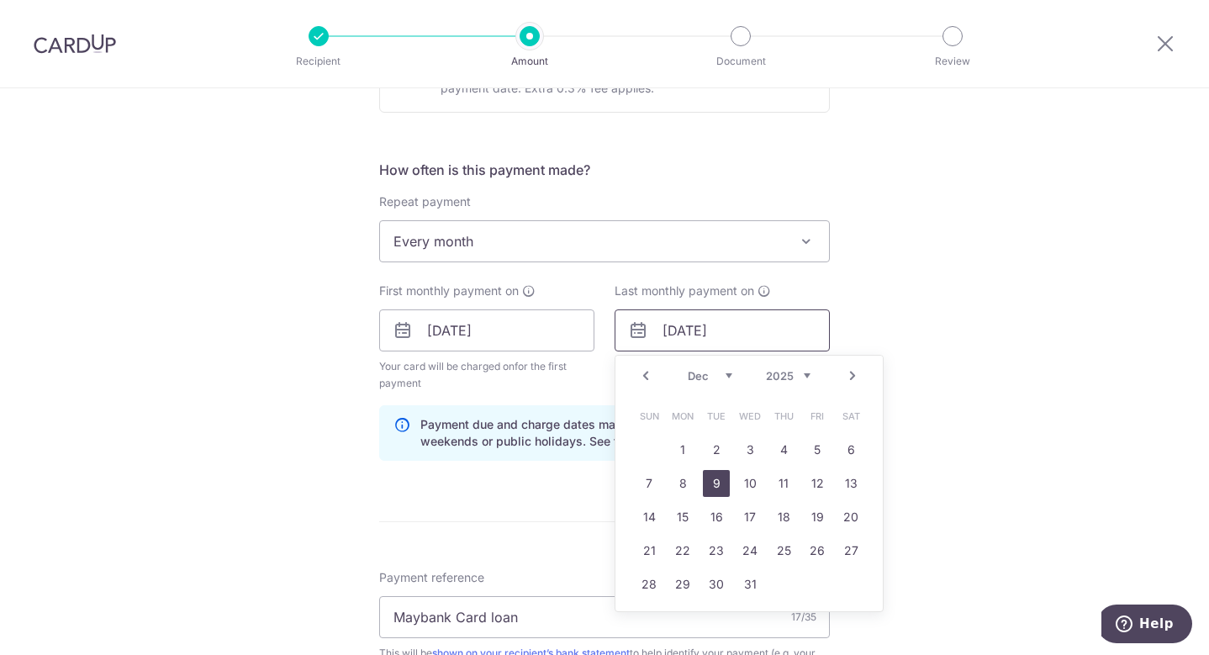
scroll to position [580, 0]
click at [754, 580] on link "31" at bounding box center [749, 583] width 27 height 27
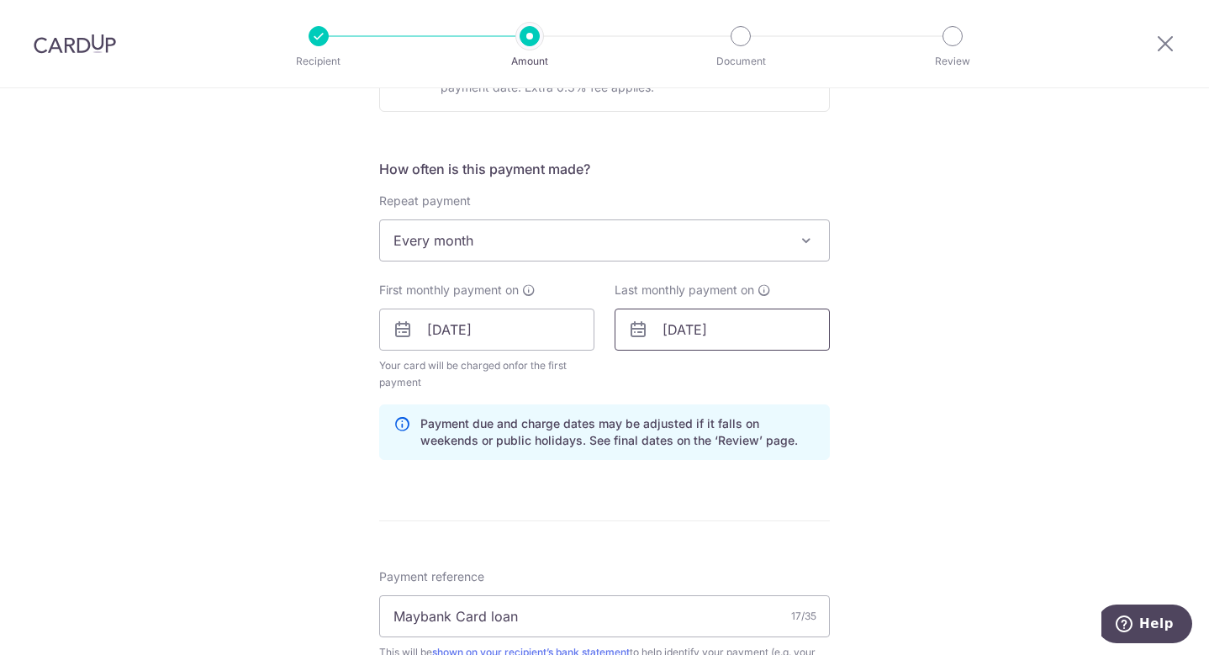
click at [756, 328] on input "31/12/2025" at bounding box center [721, 329] width 215 height 42
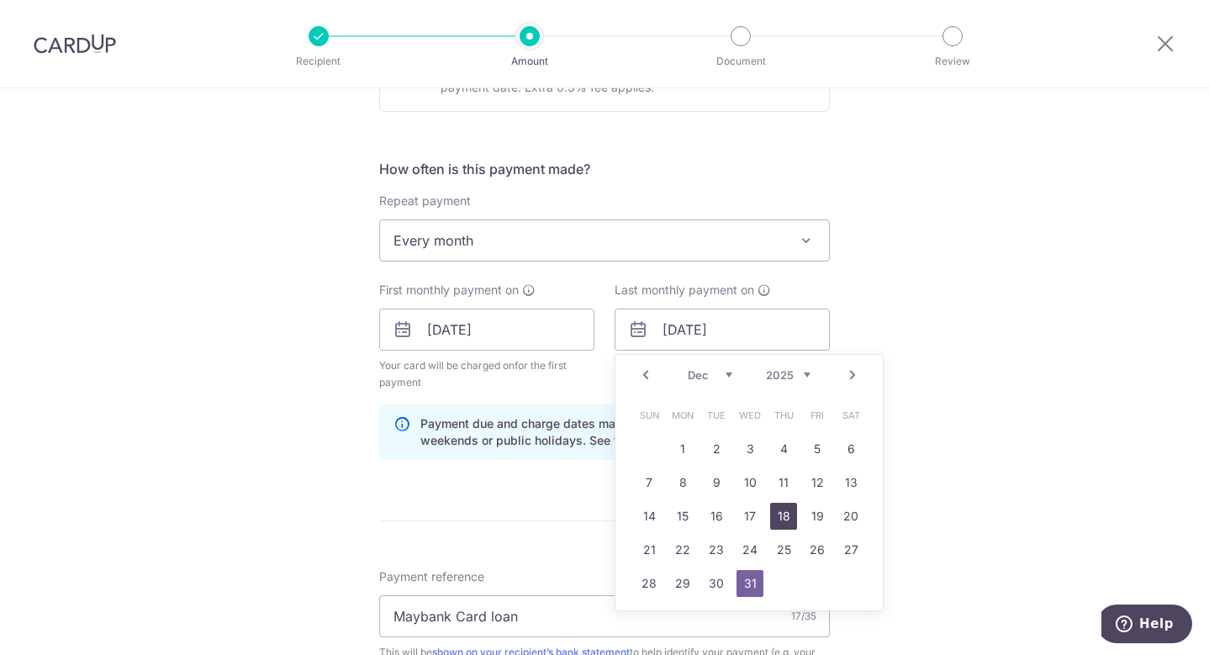
click at [772, 519] on link "18" at bounding box center [783, 516] width 27 height 27
type input "18/12/2025"
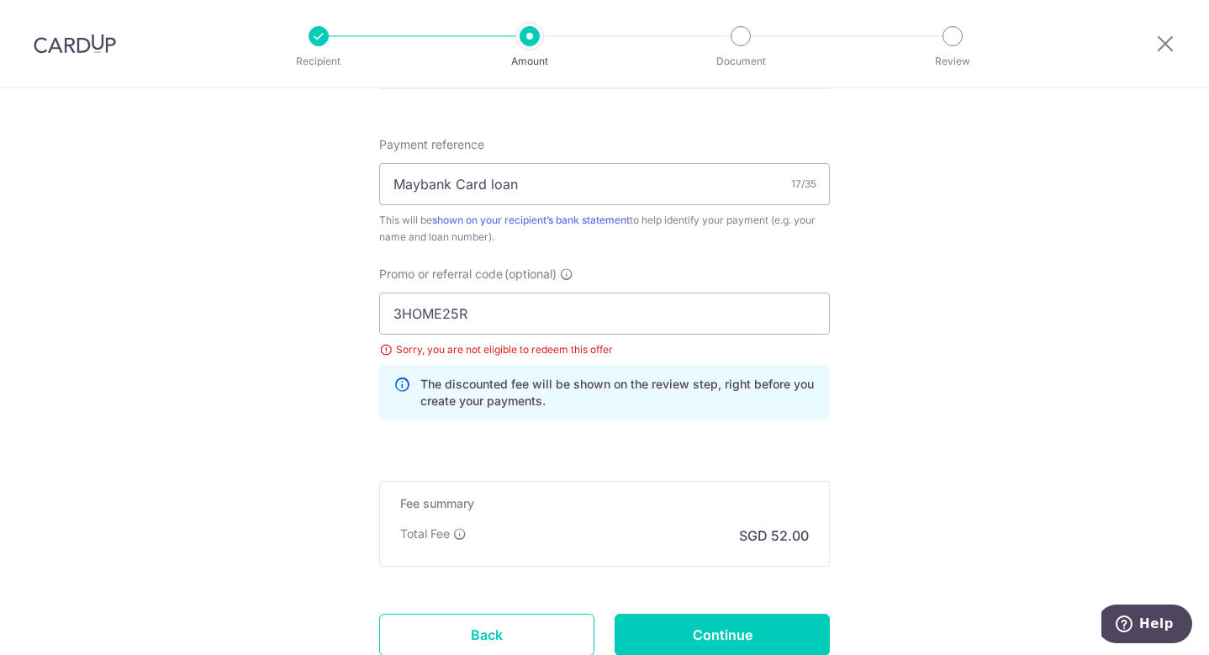
scroll to position [1071, 0]
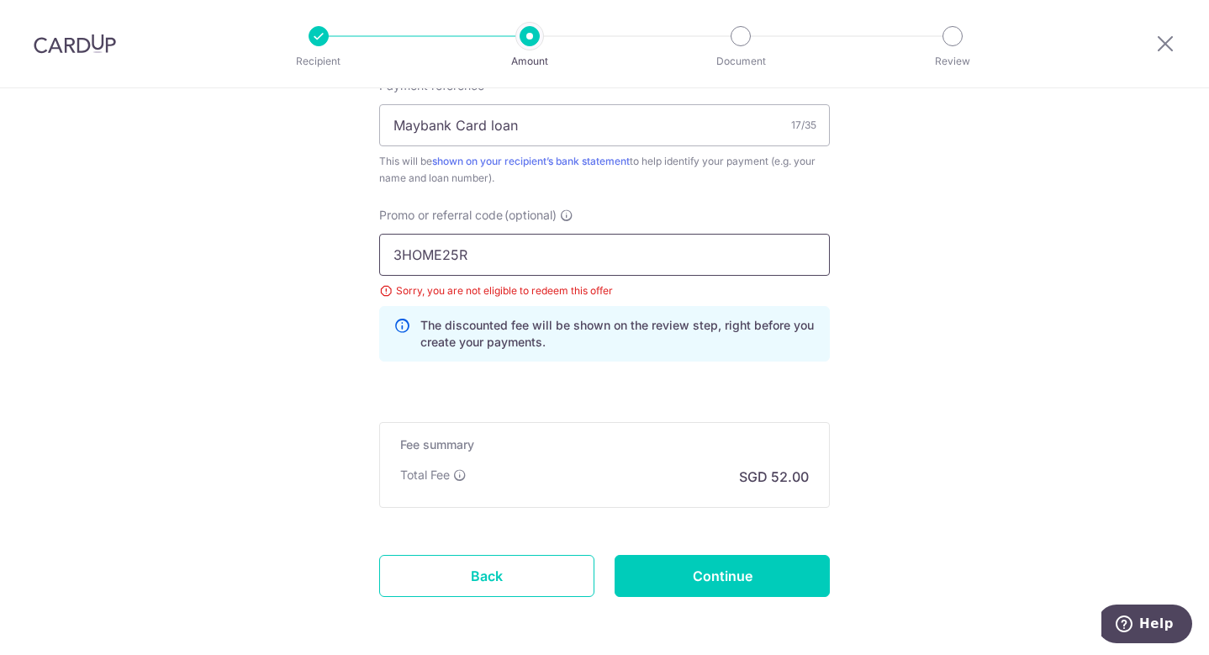
click at [624, 238] on input "3HOME25R" at bounding box center [604, 255] width 450 height 42
click at [698, 573] on input "Continue" at bounding box center [721, 576] width 215 height 42
type input "Update Schedule"
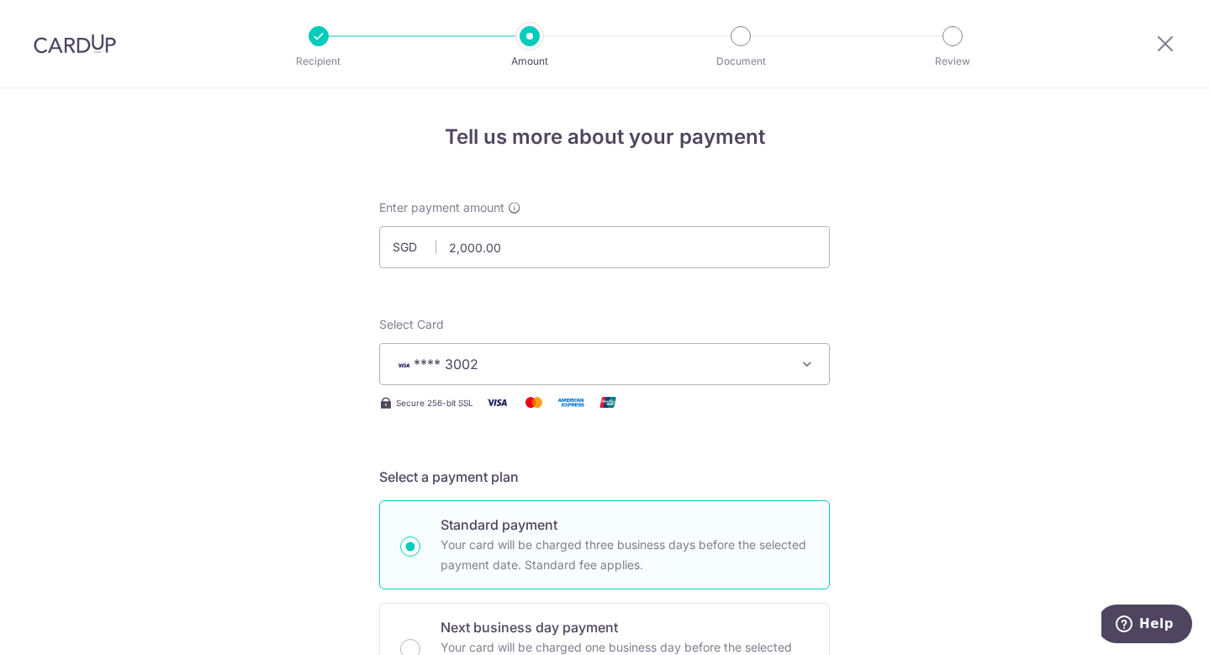
click at [536, 358] on span "**** 3002" at bounding box center [589, 364] width 392 height 20
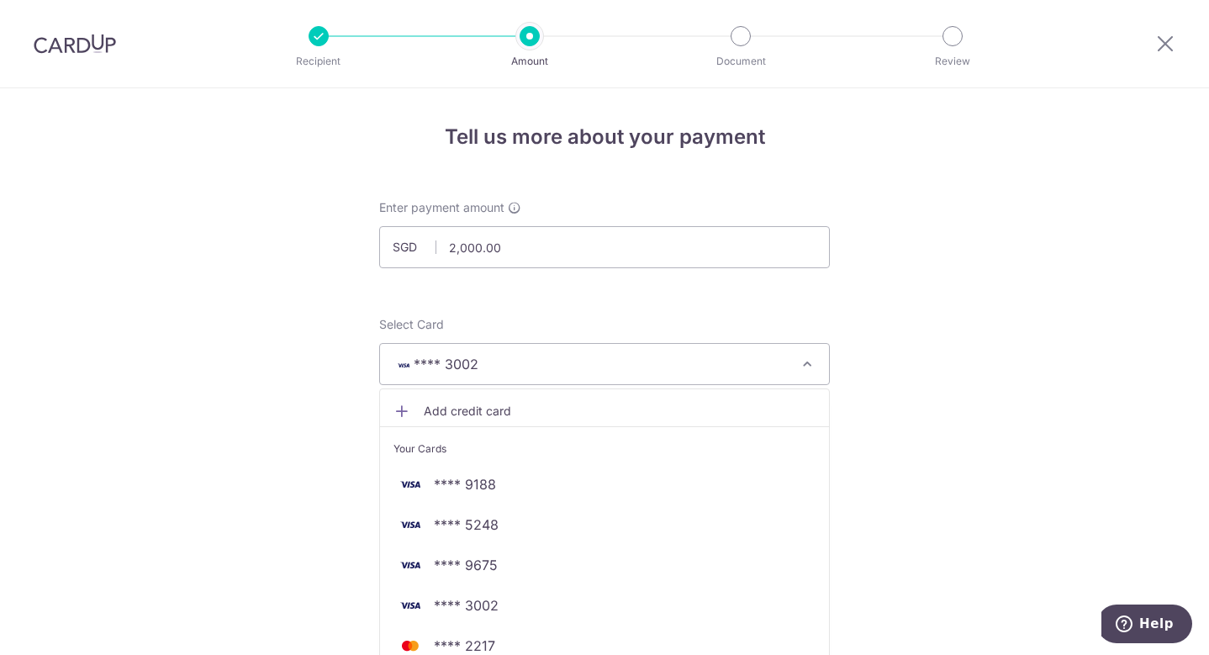
click at [536, 358] on span "**** 3002" at bounding box center [589, 364] width 392 height 20
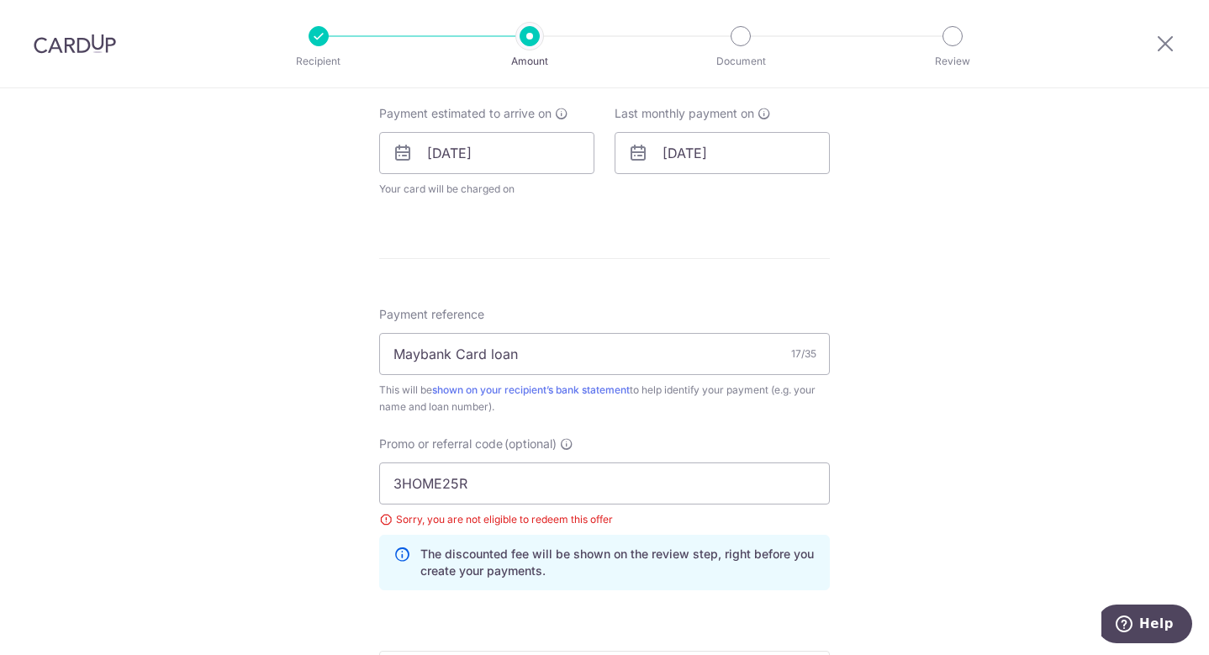
scroll to position [841, 0]
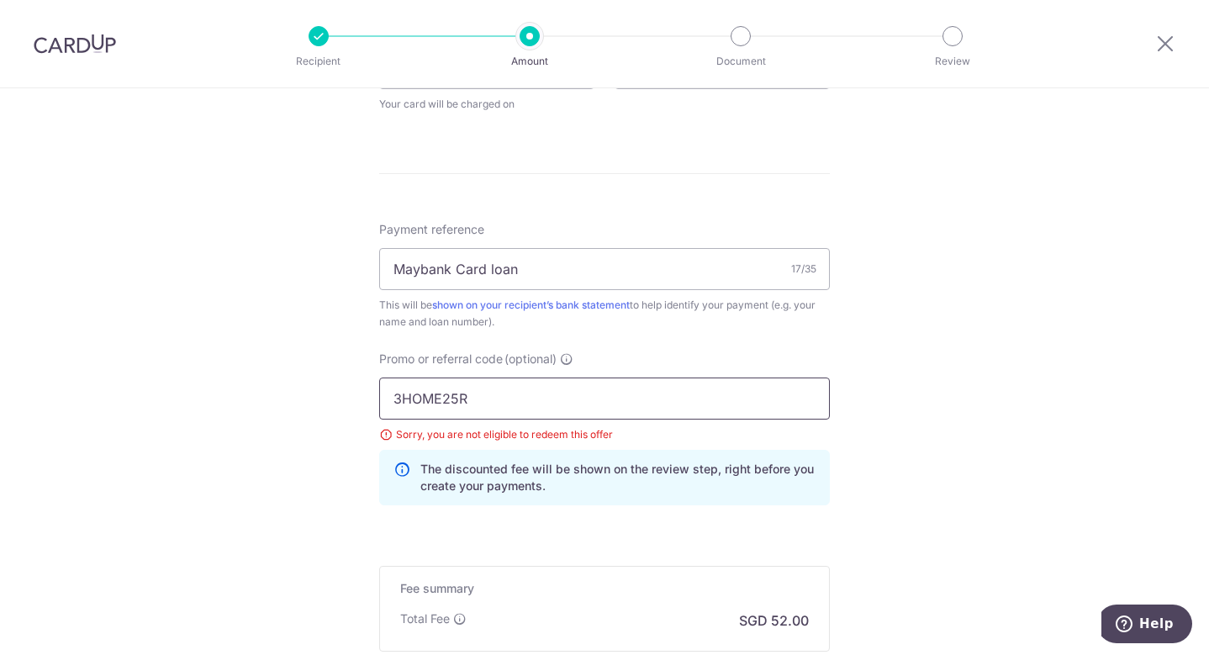
click at [469, 393] on input "3HOME25R" at bounding box center [604, 398] width 450 height 42
paste input "REC185"
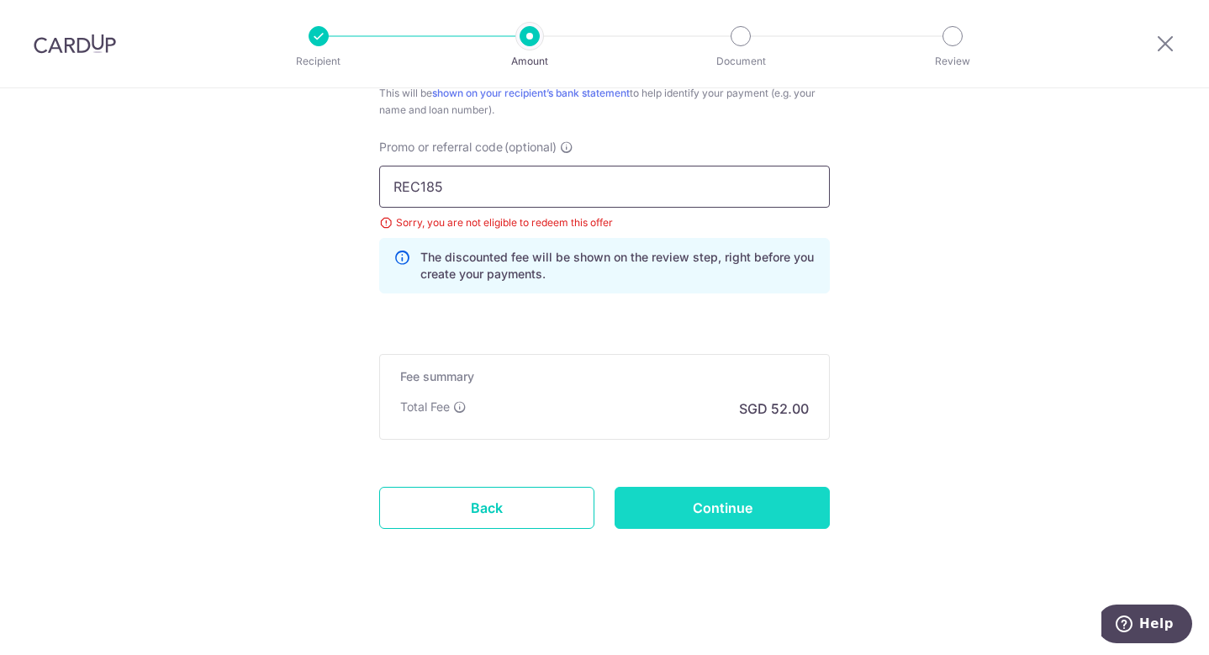
type input "REC185"
click at [693, 495] on input "Continue" at bounding box center [721, 508] width 215 height 42
type input "Update Schedule"
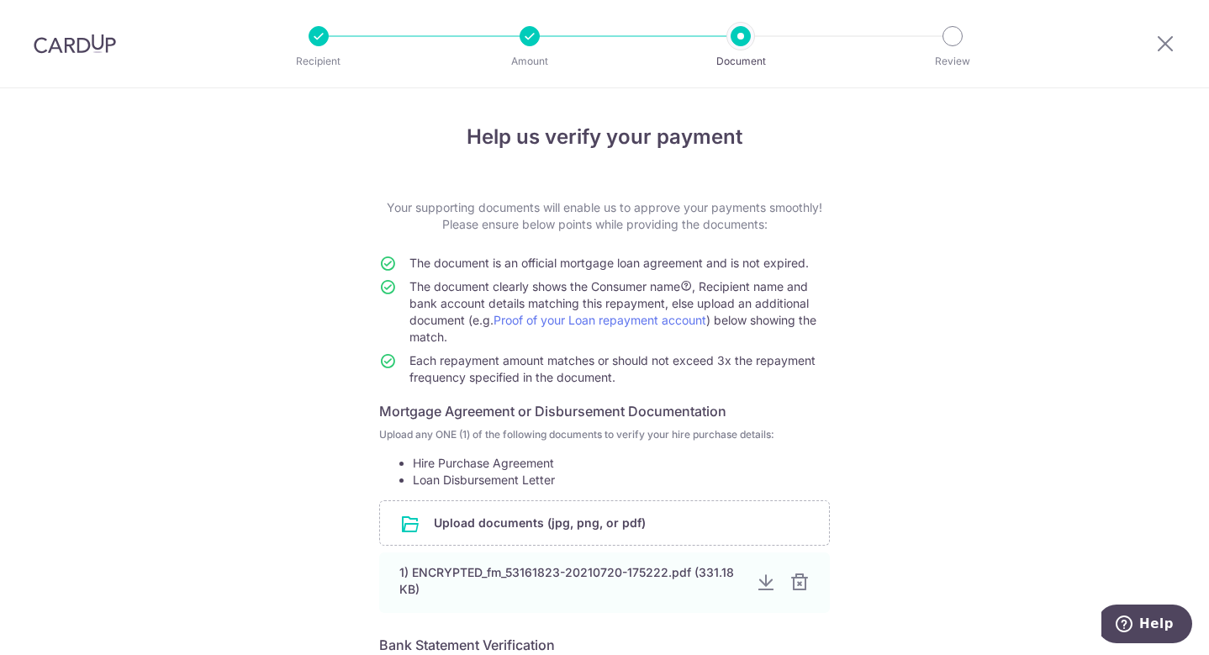
scroll to position [343, 0]
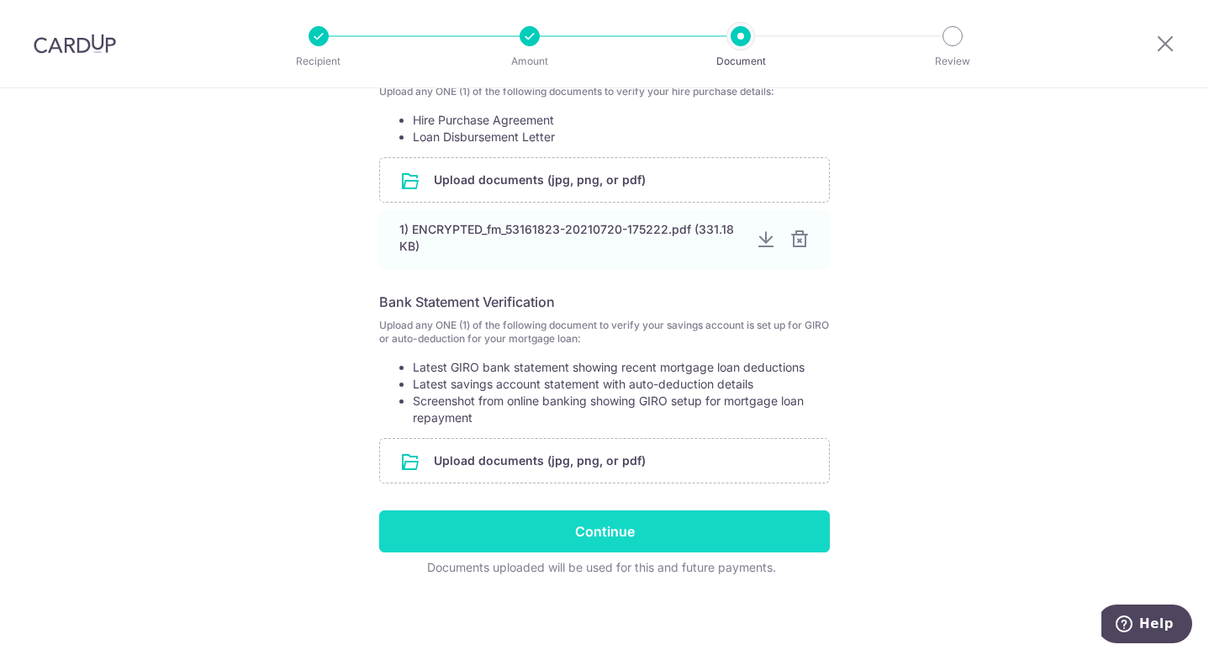
click at [615, 515] on input "Continue" at bounding box center [604, 531] width 450 height 42
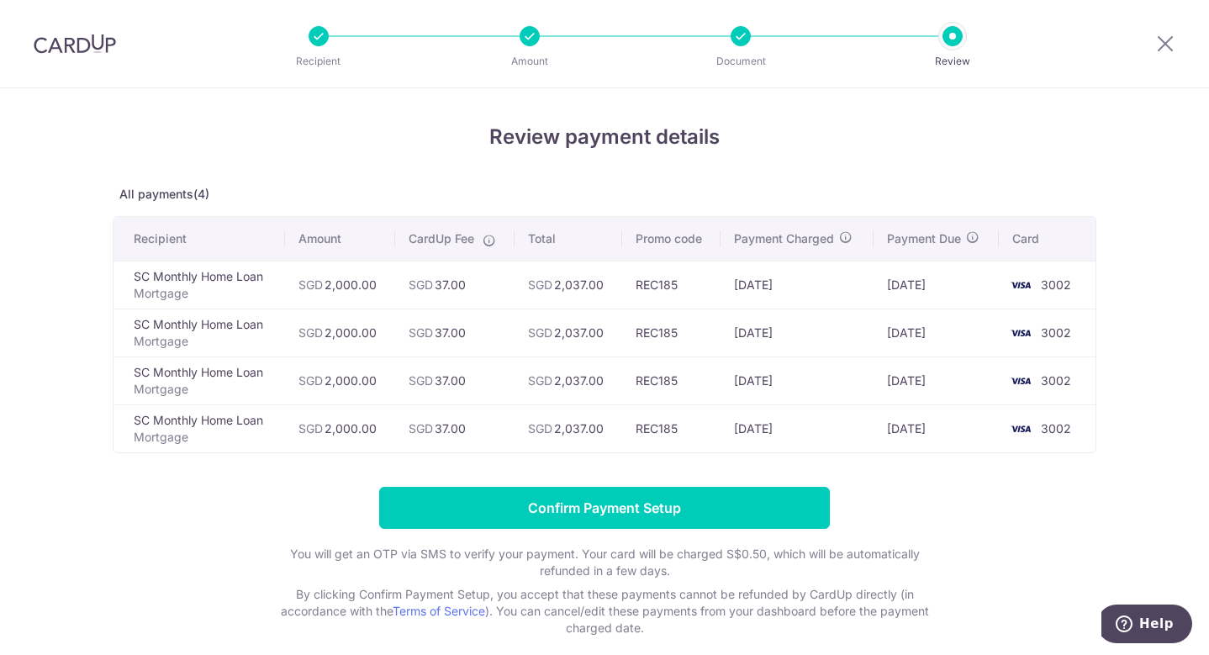
scroll to position [81, 0]
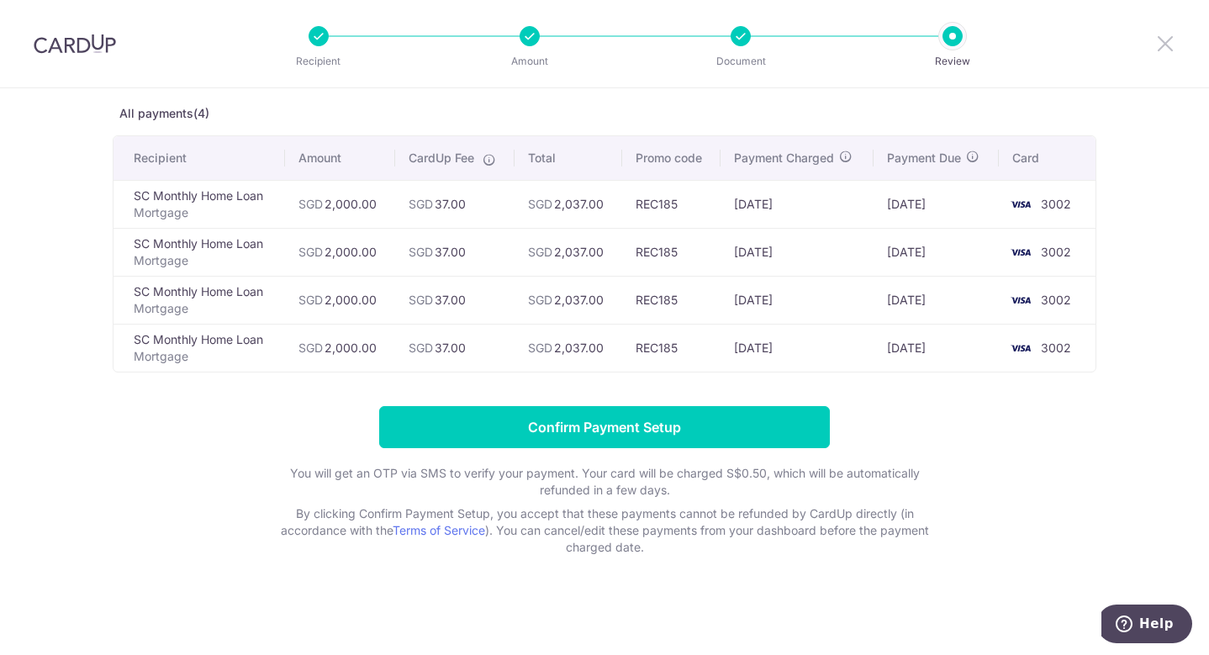
click at [1167, 45] on icon at bounding box center [1165, 43] width 20 height 21
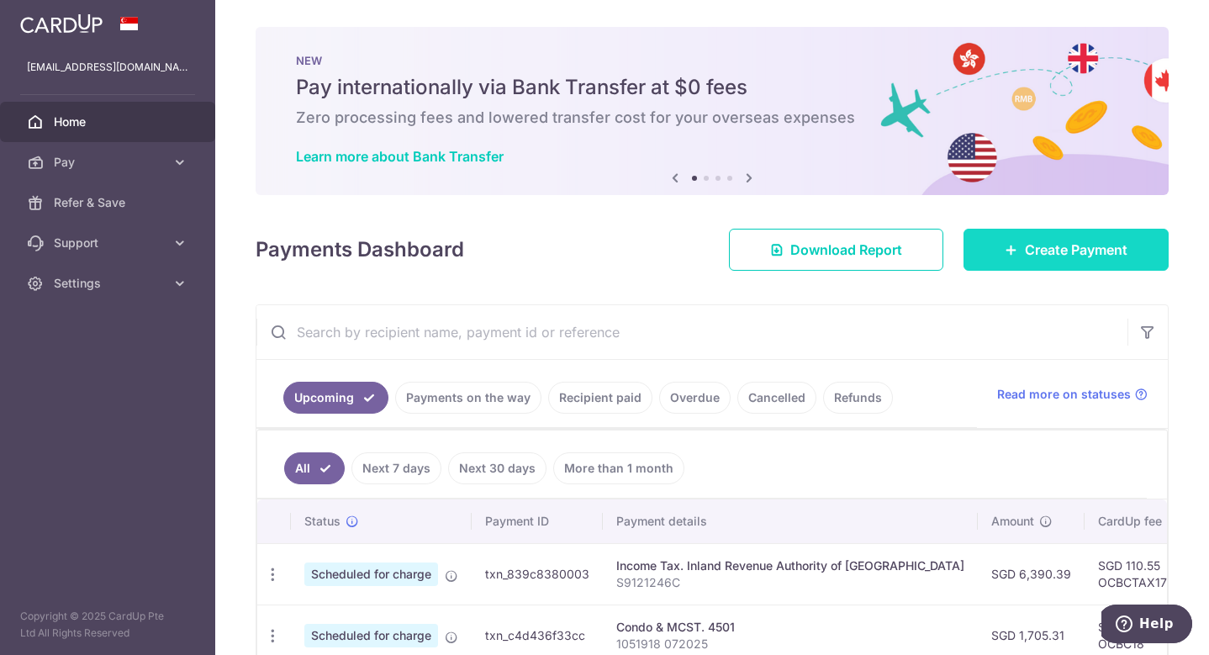
click at [1004, 255] on icon at bounding box center [1010, 249] width 13 height 13
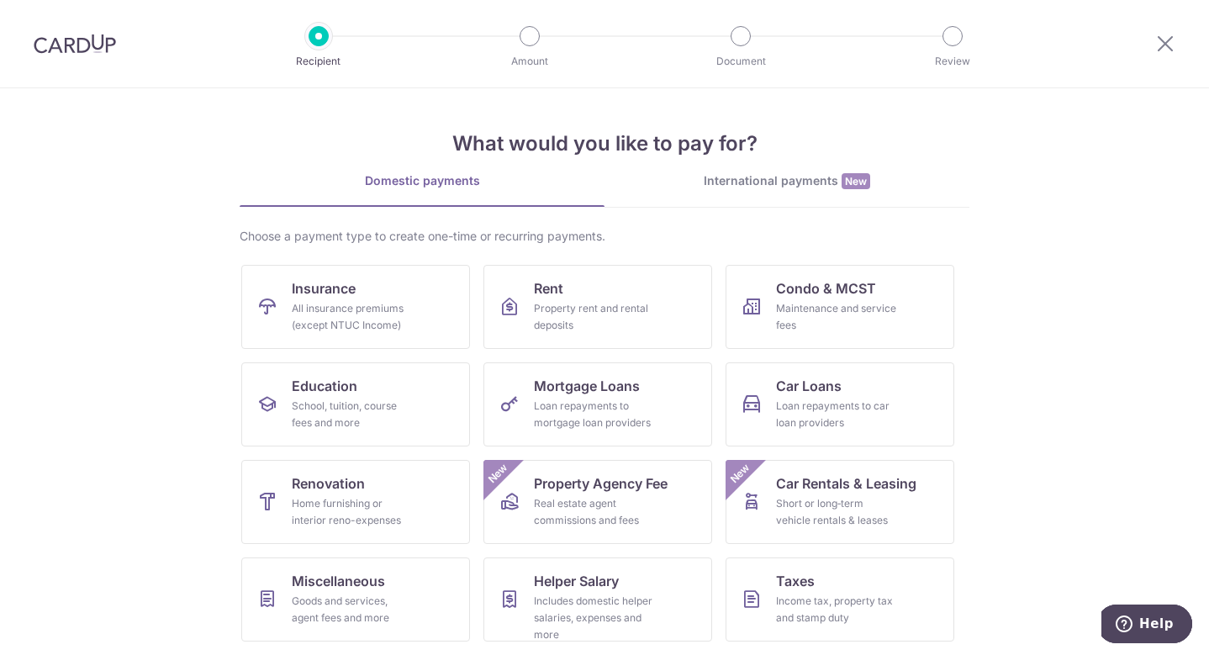
click at [96, 345] on section "What would you like to pay for? Domestic payments International payments New Ch…" at bounding box center [604, 371] width 1209 height 566
click at [572, 382] on span "Mortgage Loans" at bounding box center [587, 386] width 106 height 20
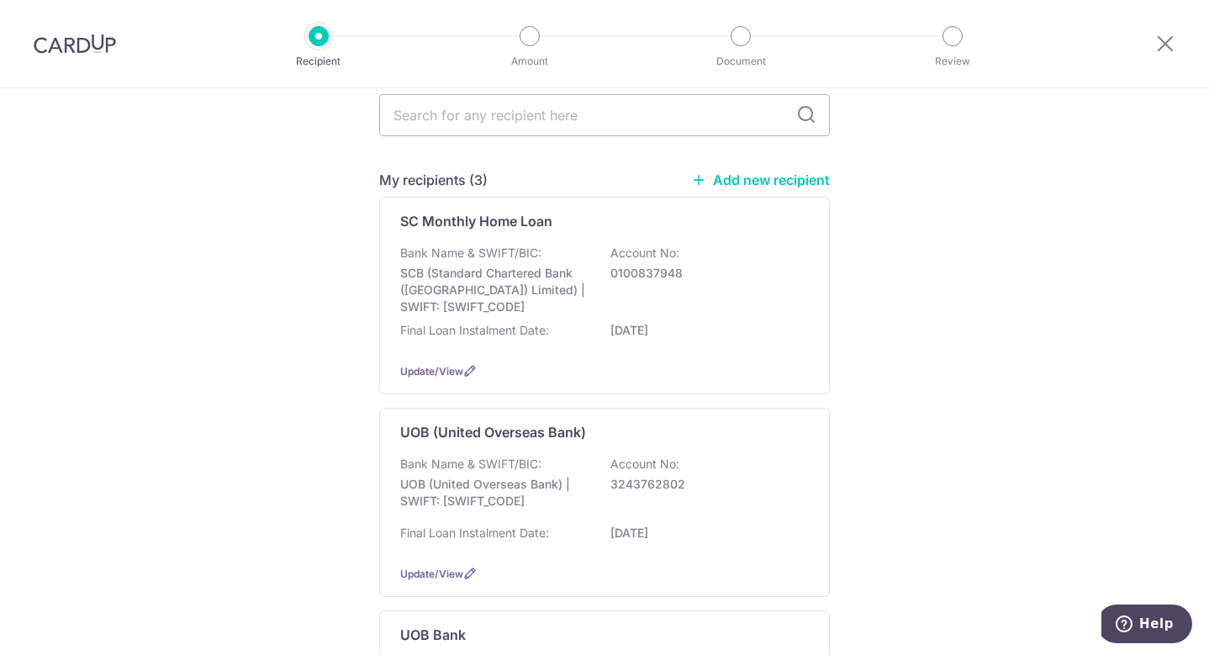
scroll to position [108, 0]
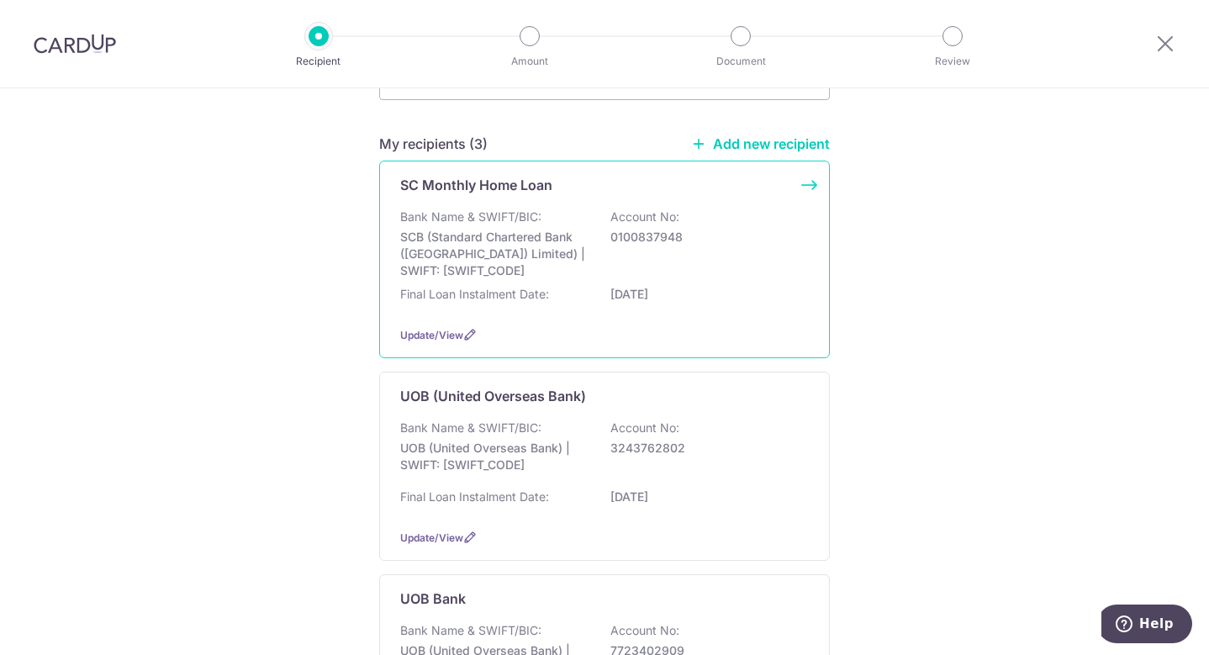
click at [572, 310] on div "Final Loan Instalment Date: [DATE]" at bounding box center [604, 299] width 408 height 27
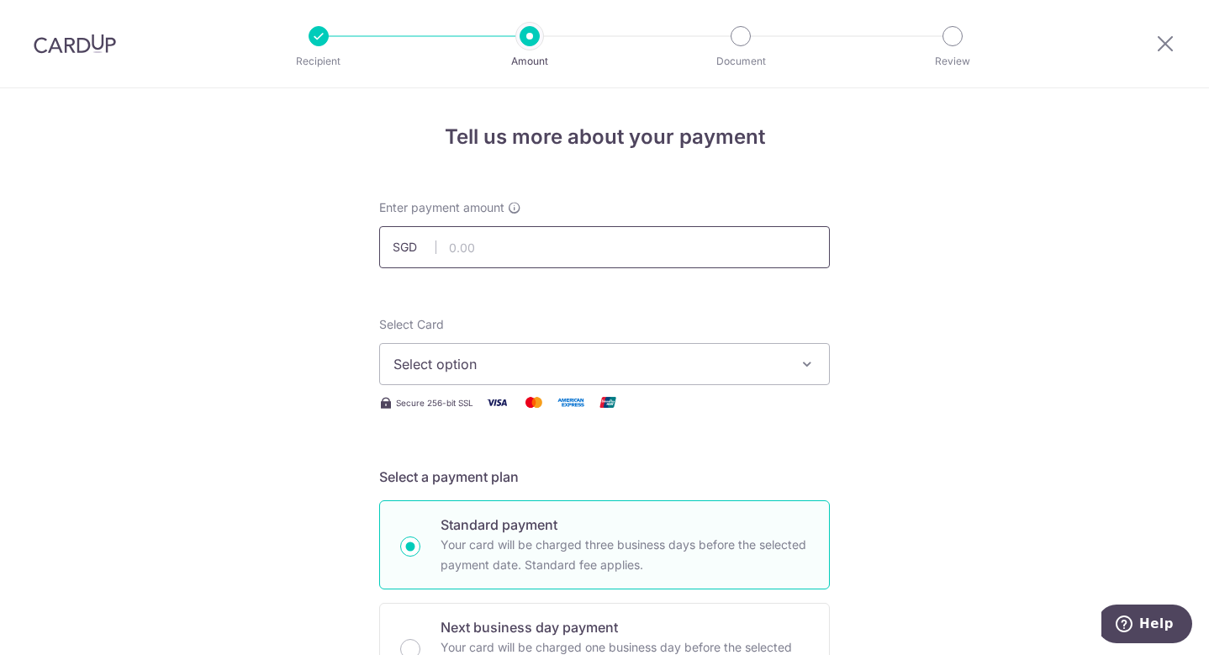
click at [577, 248] on input "text" at bounding box center [604, 247] width 450 height 42
type input "1,964.00"
click at [522, 382] on button "Select option" at bounding box center [604, 364] width 450 height 42
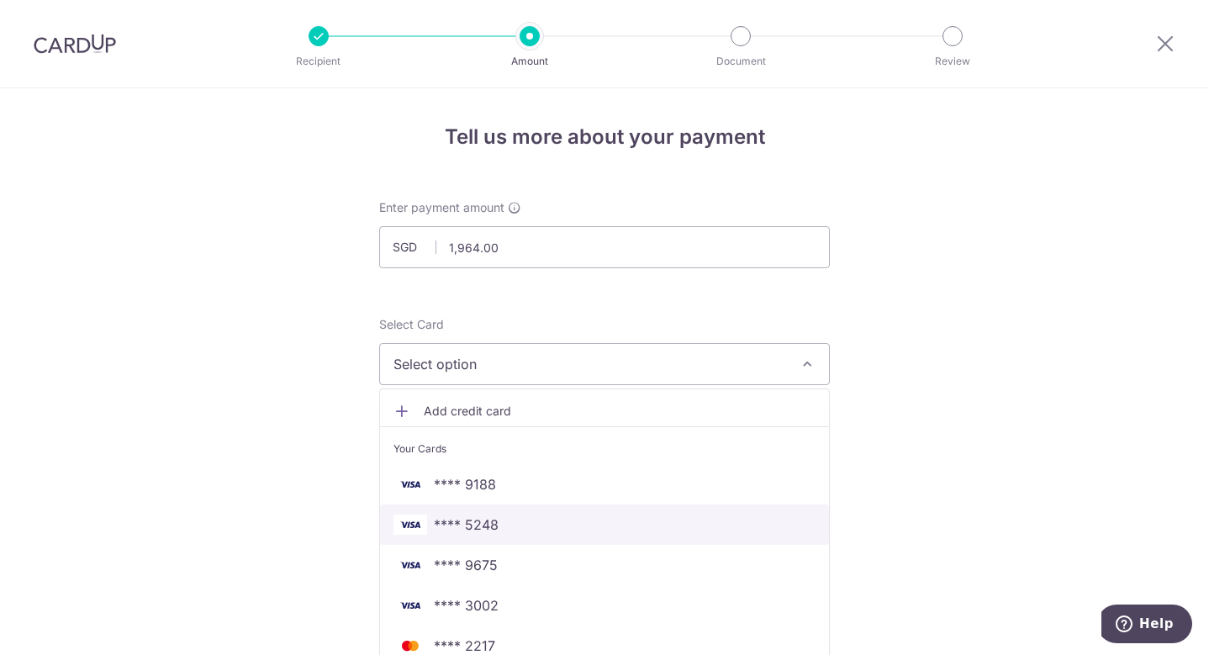
scroll to position [79, 0]
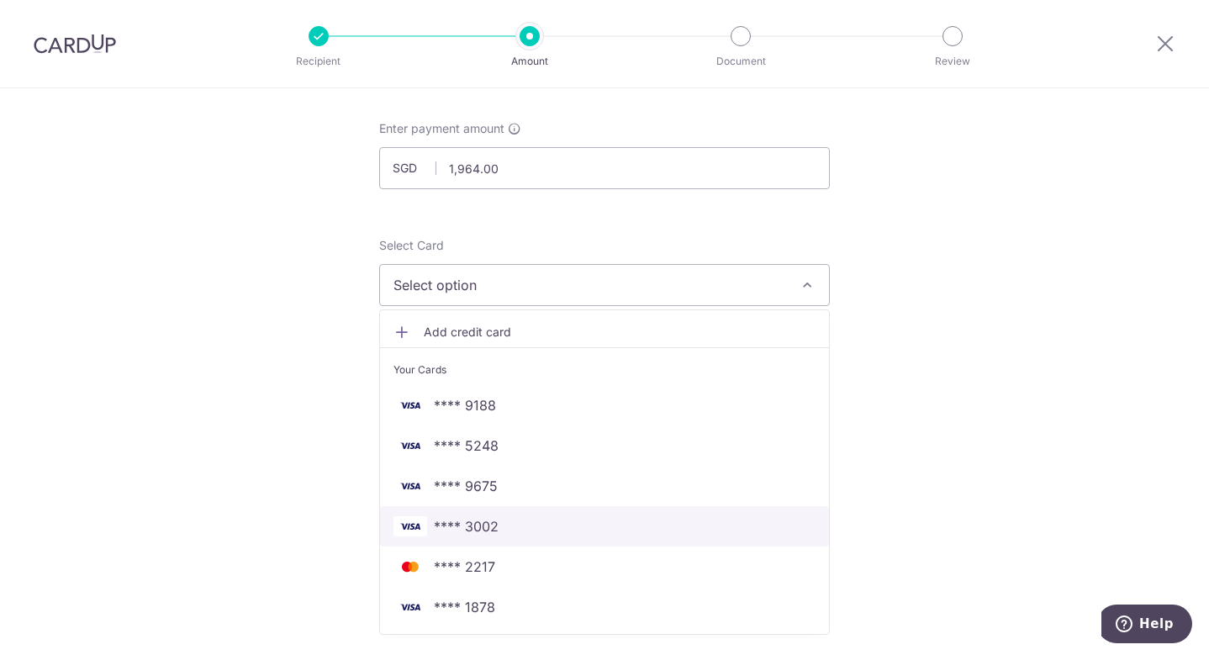
click at [538, 519] on span "**** 3002" at bounding box center [604, 526] width 422 height 20
type input "[DATE]"
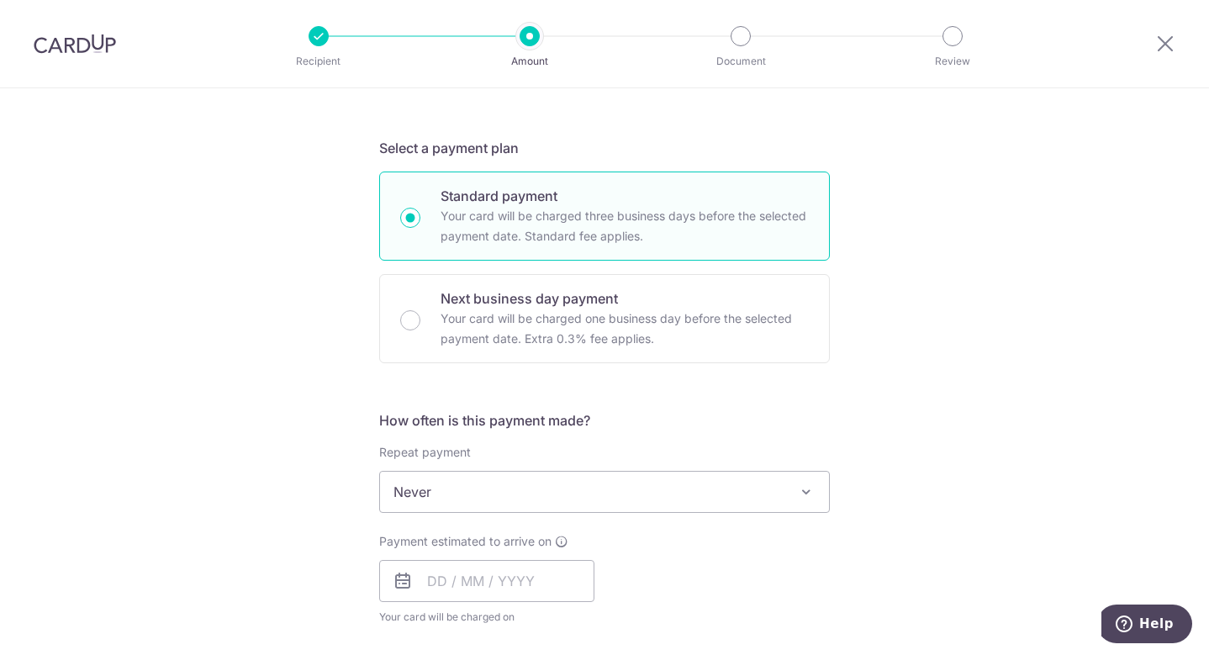
scroll to position [419, 0]
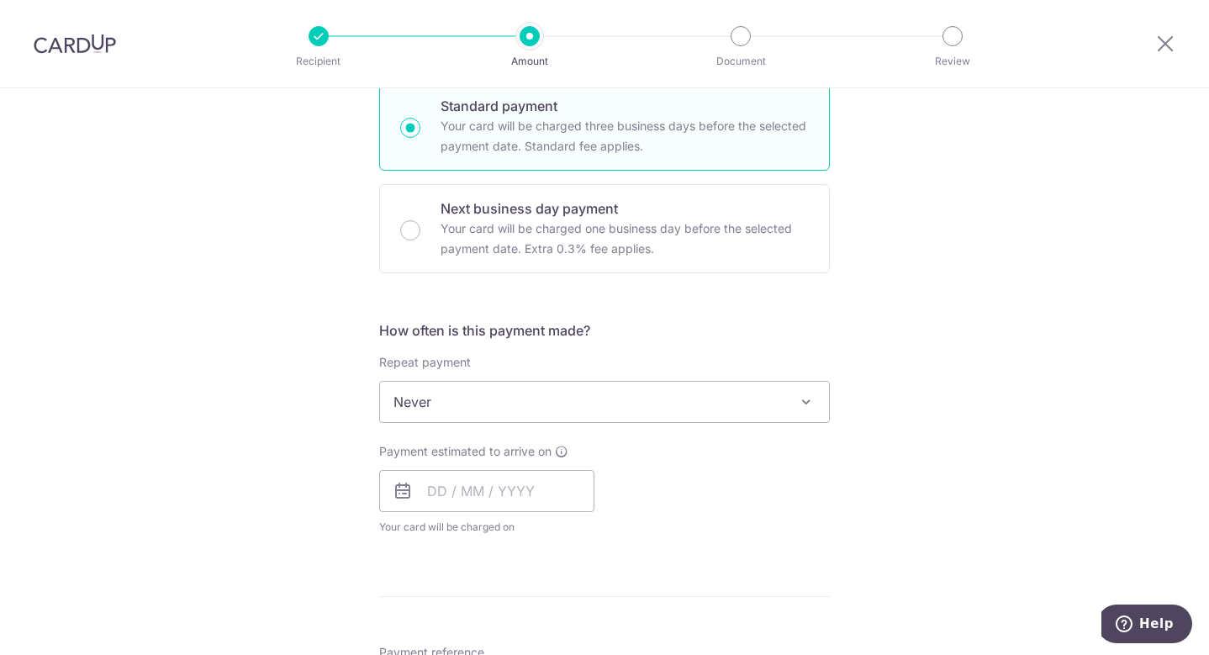
click at [550, 403] on span "Never" at bounding box center [604, 402] width 449 height 40
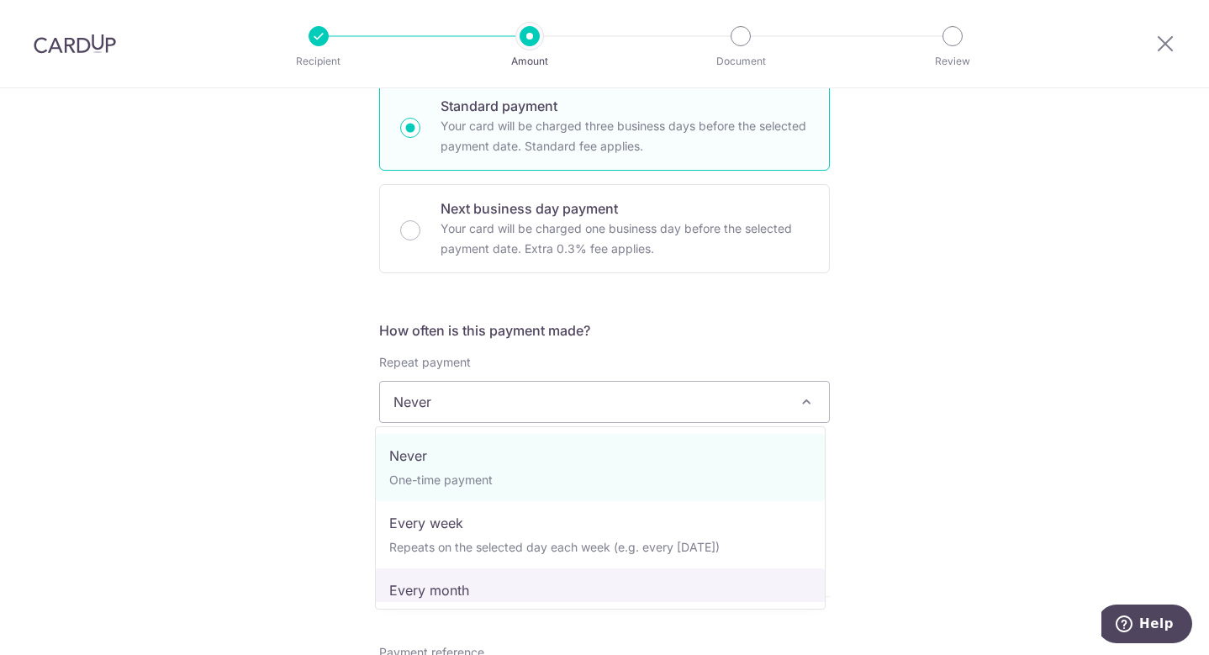
select select "3"
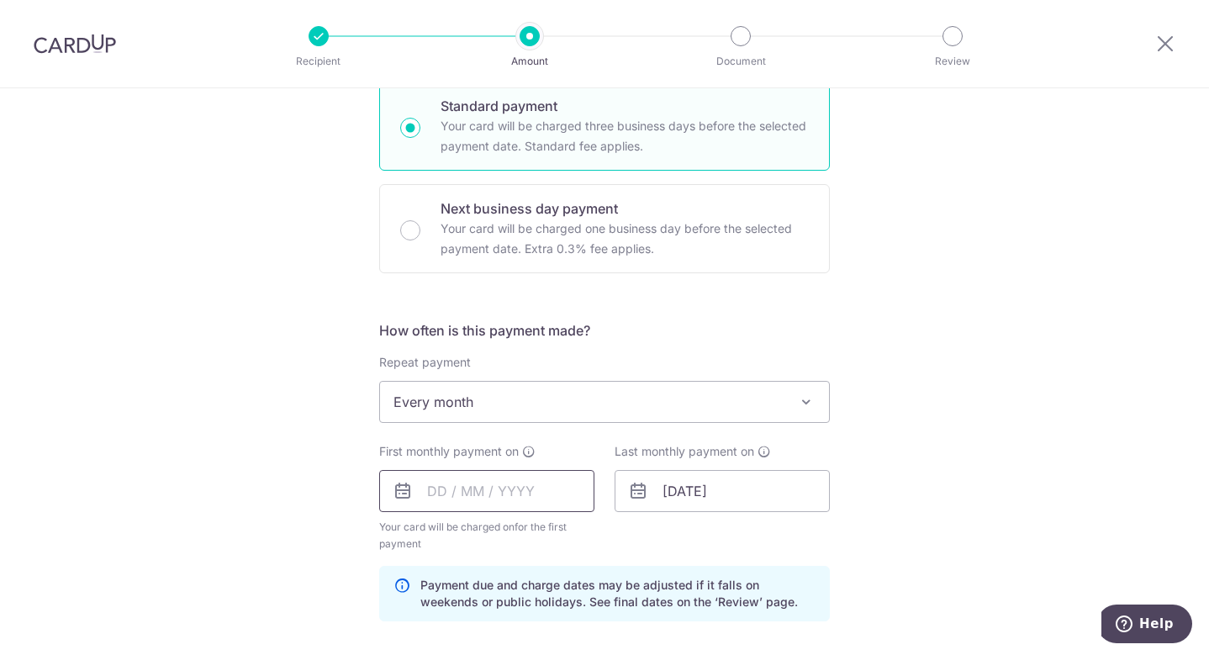
click at [537, 504] on input "text" at bounding box center [486, 491] width 215 height 42
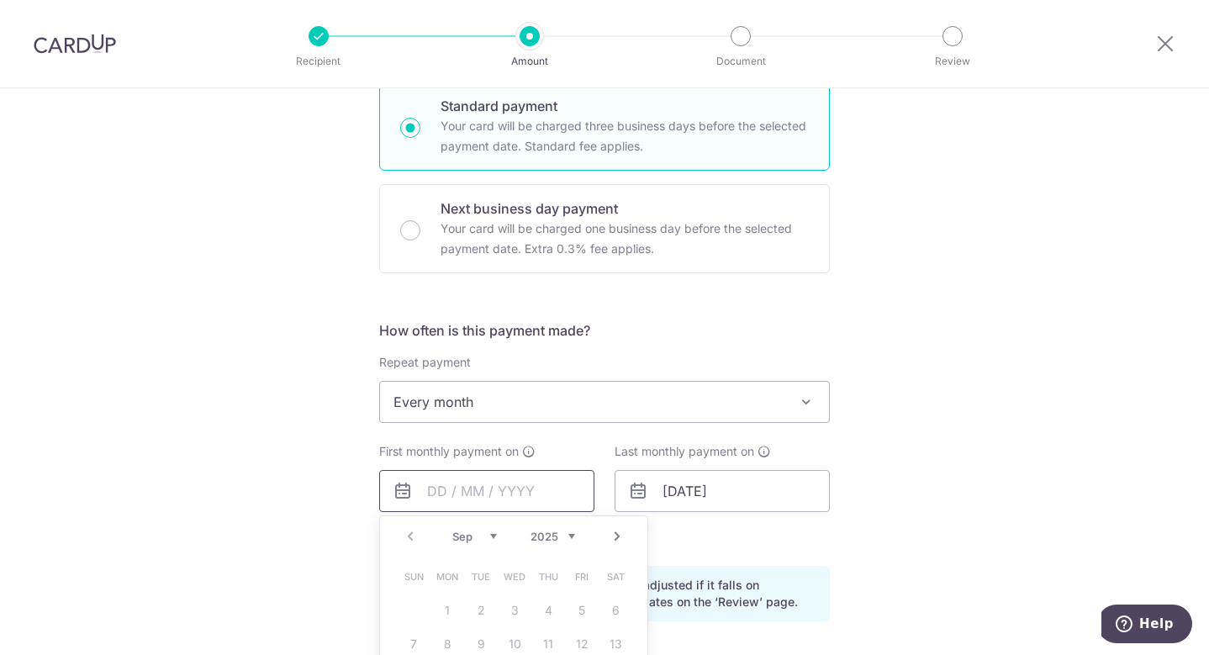
scroll to position [589, 0]
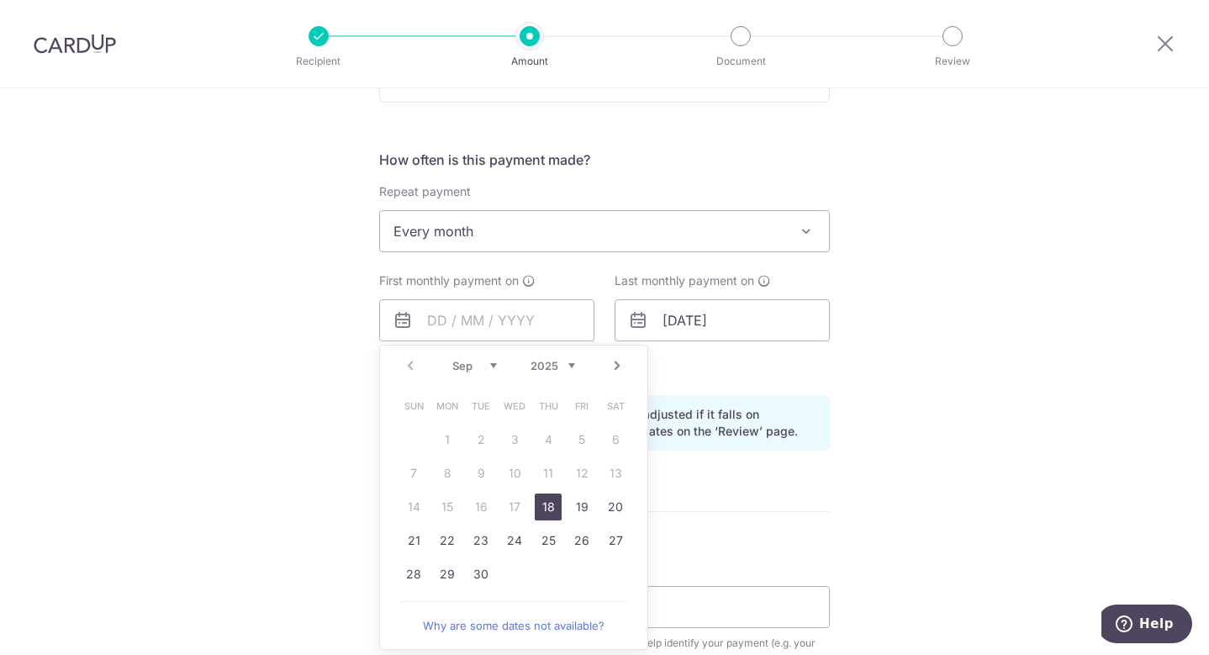
click at [543, 503] on link "18" at bounding box center [548, 506] width 27 height 27
type input "[DATE]"
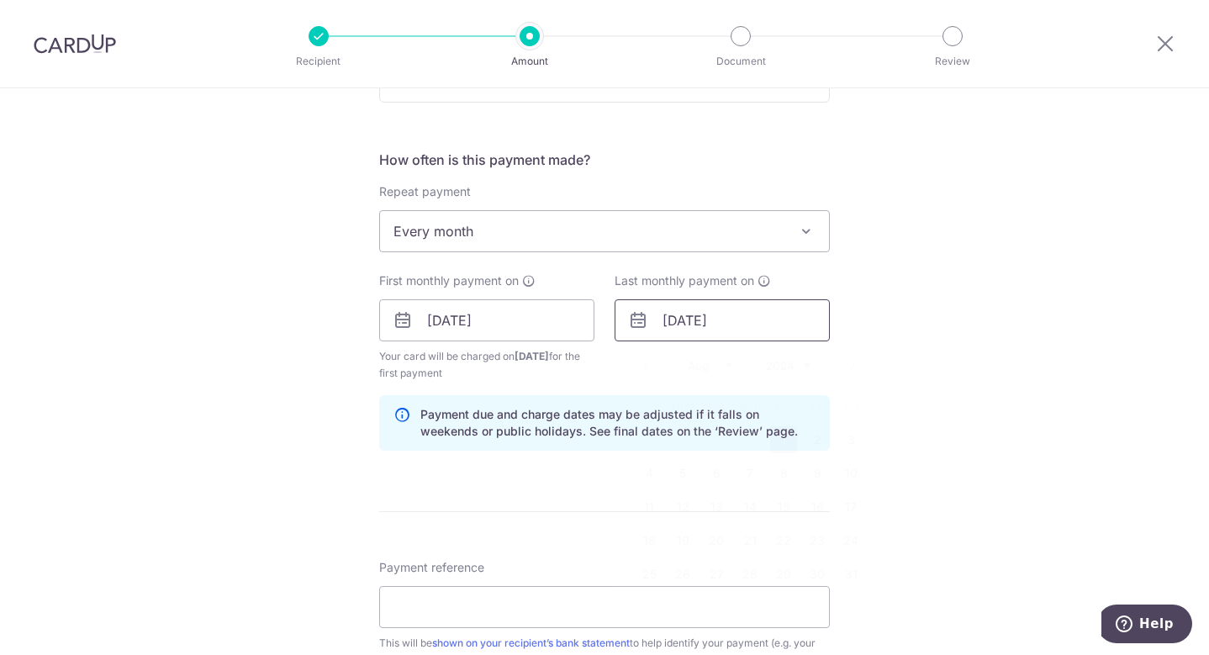
click at [693, 325] on input "[DATE]" at bounding box center [721, 320] width 215 height 42
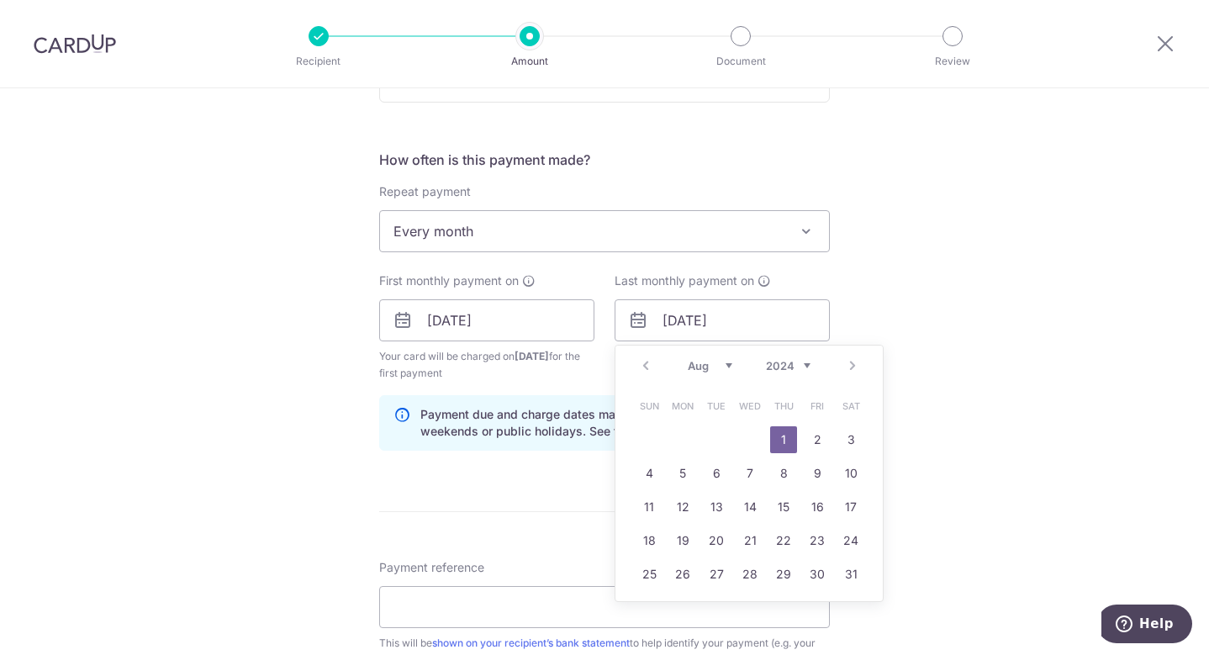
click at [772, 353] on div "Prev Next Jan Feb Mar Apr May Jun [DATE] Aug Sep Oct Nov [DATE] 2025 2026 2027 …" at bounding box center [748, 365] width 267 height 40
click at [780, 366] on select "2024 2025 2026 2027 2028 2029 2030 2031 2032 2033 2034 2035" at bounding box center [788, 365] width 45 height 13
click at [851, 361] on link "Next" at bounding box center [852, 365] width 20 height 20
click at [845, 375] on link "Next" at bounding box center [852, 365] width 20 height 20
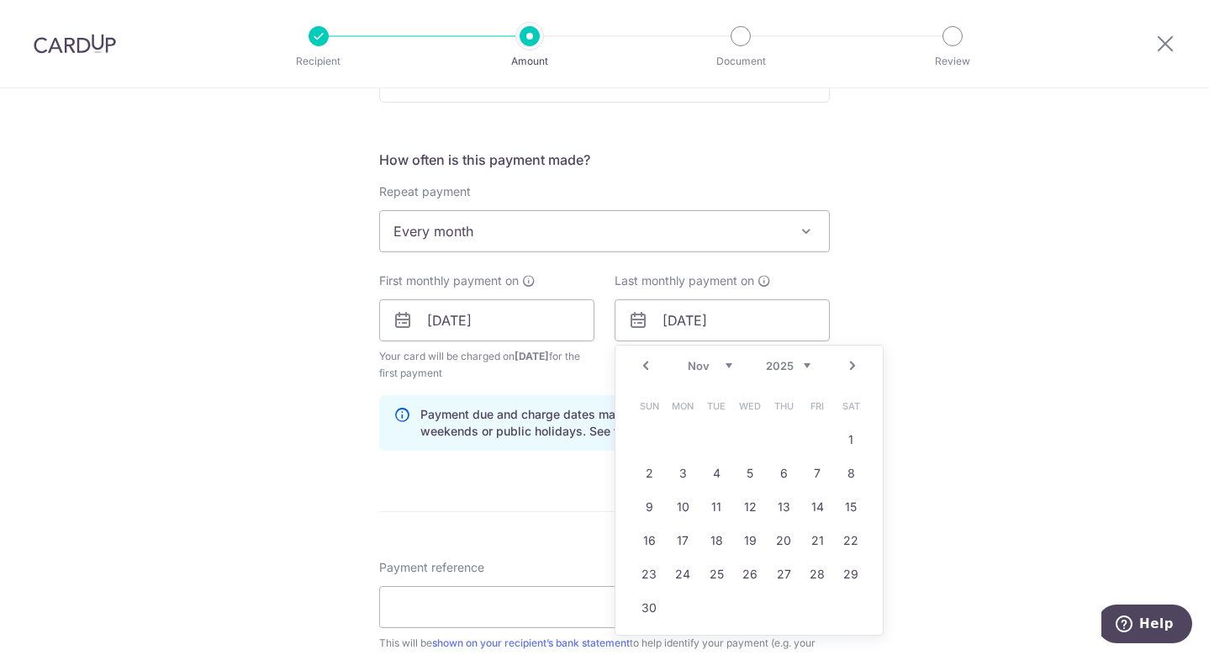
click at [846, 374] on link "Next" at bounding box center [852, 365] width 20 height 20
click at [793, 508] on td "18" at bounding box center [783, 507] width 34 height 34
type input "[DATE]"
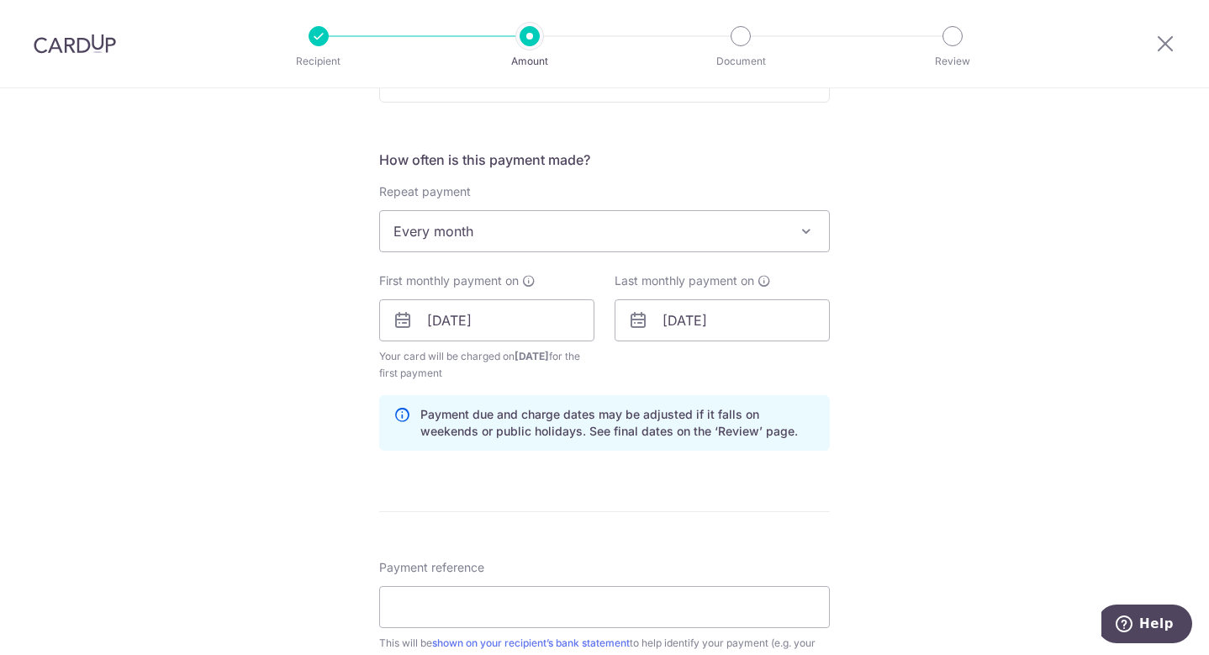
click at [966, 402] on div "Tell us more about your payment Enter payment amount SGD 1,964.00 1964.00 Selec…" at bounding box center [604, 302] width 1209 height 1606
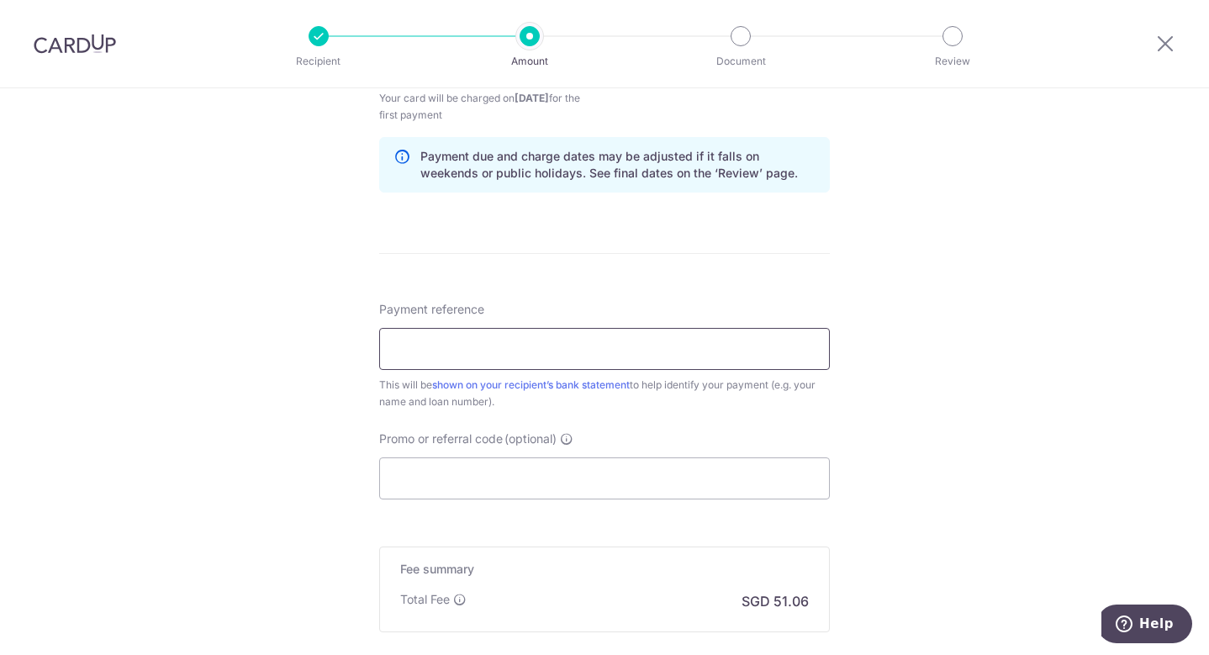
scroll to position [848, 0]
click at [765, 341] on input "Payment reference" at bounding box center [604, 348] width 450 height 42
type input "Maybank Card loan"
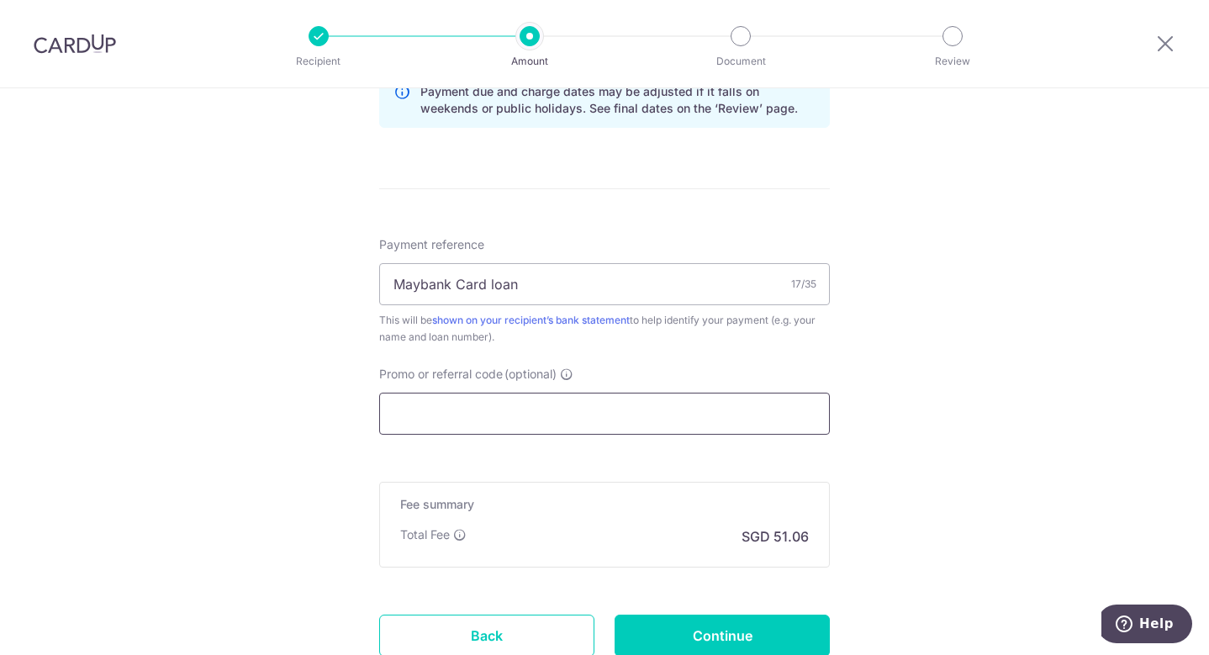
click at [498, 419] on input "Promo or referral code (optional)" at bounding box center [604, 413] width 450 height 42
type input "REC185"
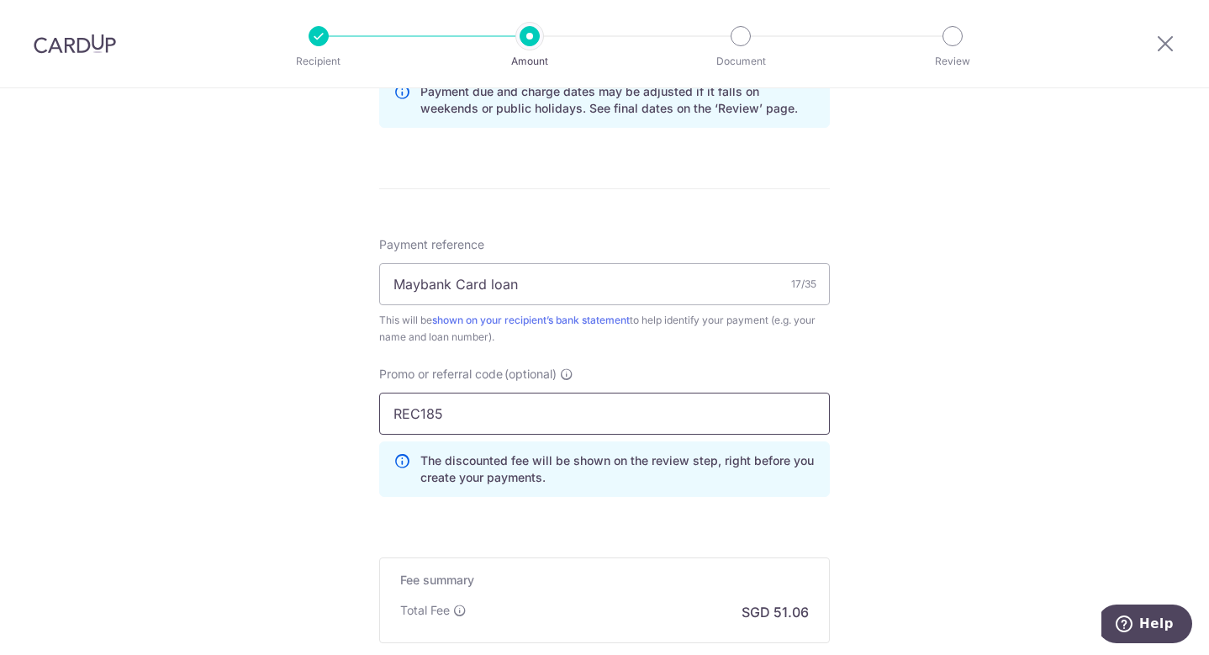
scroll to position [1115, 0]
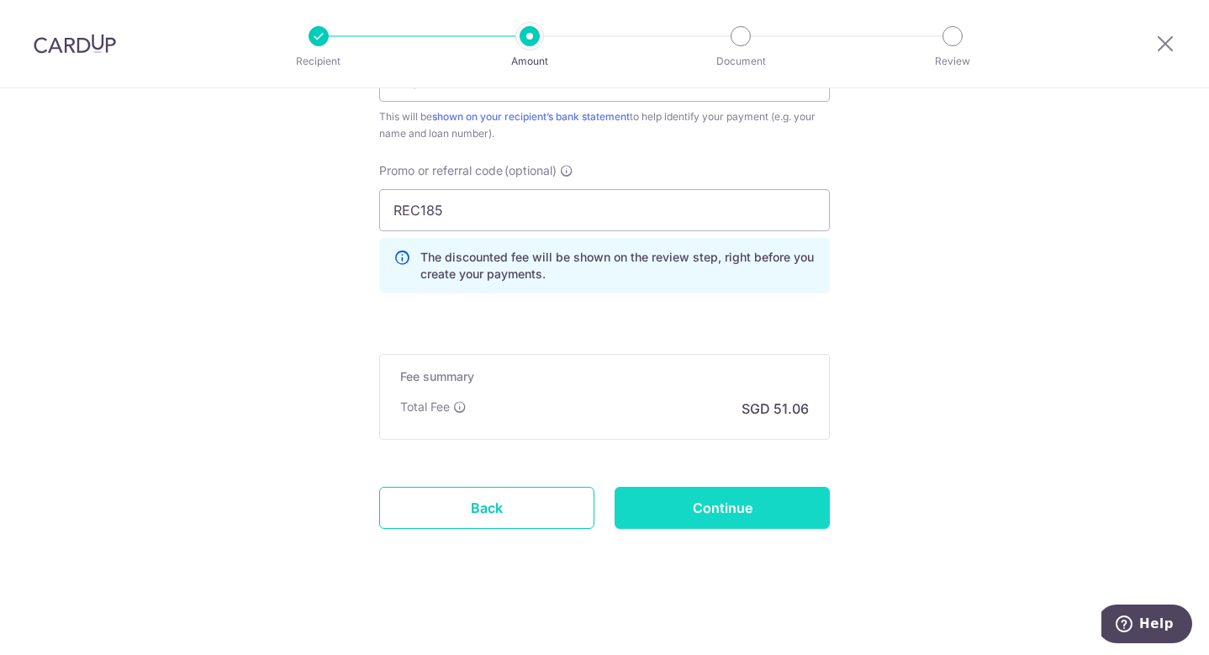
click at [686, 502] on input "Continue" at bounding box center [721, 508] width 215 height 42
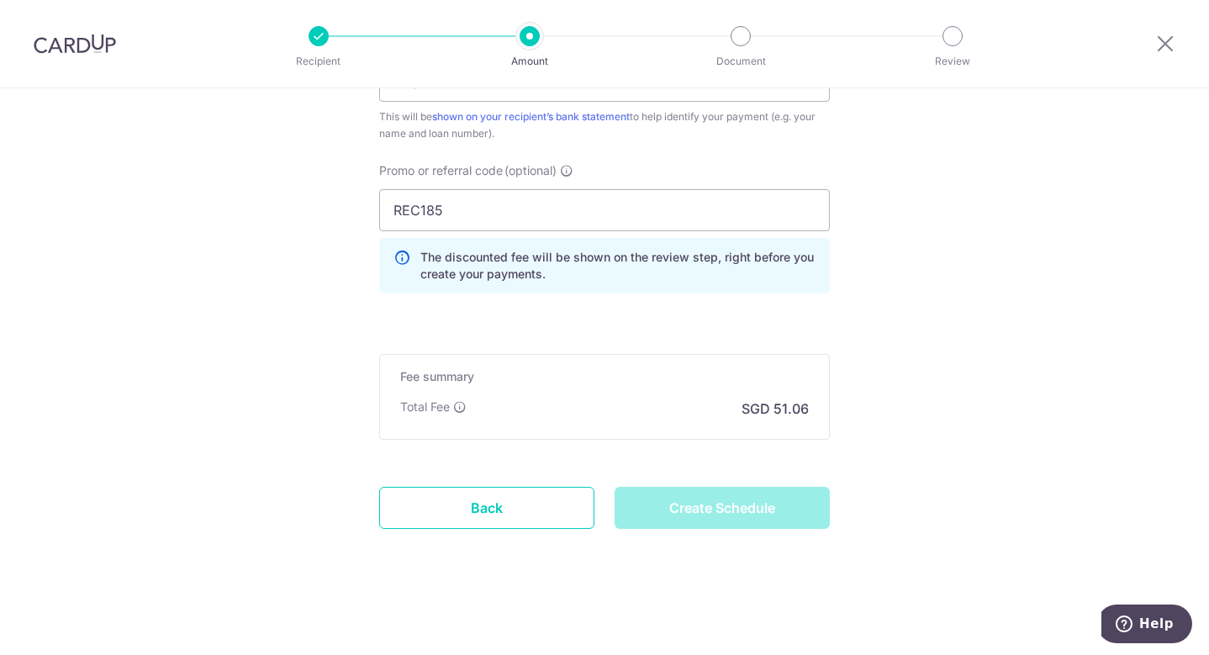
type input "Create Schedule"
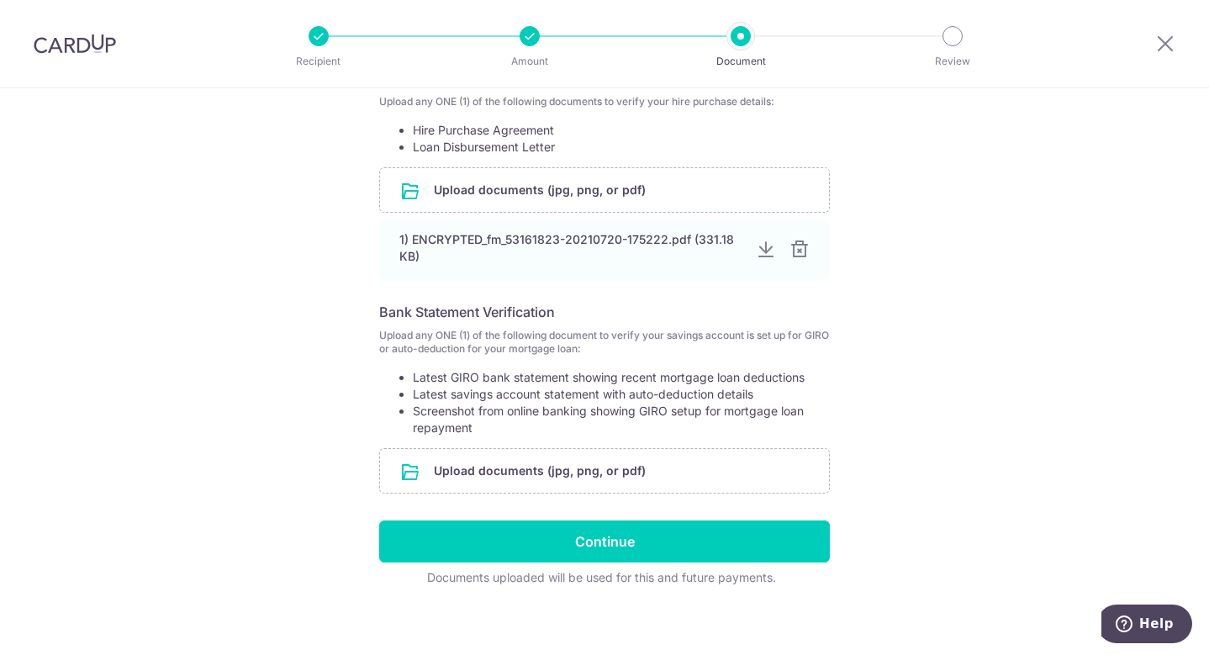
scroll to position [343, 0]
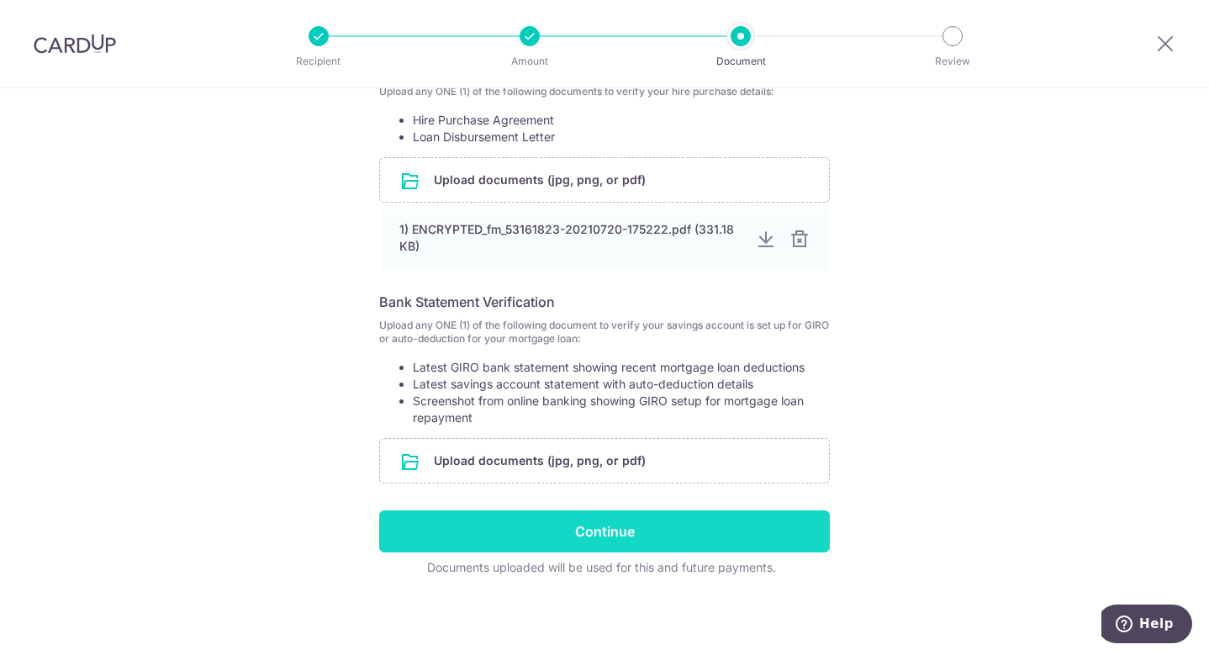
click at [630, 529] on input "Continue" at bounding box center [604, 531] width 450 height 42
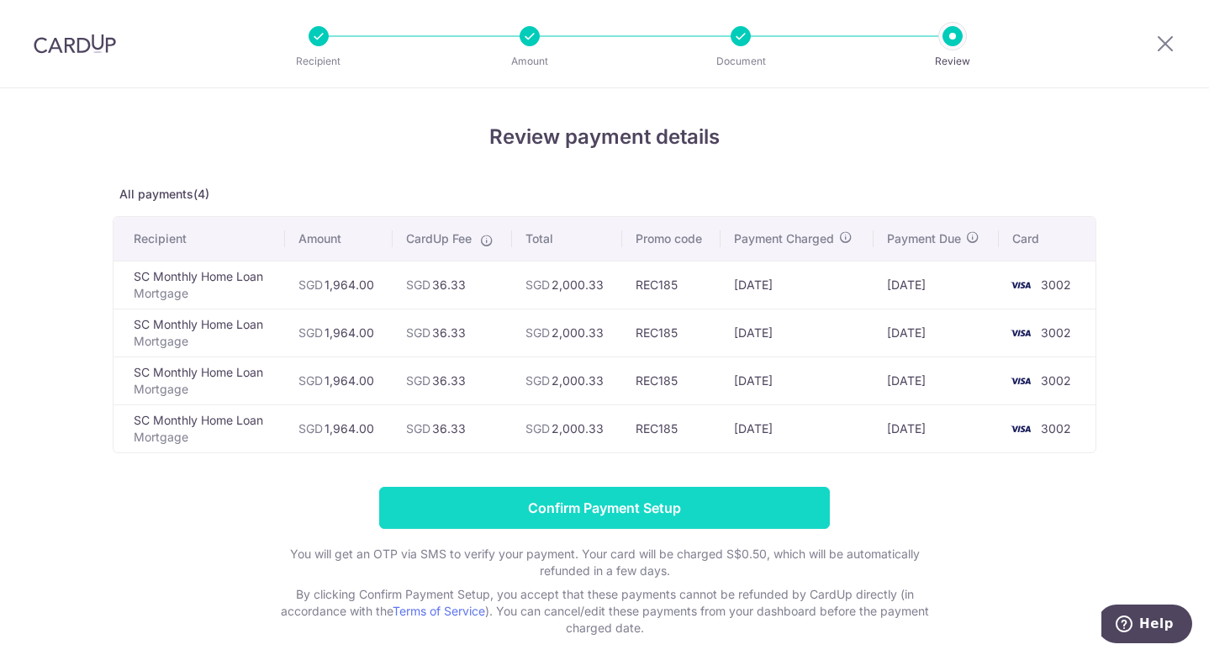
click at [697, 492] on input "Confirm Payment Setup" at bounding box center [604, 508] width 450 height 42
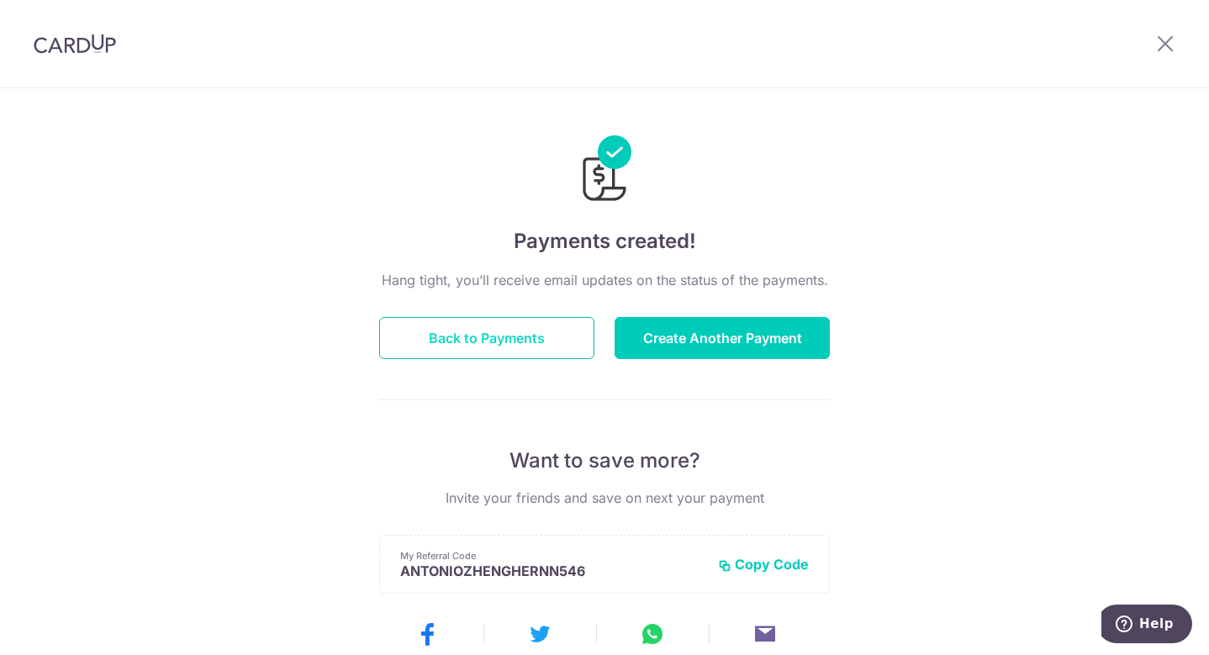
click at [465, 345] on button "Back to Payments" at bounding box center [486, 338] width 215 height 42
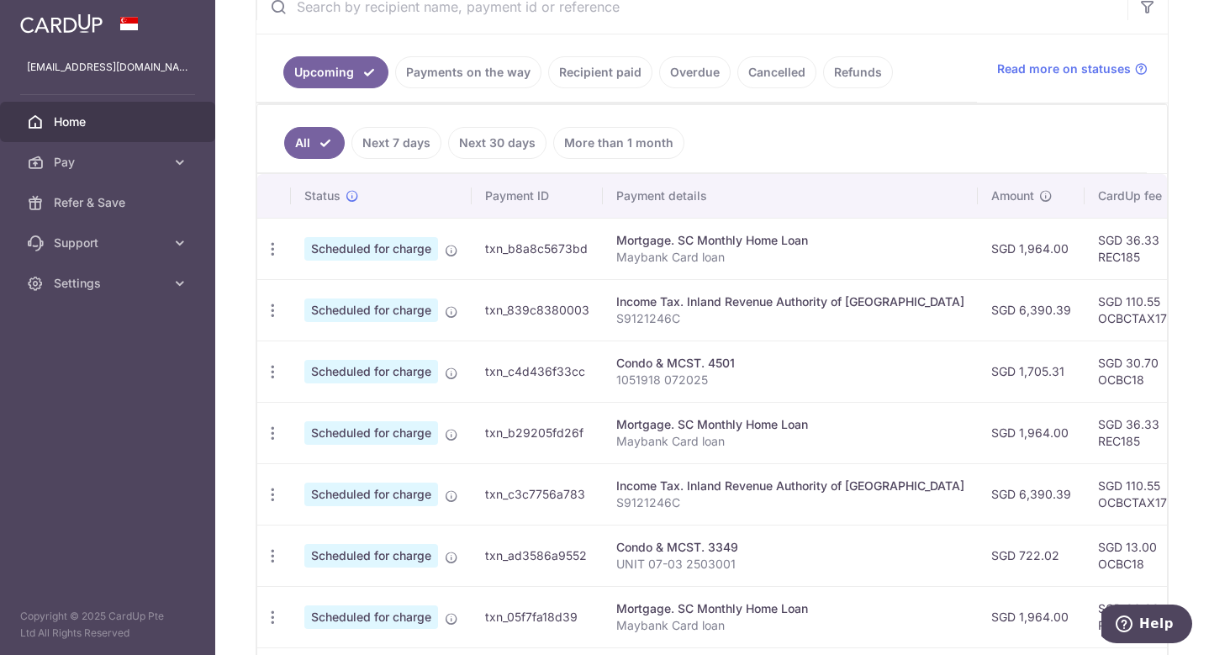
scroll to position [0, 46]
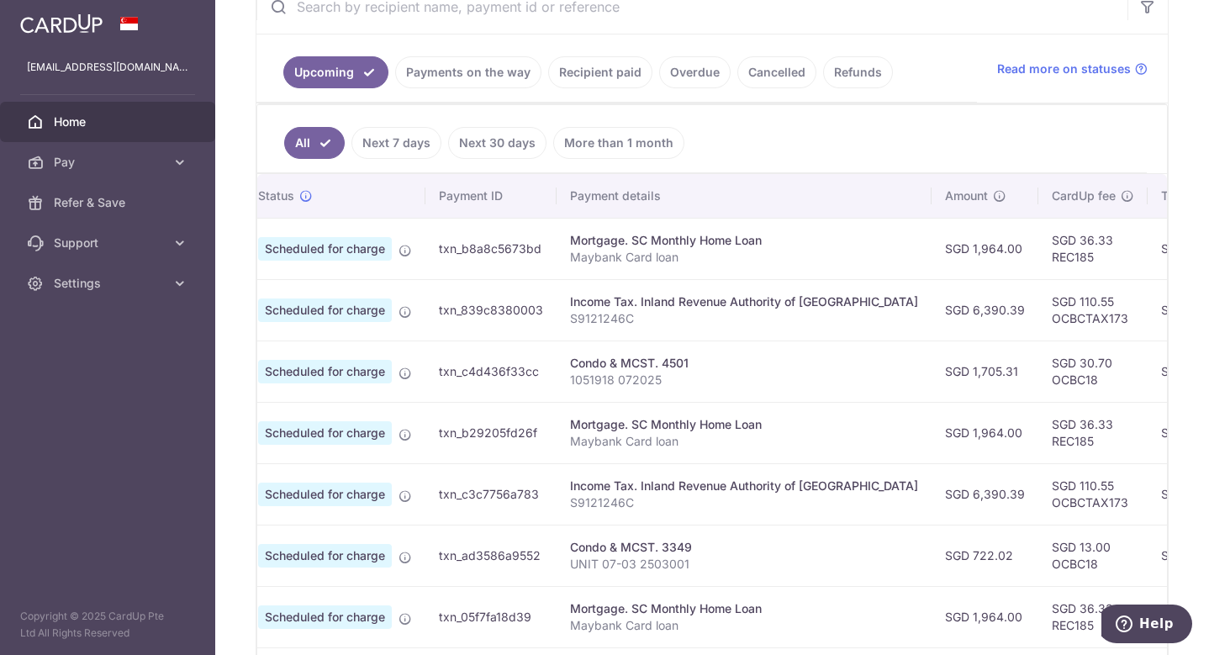
click at [679, 411] on td "Mortgage. SC Monthly Home Loan Maybank Card loan" at bounding box center [743, 432] width 375 height 61
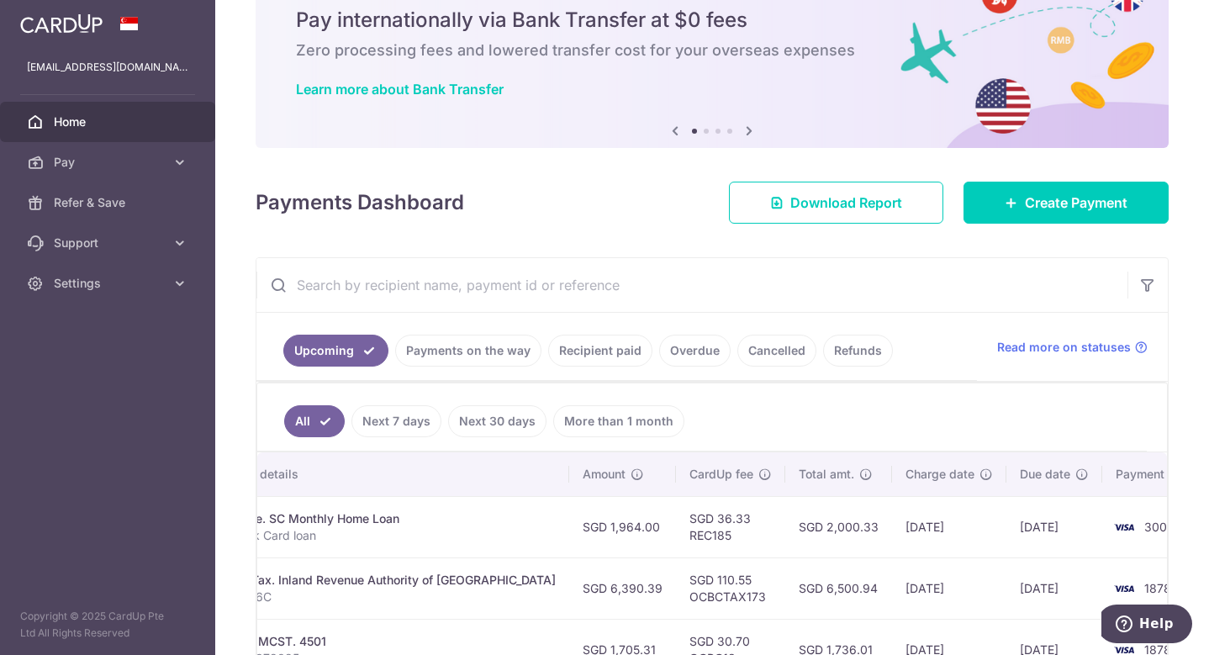
scroll to position [0, 0]
